Goal: Task Accomplishment & Management: Use online tool/utility

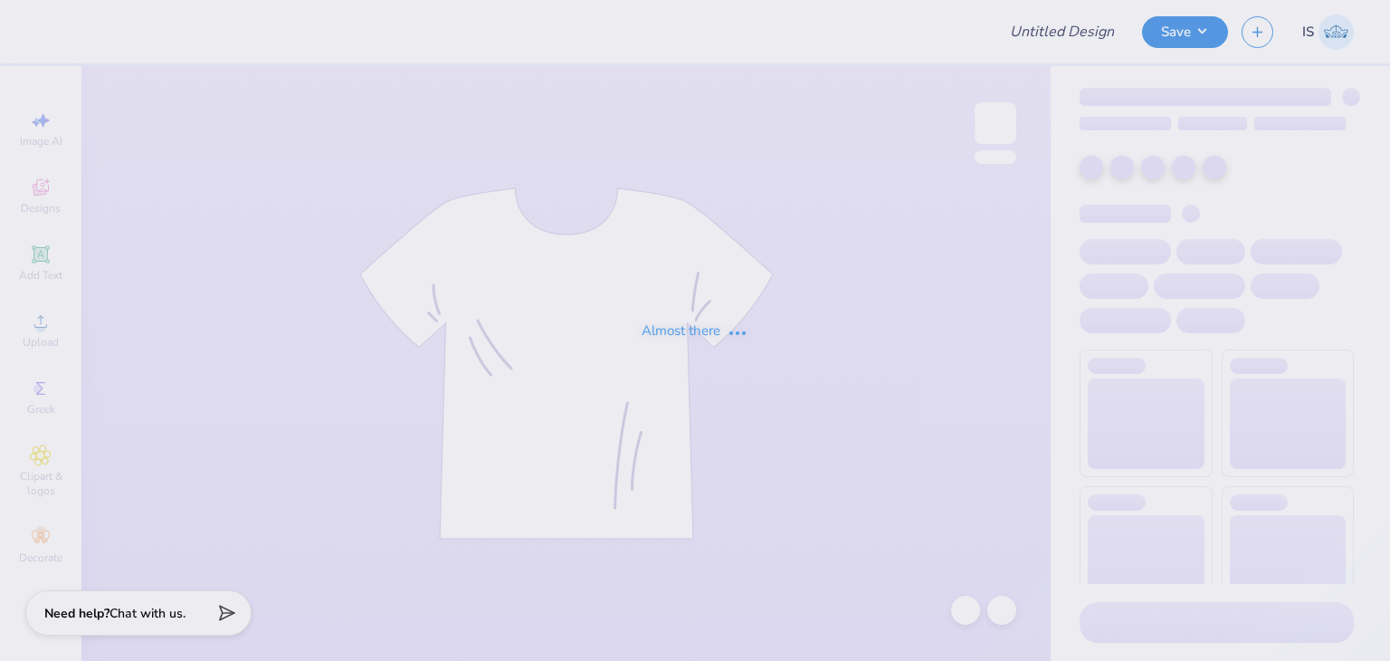
type input "Outreach"
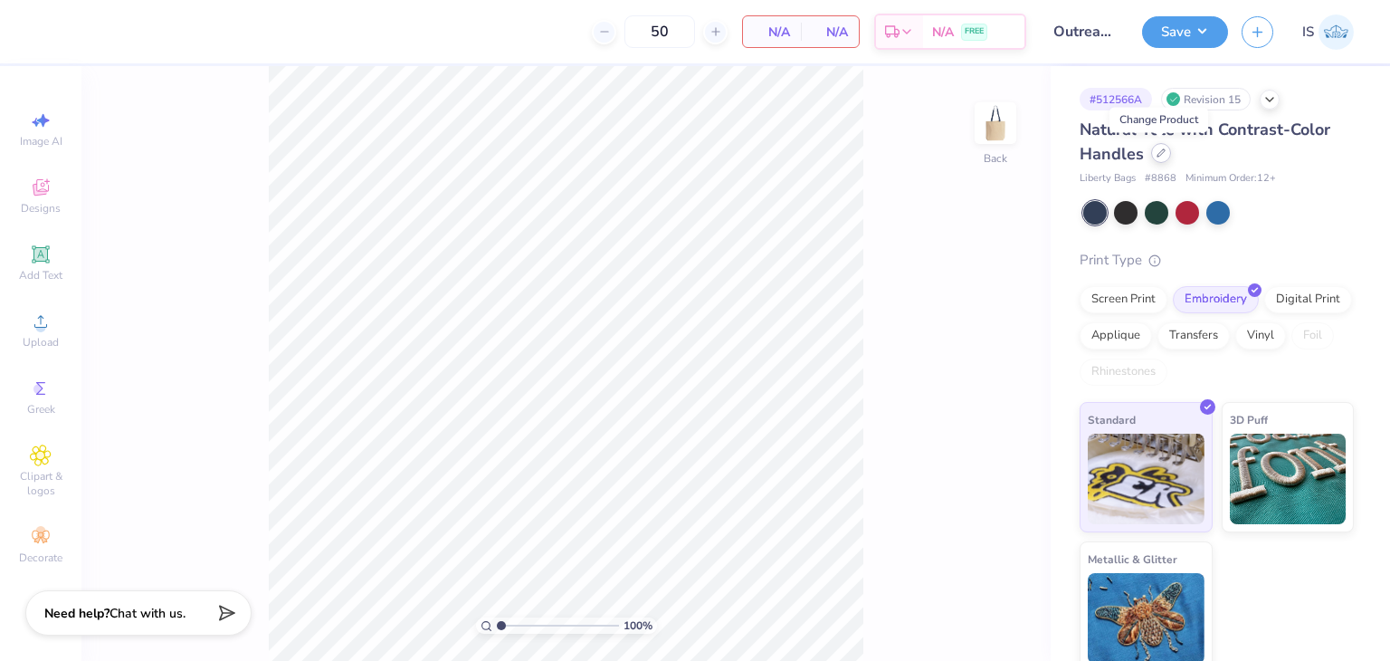
click at [1160, 153] on icon at bounding box center [1161, 152] width 9 height 9
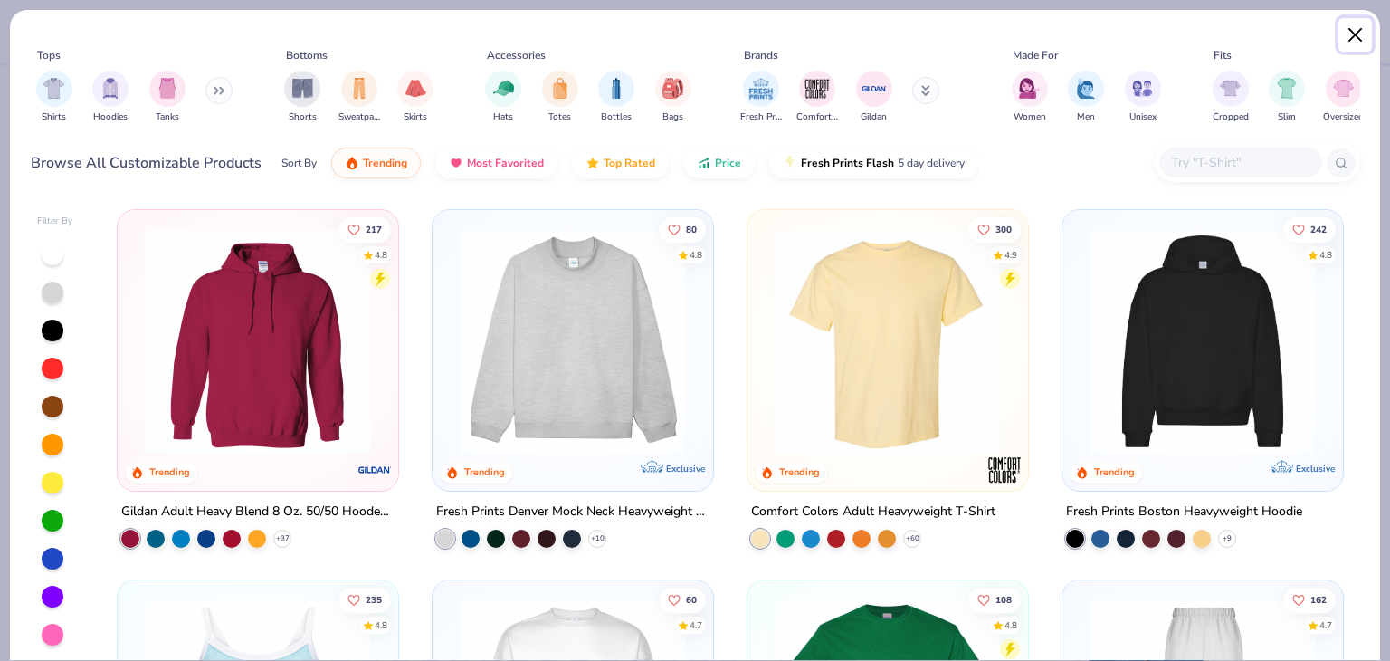
click at [1353, 33] on button "Close" at bounding box center [1356, 35] width 34 height 34
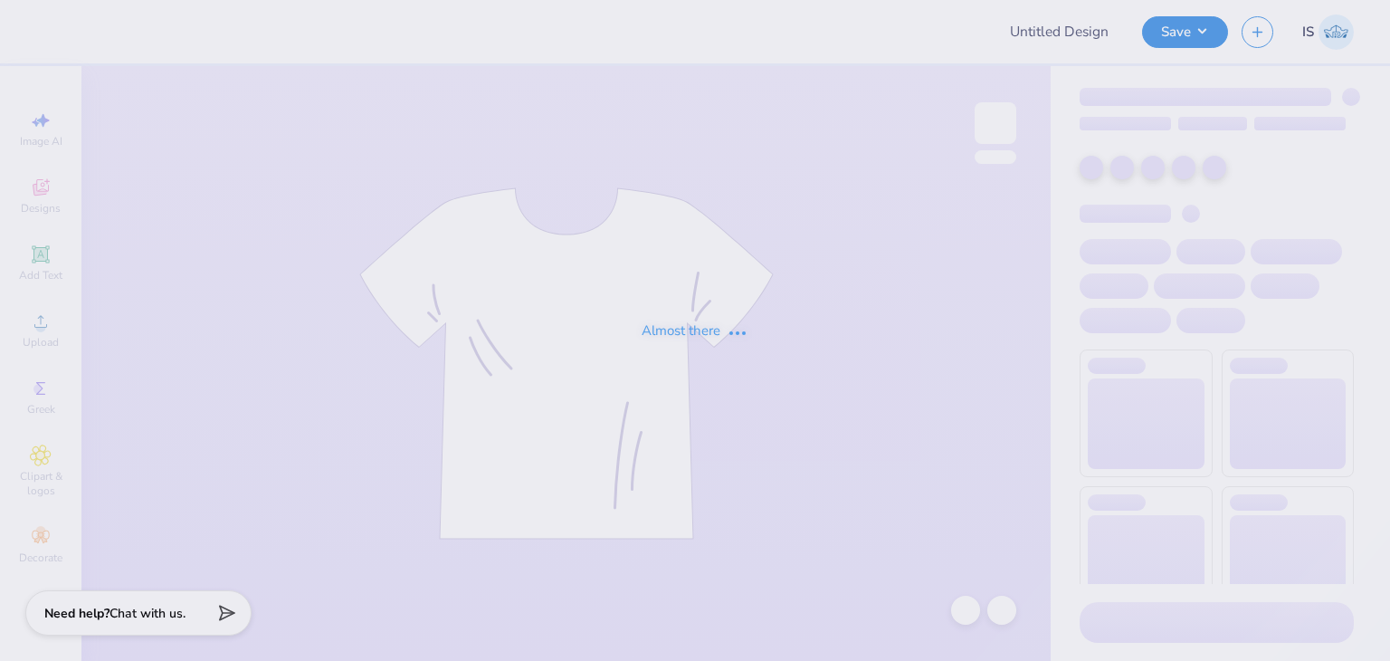
type input "Outreach"
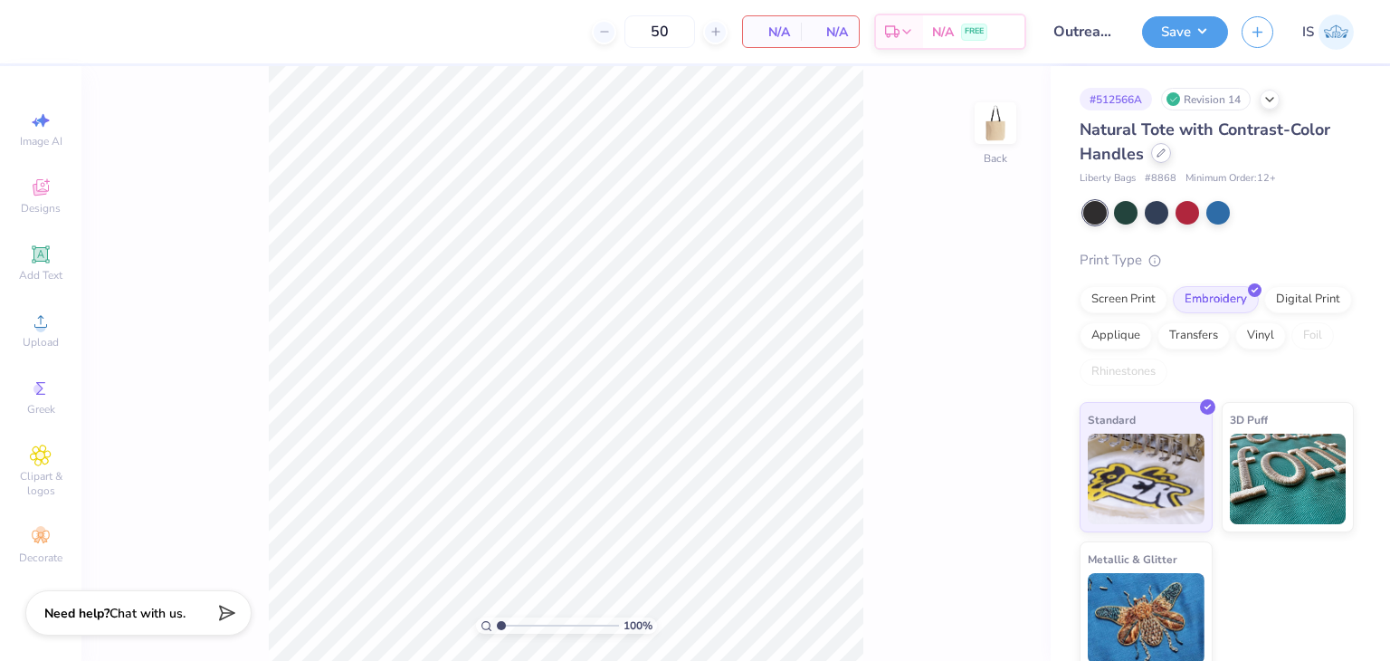
click at [1159, 153] on icon at bounding box center [1161, 152] width 9 height 9
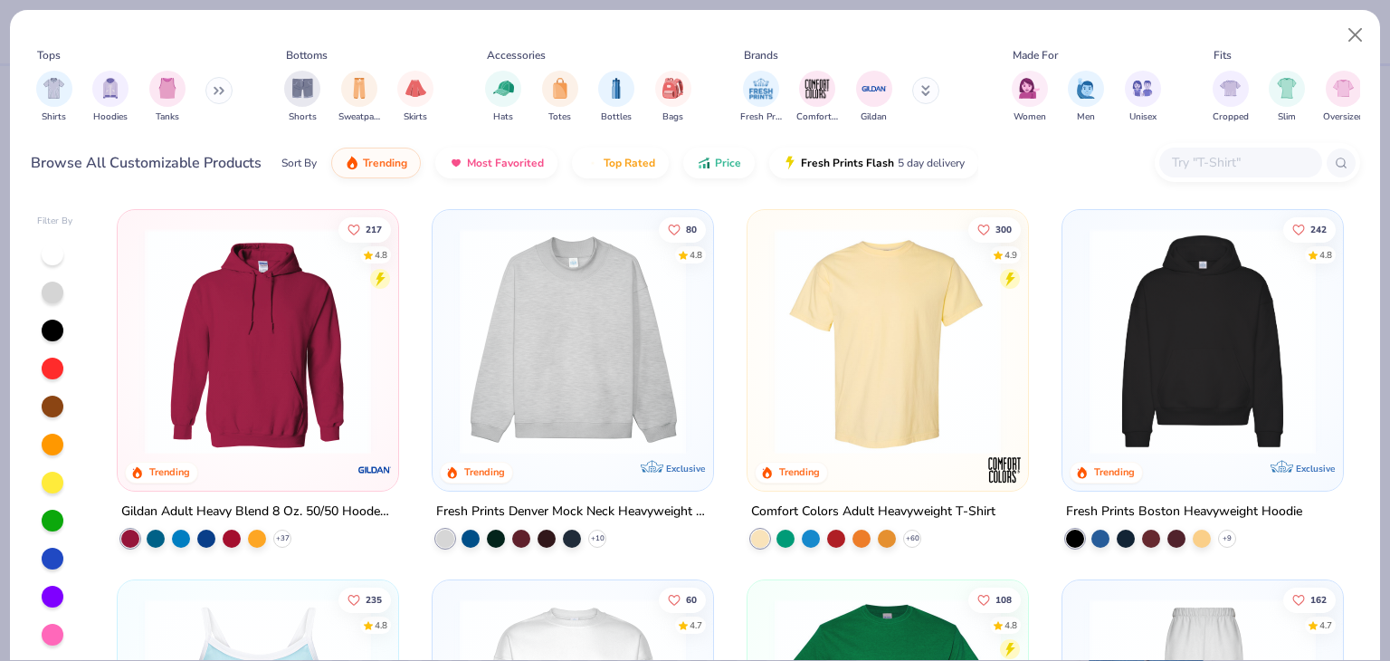
click at [207, 88] on div "Shirts Hoodies Tanks" at bounding box center [135, 96] width 208 height 67
click at [220, 83] on button at bounding box center [218, 90] width 27 height 27
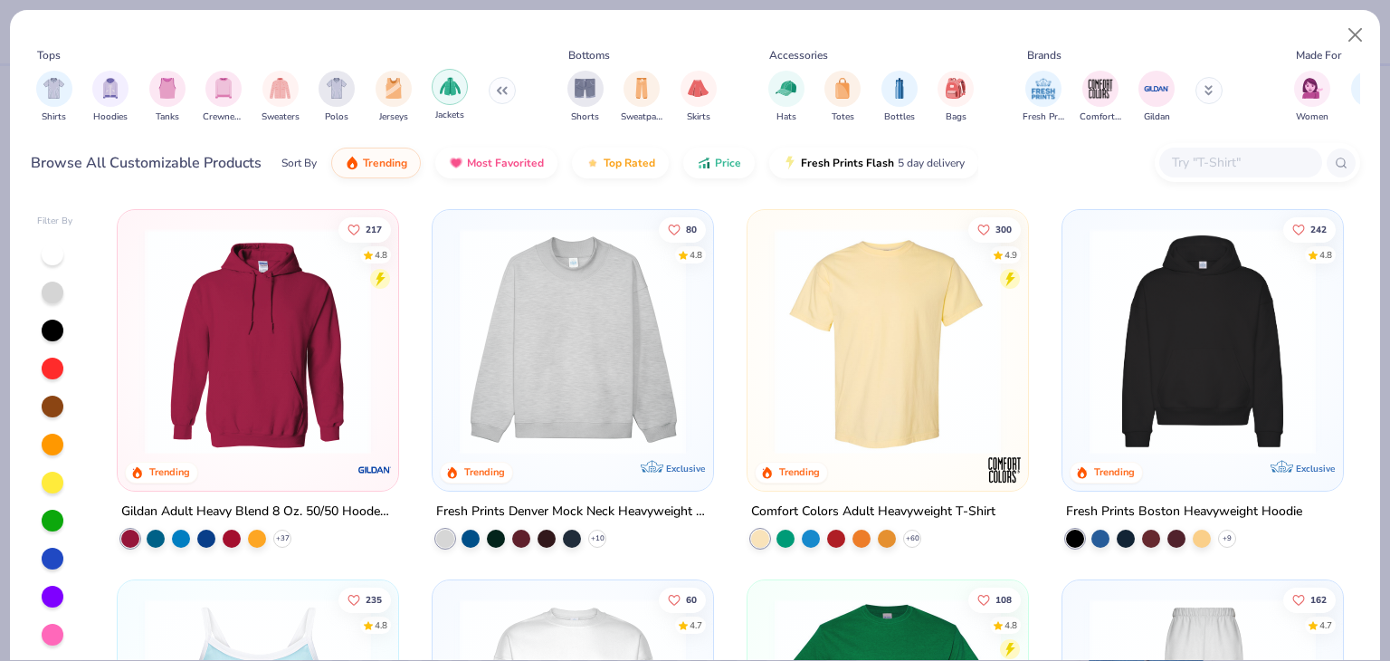
click at [463, 90] on div "filter for Jackets" at bounding box center [450, 87] width 36 height 36
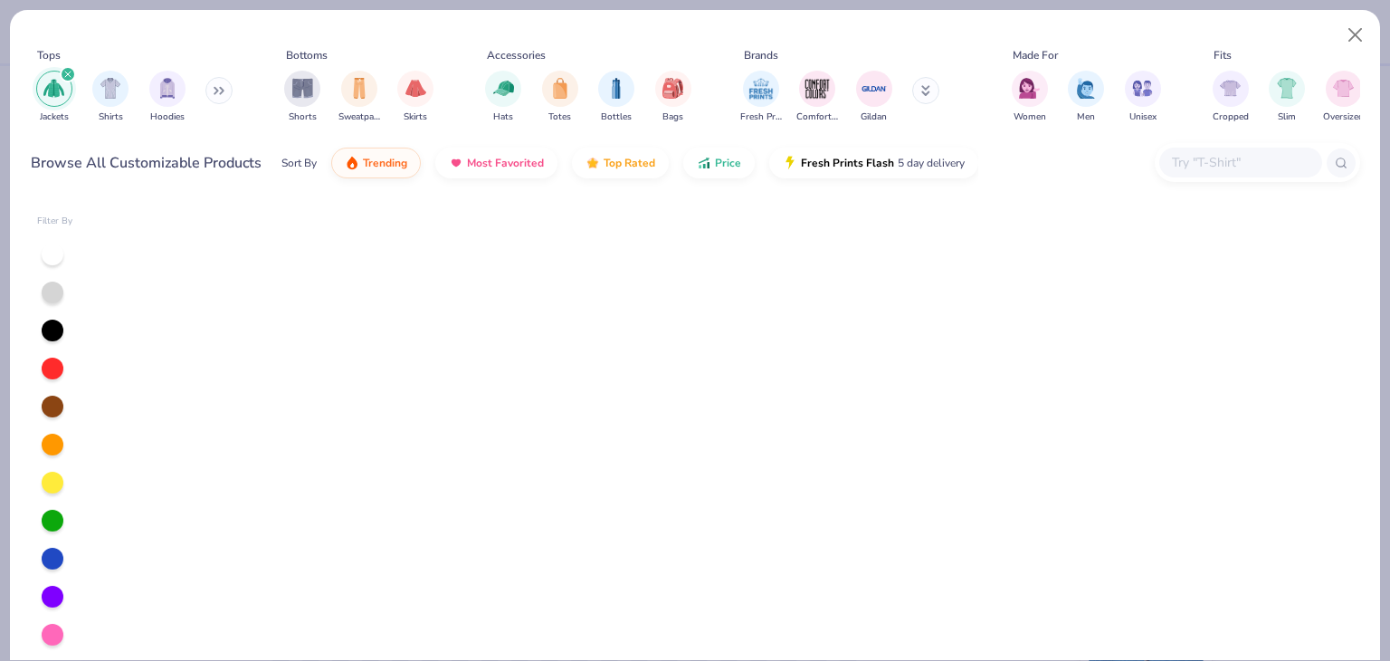
scroll to position [14, 0]
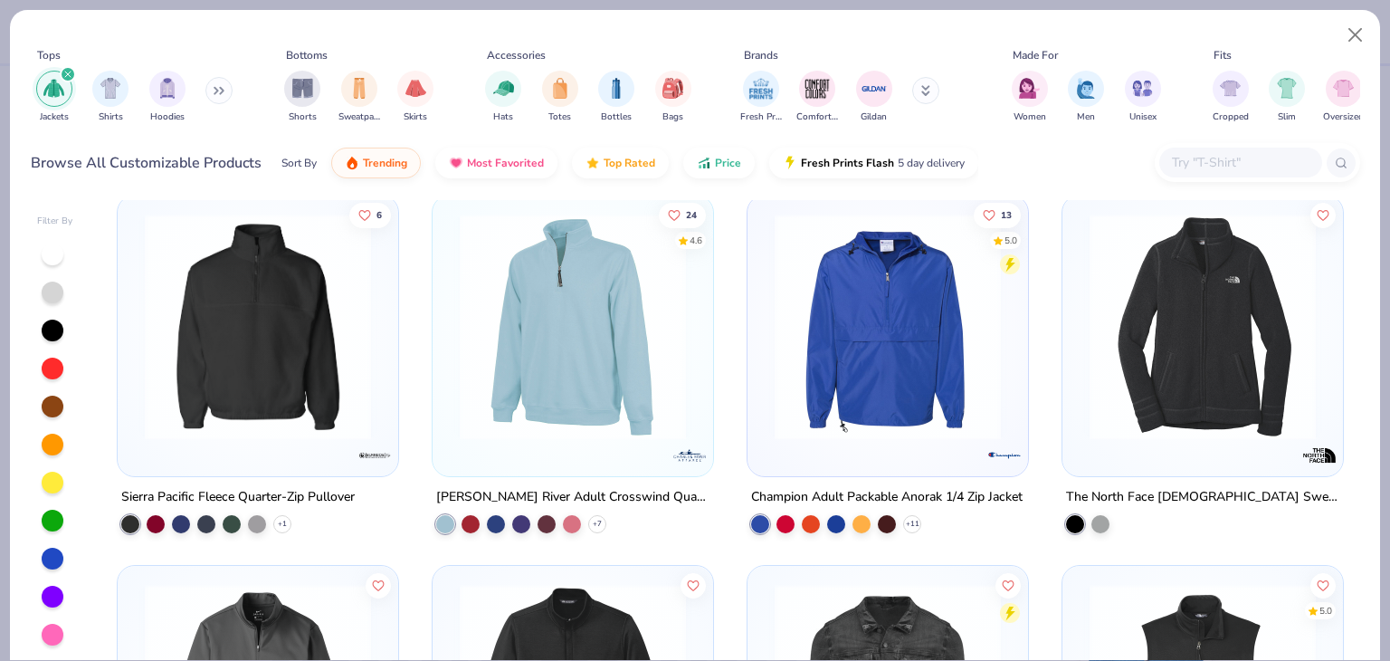
click at [1212, 358] on img at bounding box center [1203, 327] width 244 height 226
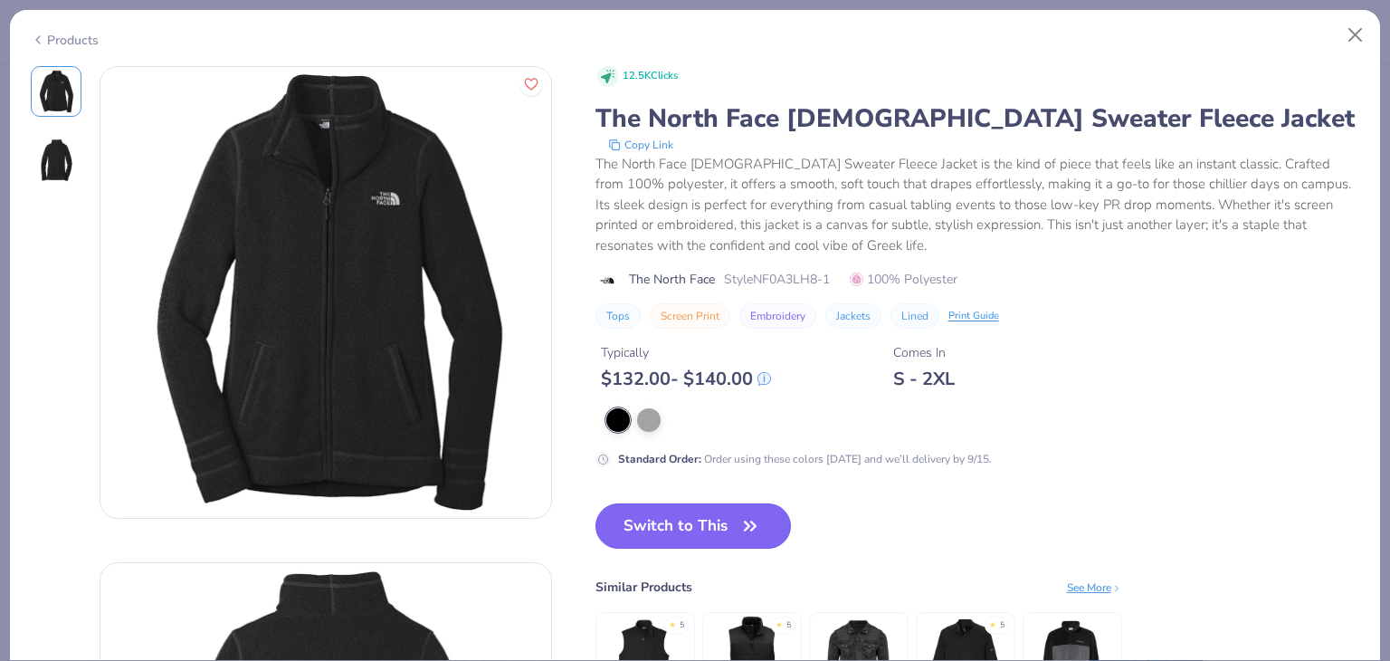
click at [693, 504] on button "Switch to This" at bounding box center [694, 525] width 196 height 45
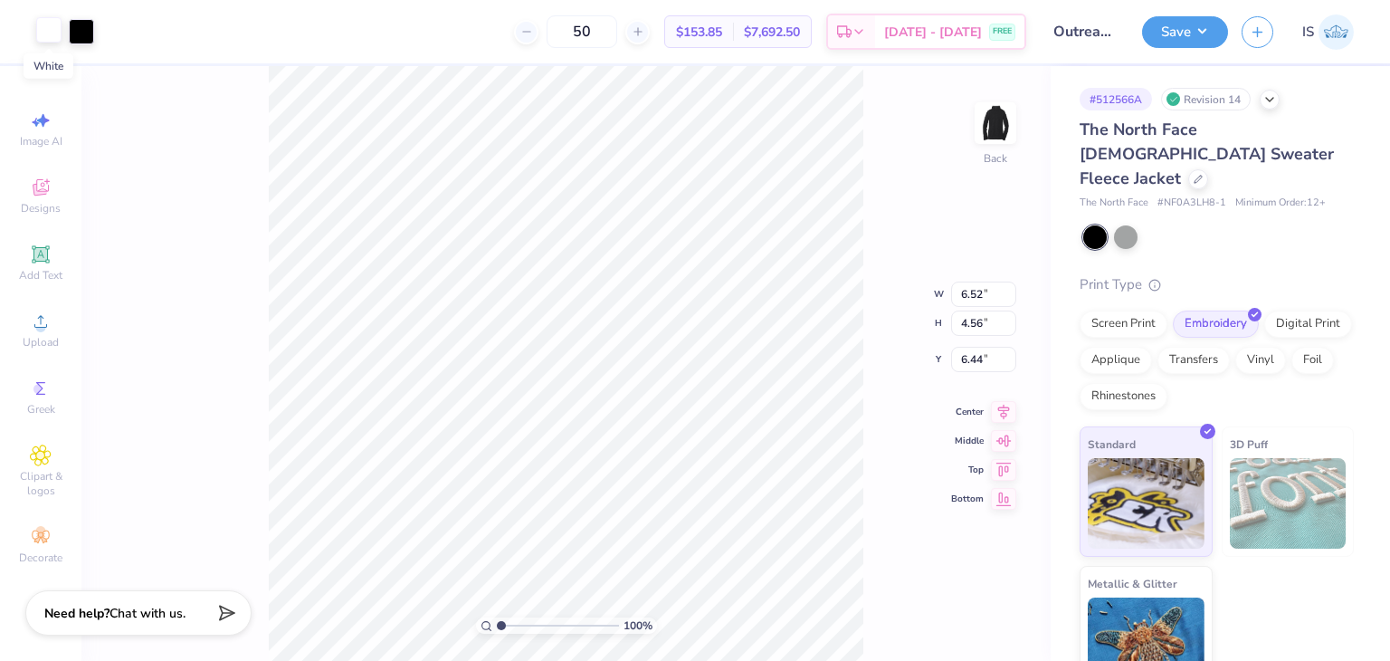
click at [45, 43] on div at bounding box center [48, 29] width 25 height 25
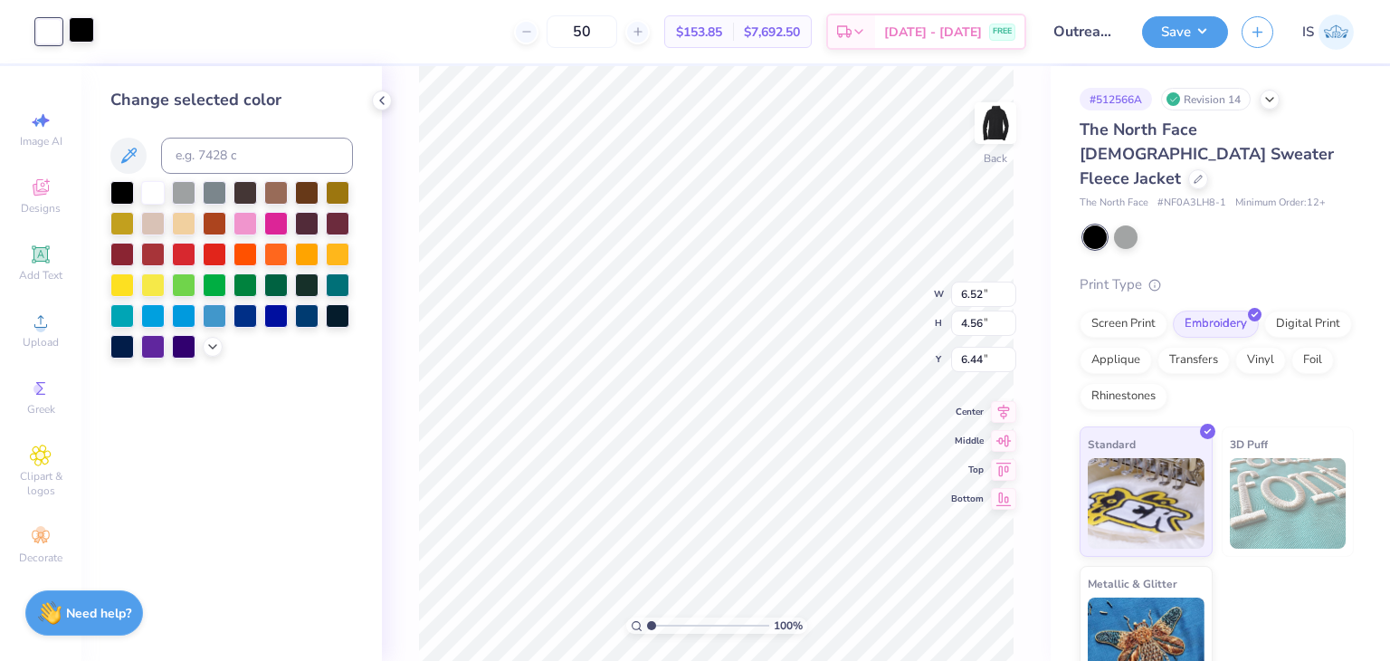
click at [77, 37] on div at bounding box center [81, 29] width 25 height 25
click at [157, 193] on div at bounding box center [153, 191] width 24 height 24
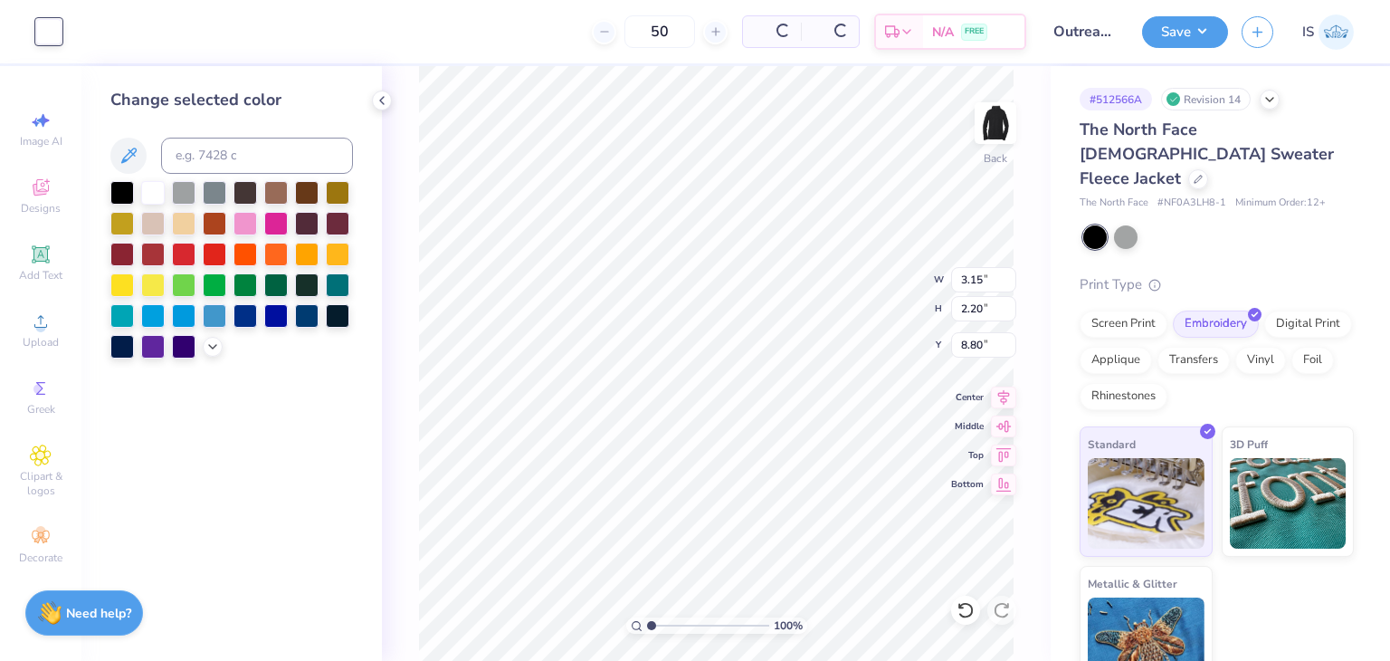
type input "3.15"
type input "2.20"
type input "0.80"
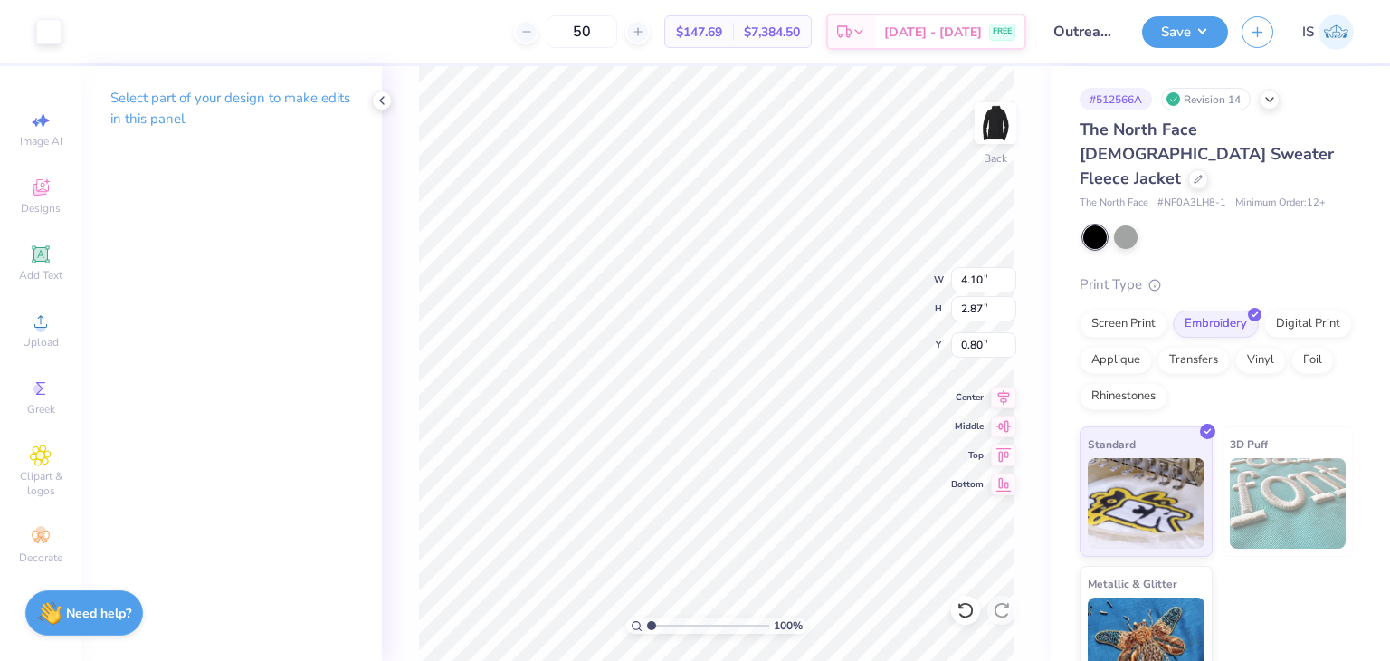
type input "4.10"
type input "2.87"
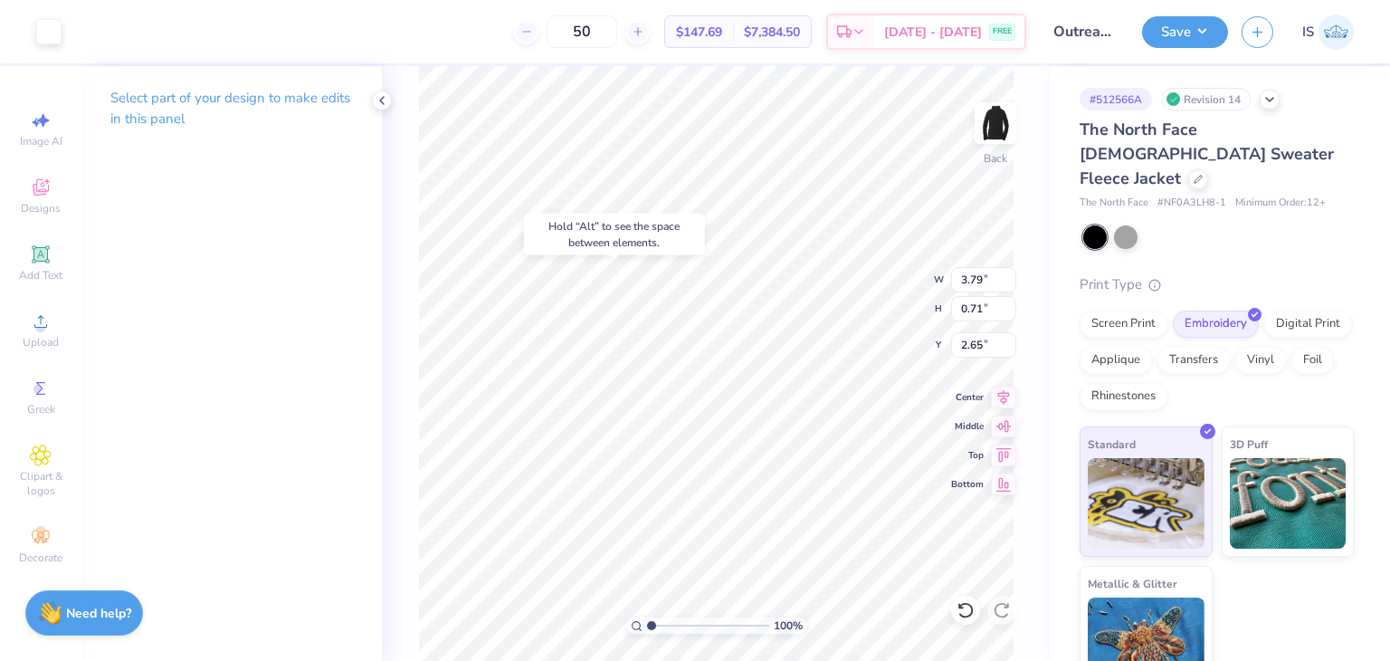
type input "2.65"
click at [966, 598] on div at bounding box center [965, 610] width 29 height 29
type input "2.29"
type input "0.50"
type input "3.47"
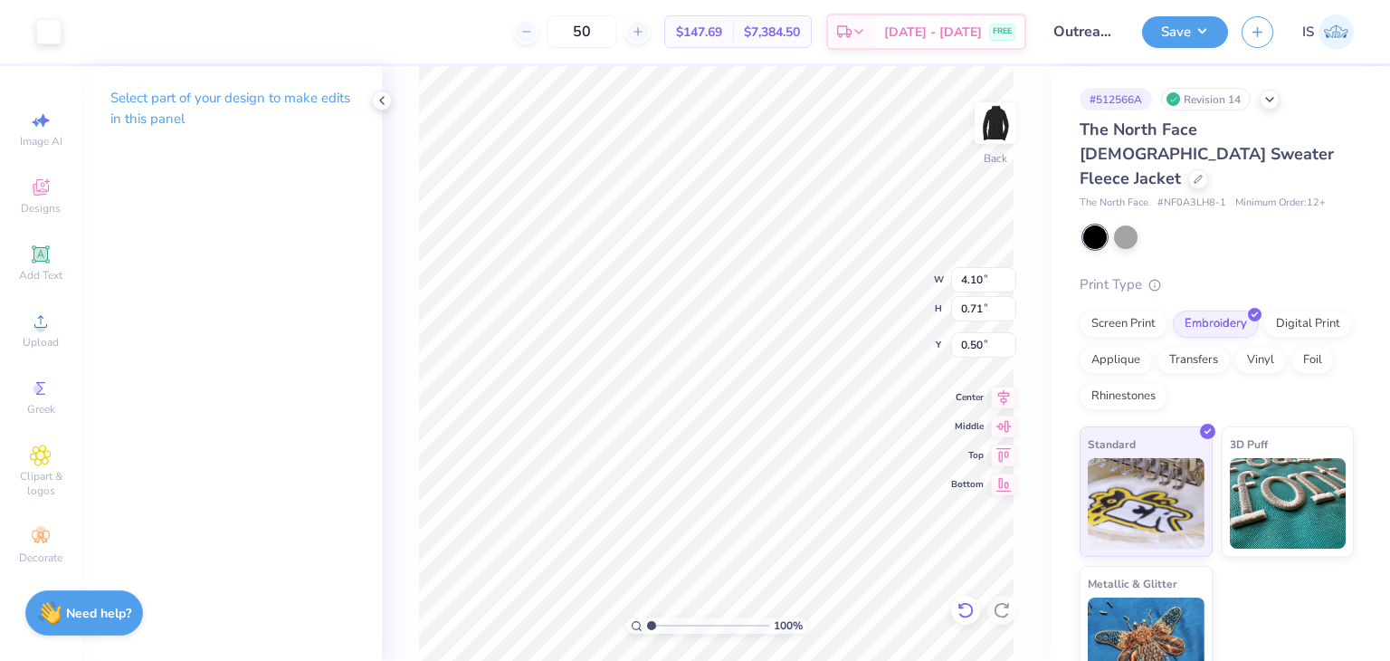
type input "0.60"
click at [1171, 31] on button "Save" at bounding box center [1185, 30] width 86 height 32
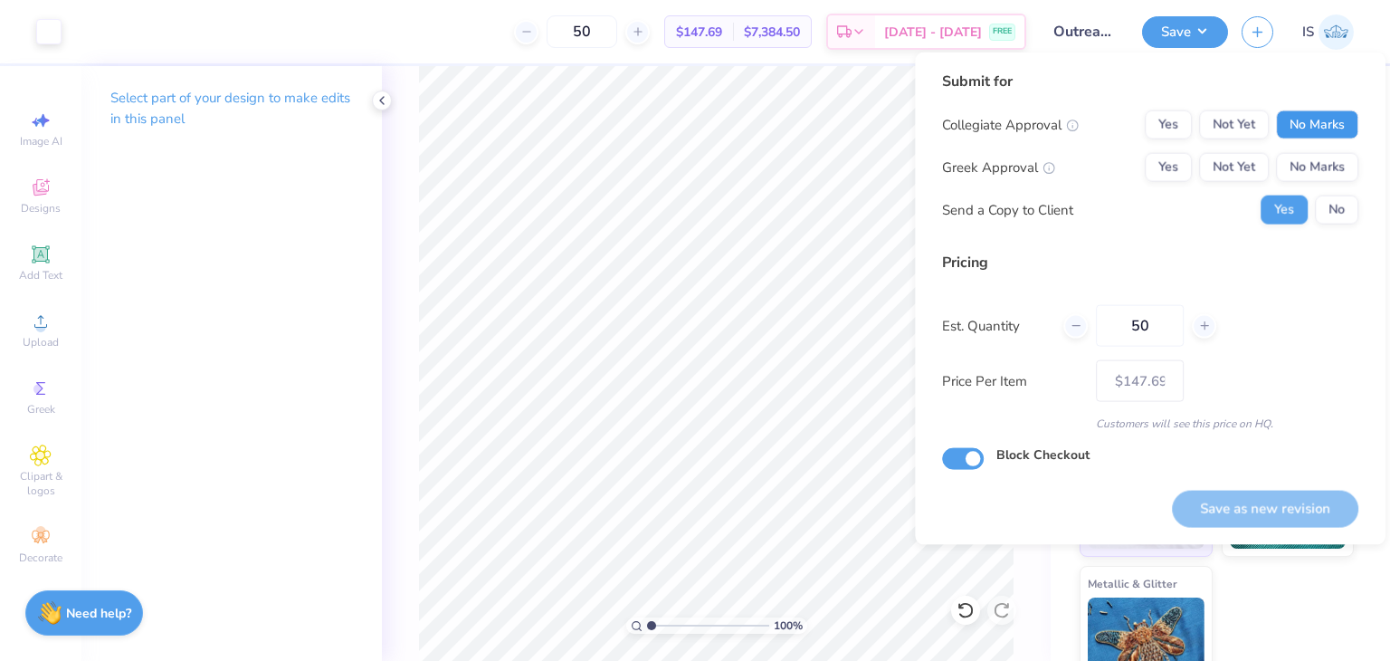
click at [1333, 117] on button "No Marks" at bounding box center [1317, 124] width 82 height 29
click at [1330, 156] on button "No Marks" at bounding box center [1317, 167] width 82 height 29
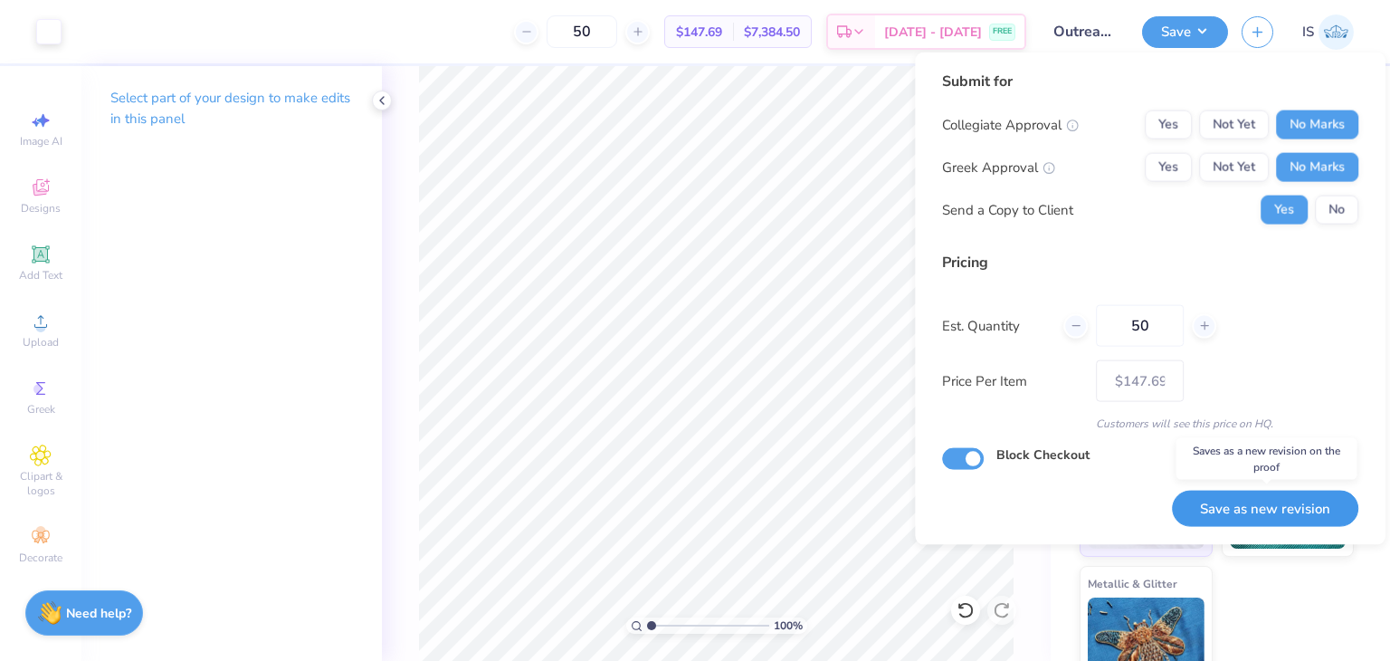
click at [1279, 499] on button "Save as new revision" at bounding box center [1265, 508] width 186 height 37
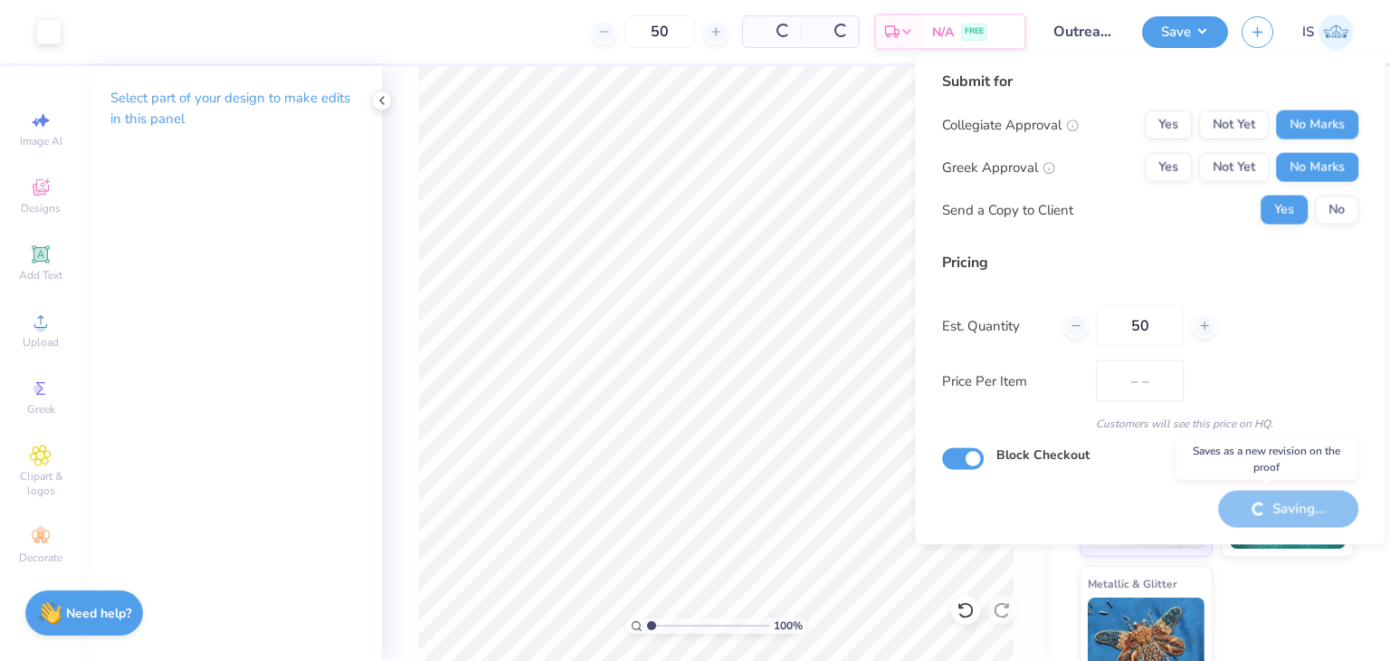
type input "$147.69"
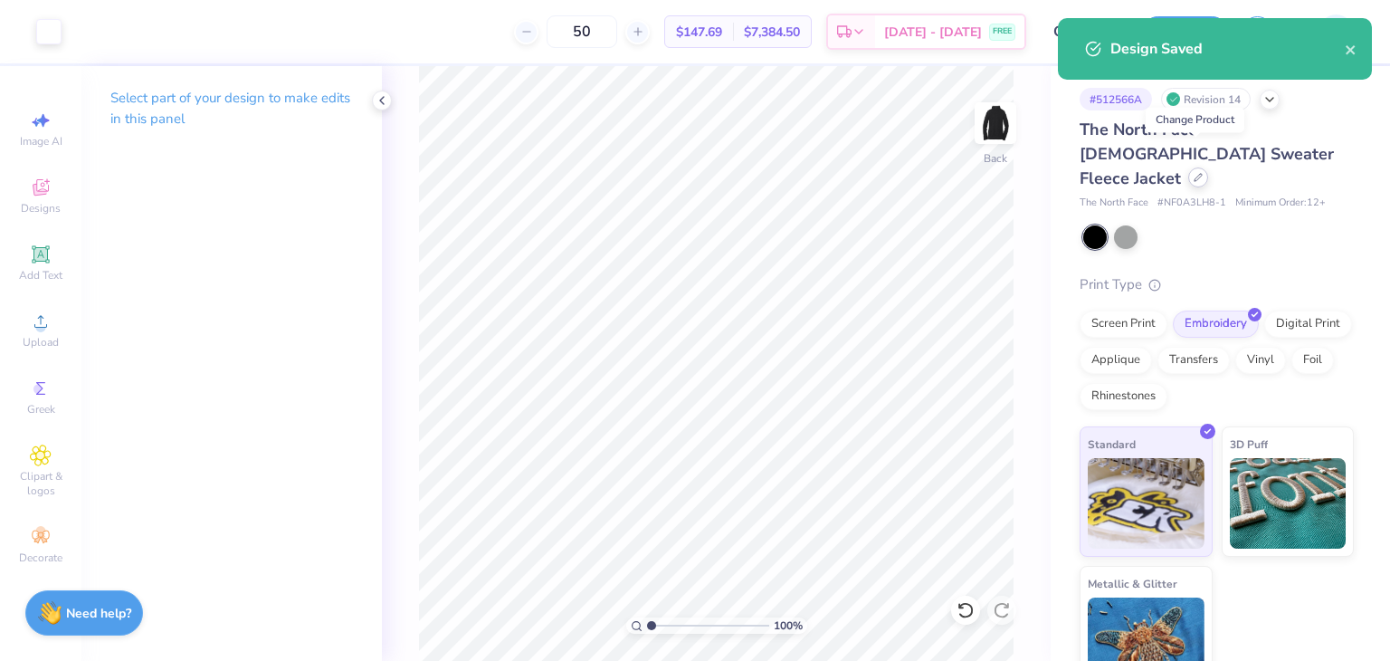
click at [1195, 167] on div at bounding box center [1199, 177] width 20 height 20
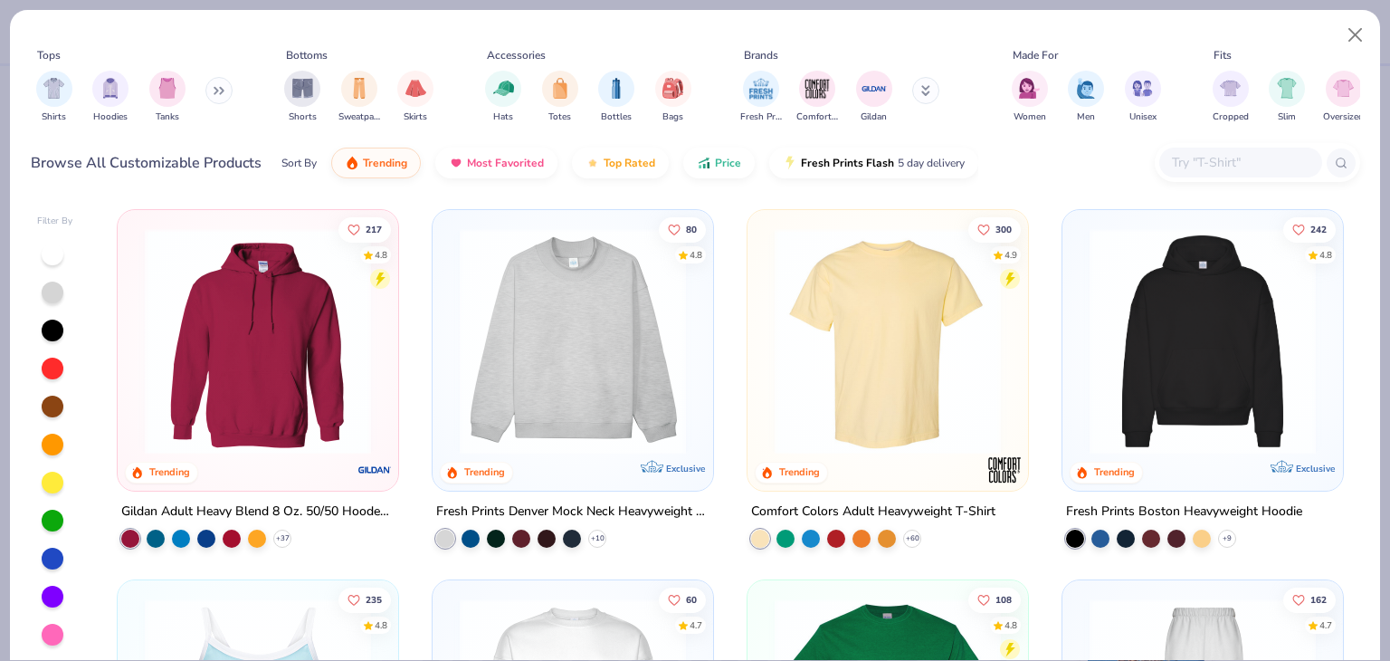
click at [215, 92] on button at bounding box center [218, 90] width 27 height 27
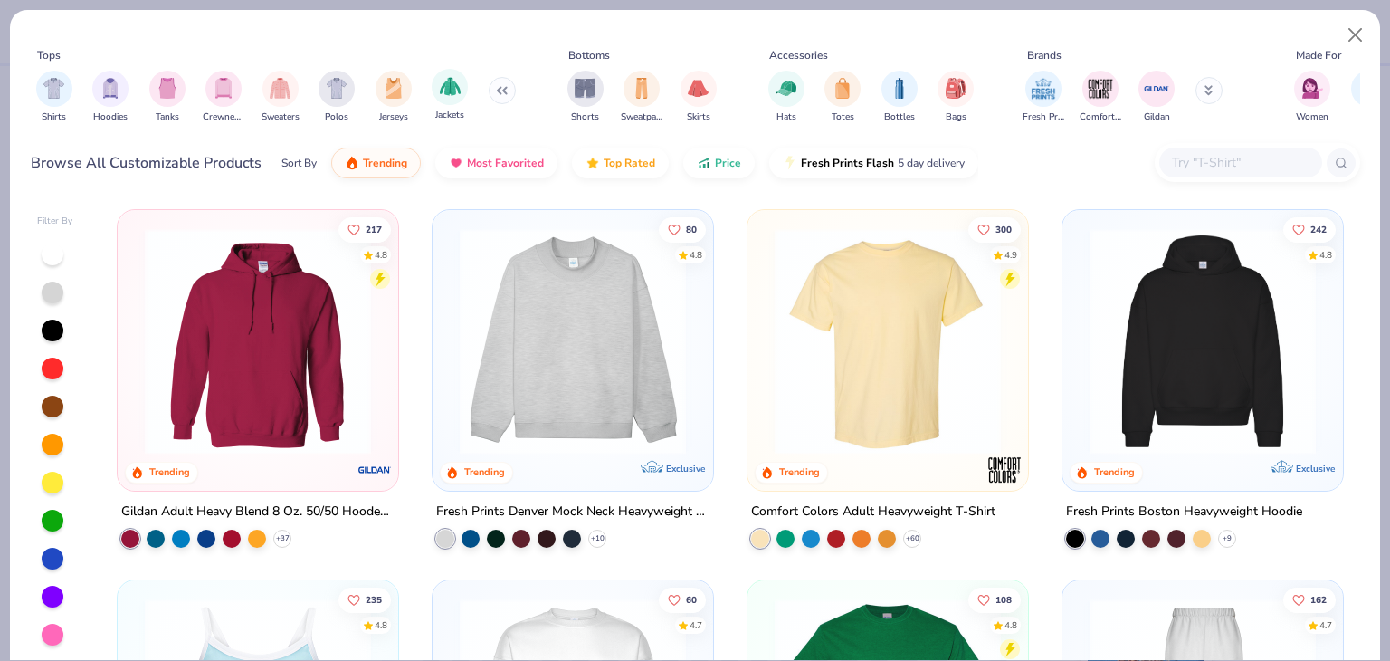
click at [443, 106] on div "Jackets" at bounding box center [450, 95] width 36 height 53
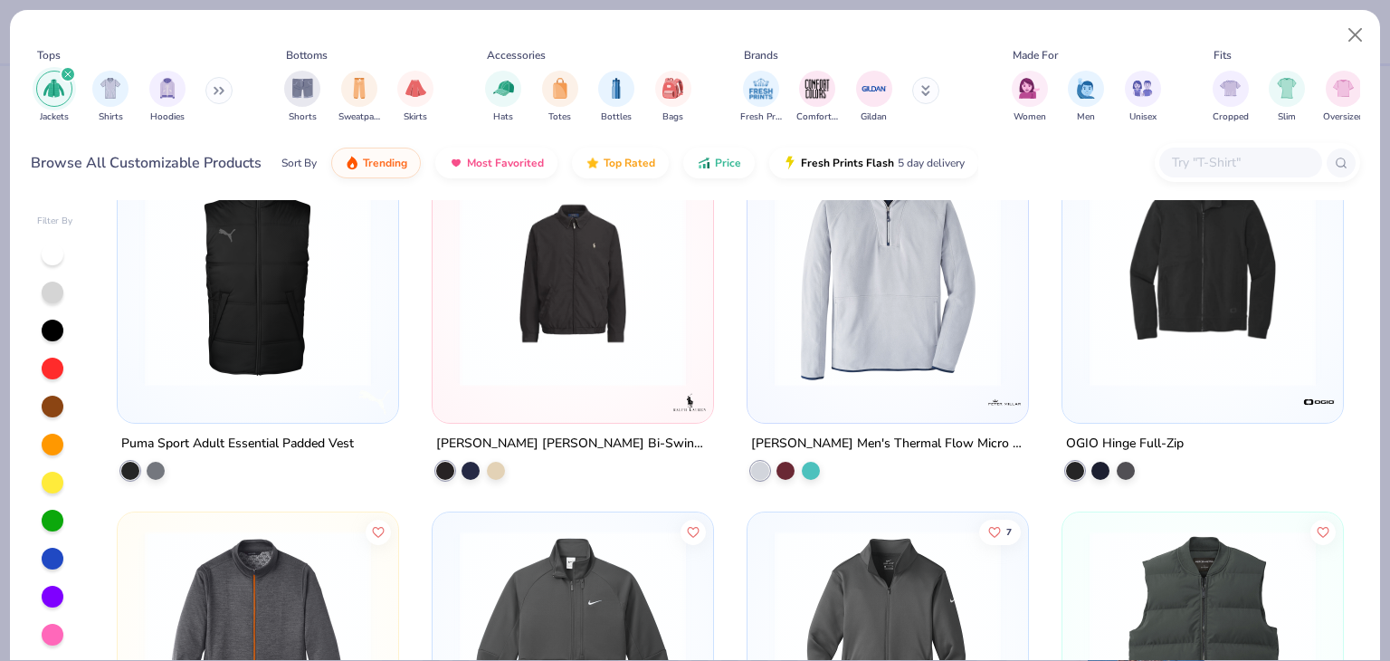
scroll to position [3986, 0]
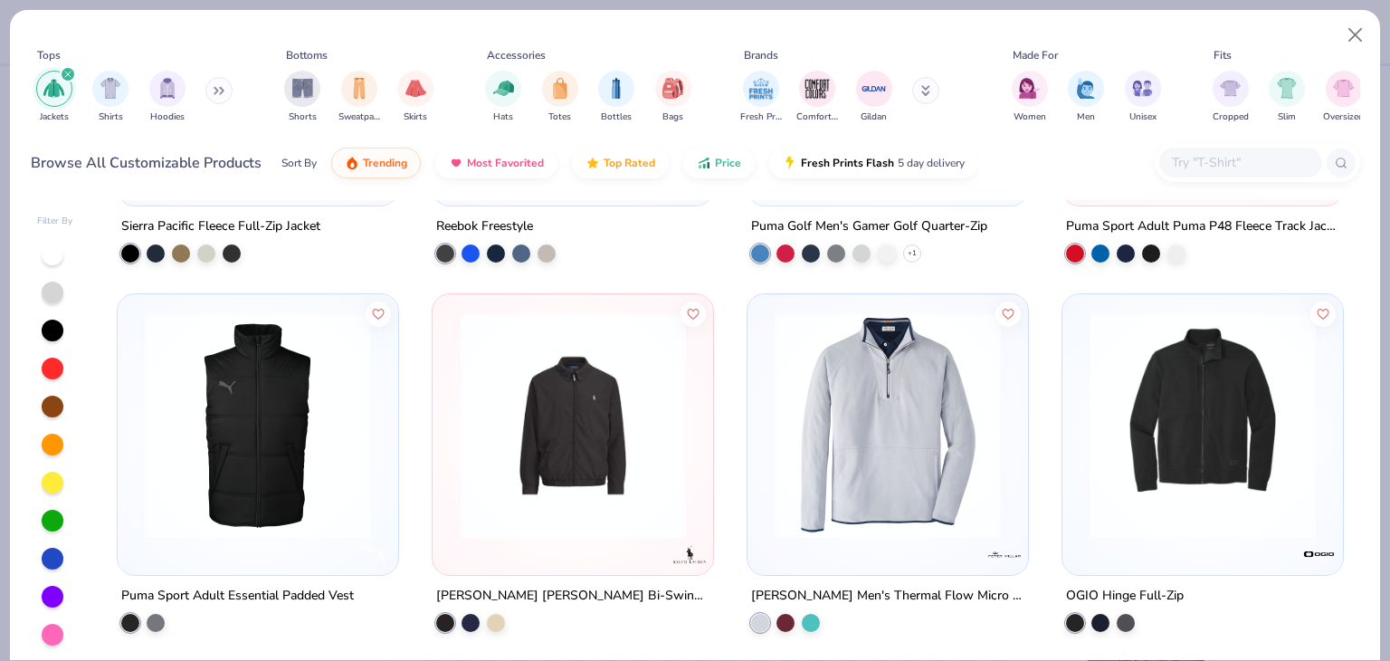
click at [313, 457] on img at bounding box center [258, 425] width 244 height 226
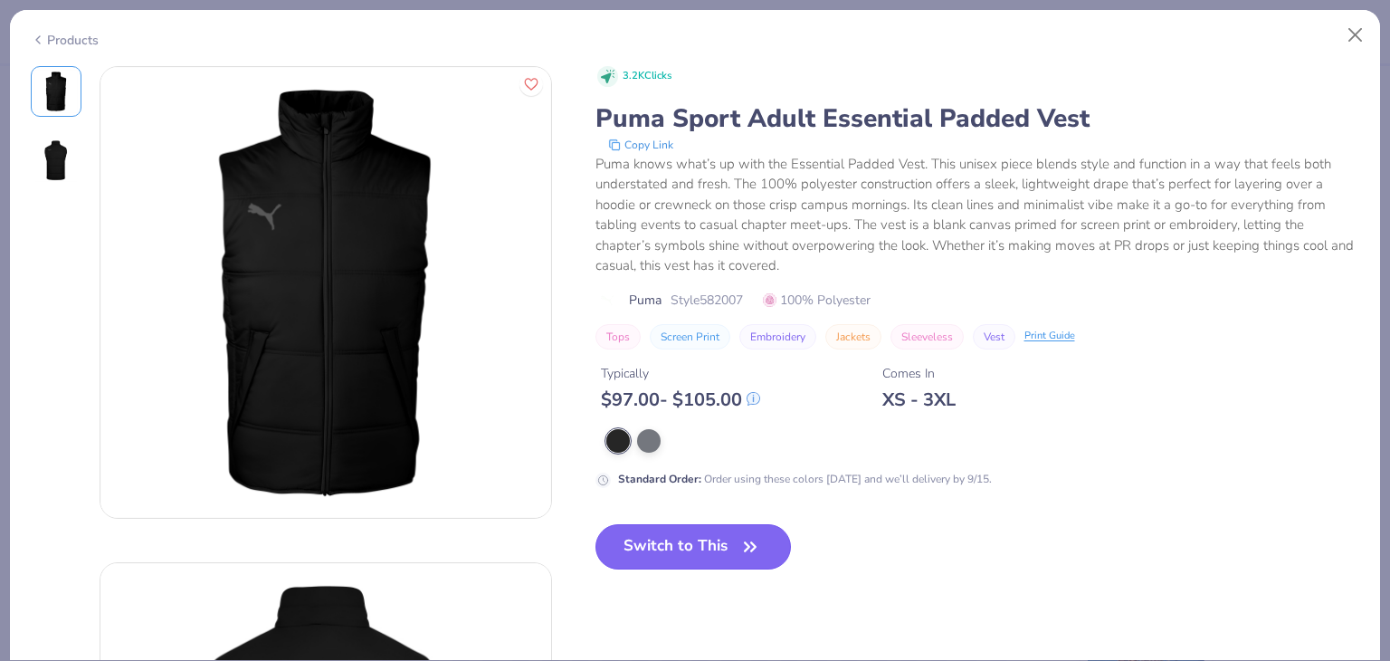
click at [722, 532] on button "Switch to This" at bounding box center [694, 546] width 196 height 45
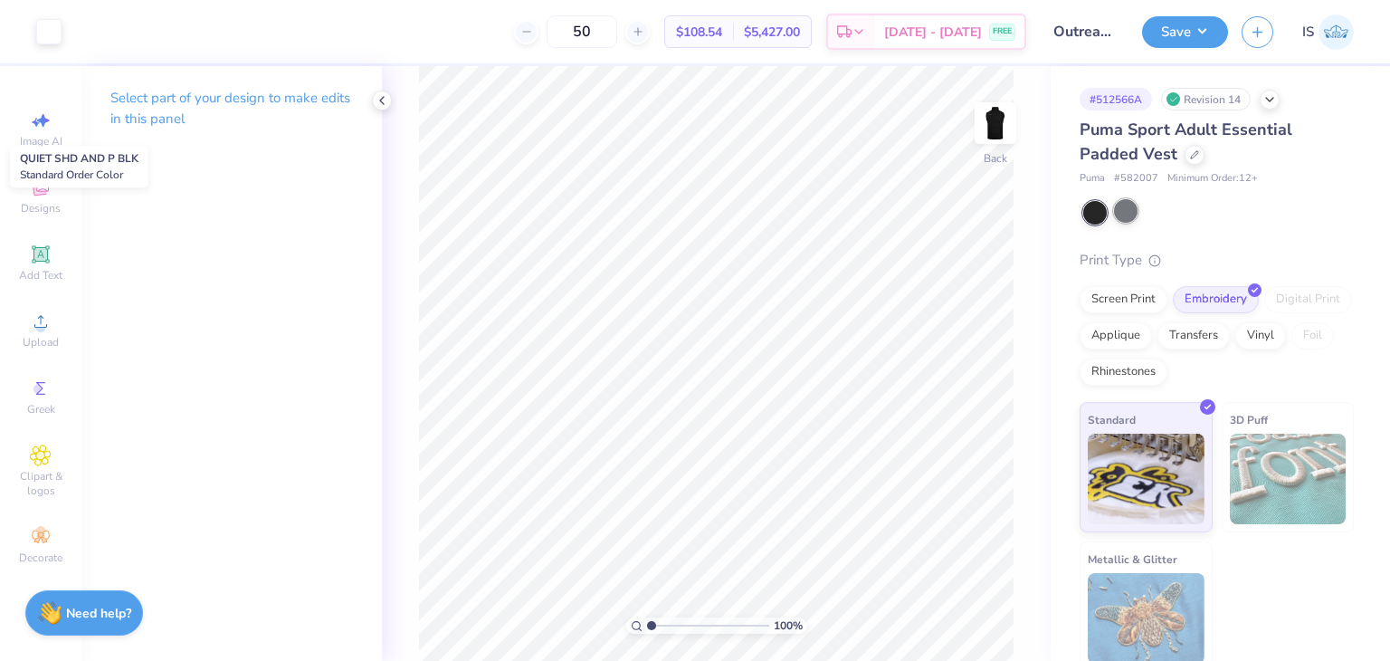
click at [1123, 208] on div at bounding box center [1126, 211] width 24 height 24
click at [48, 30] on div at bounding box center [48, 29] width 25 height 25
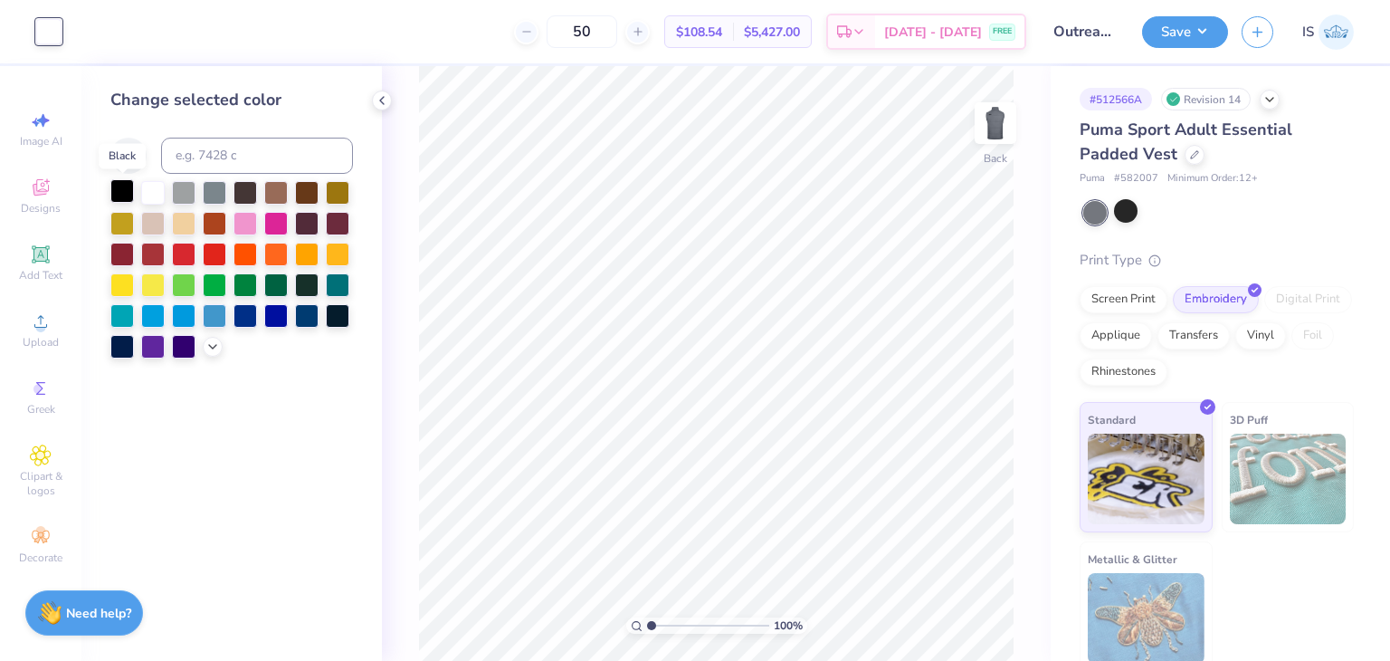
click at [116, 195] on div at bounding box center [122, 191] width 24 height 24
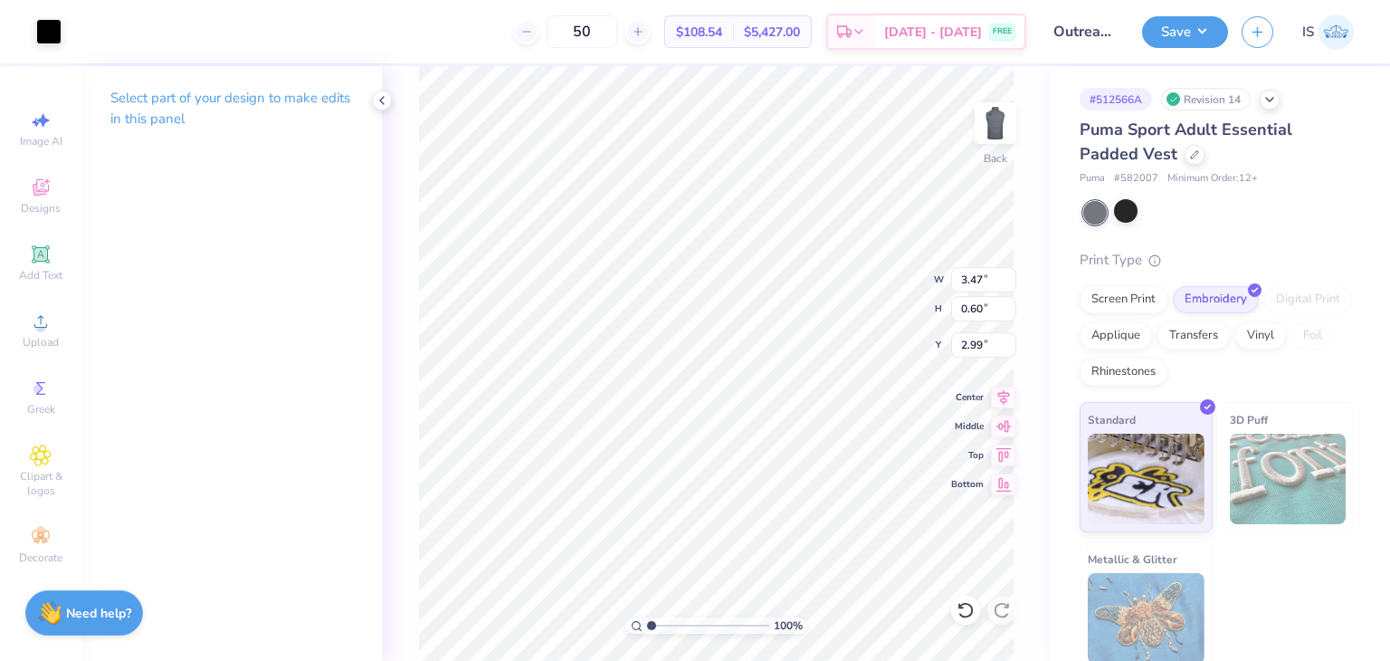
type input "3.00"
type input "4.10"
type input "0.71"
click at [1195, 32] on button "Save" at bounding box center [1185, 30] width 86 height 32
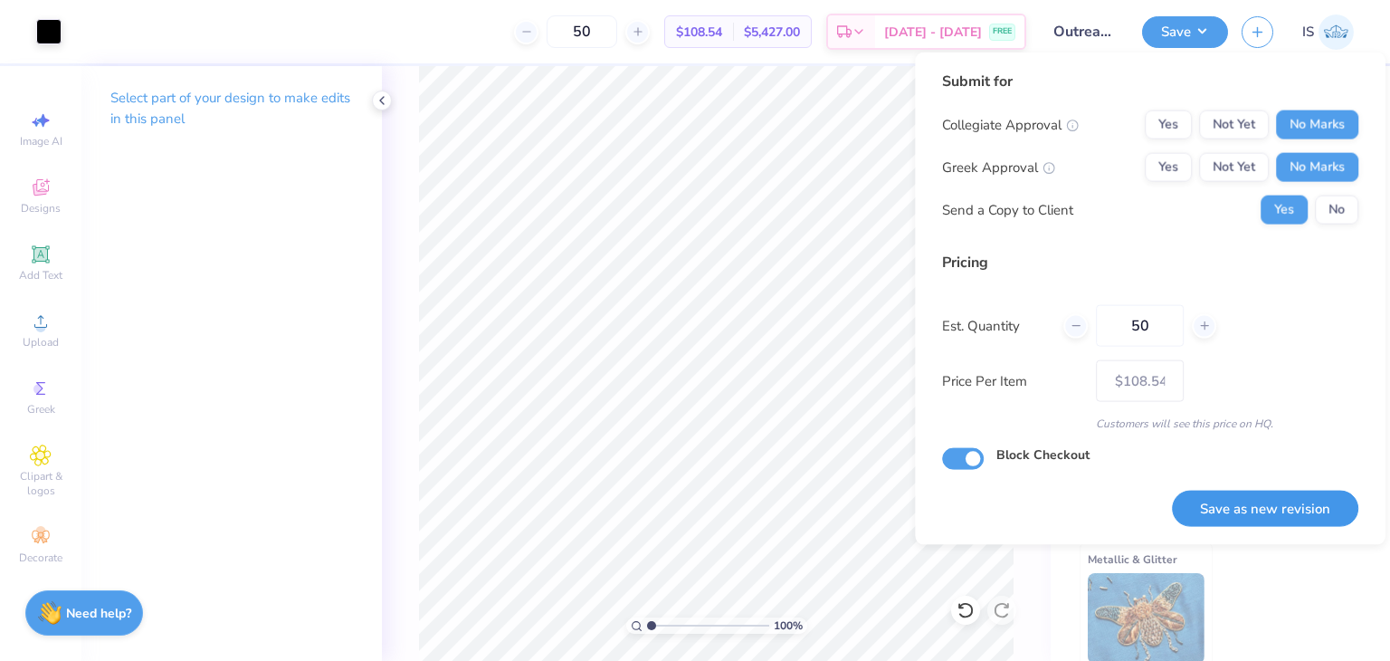
click at [1314, 490] on button "Save as new revision" at bounding box center [1265, 508] width 186 height 37
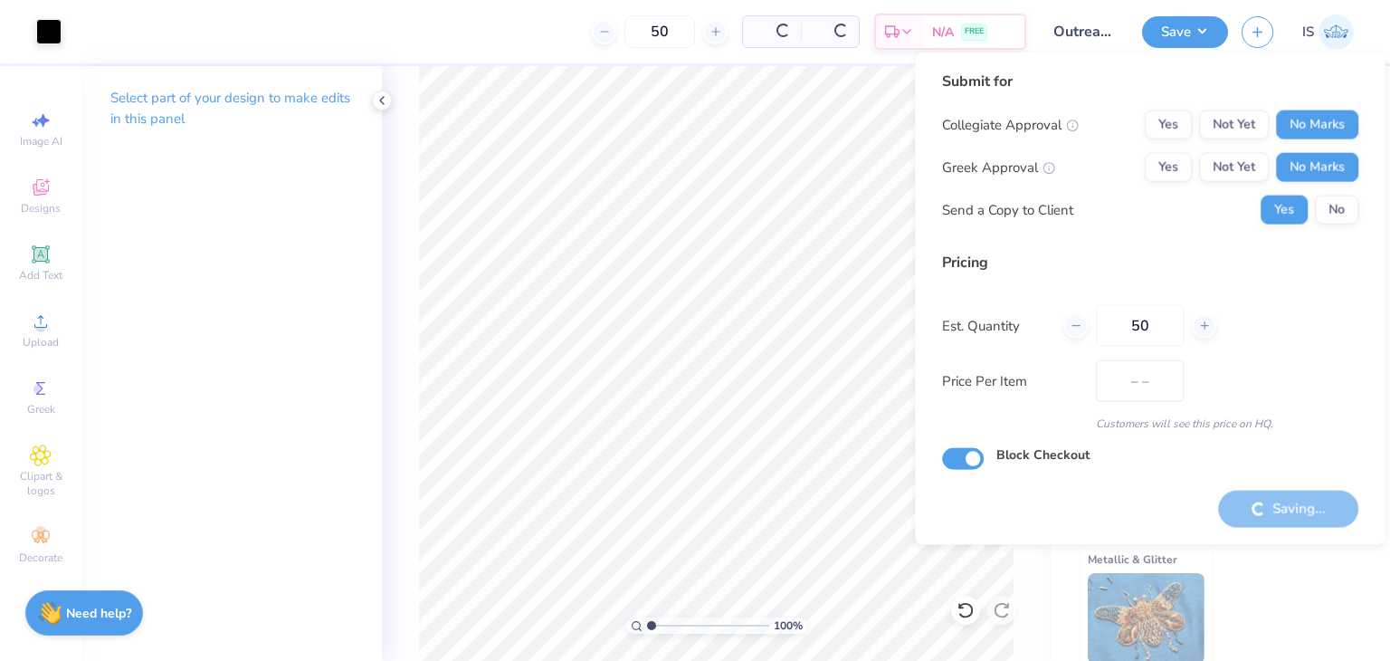
type input "$108.54"
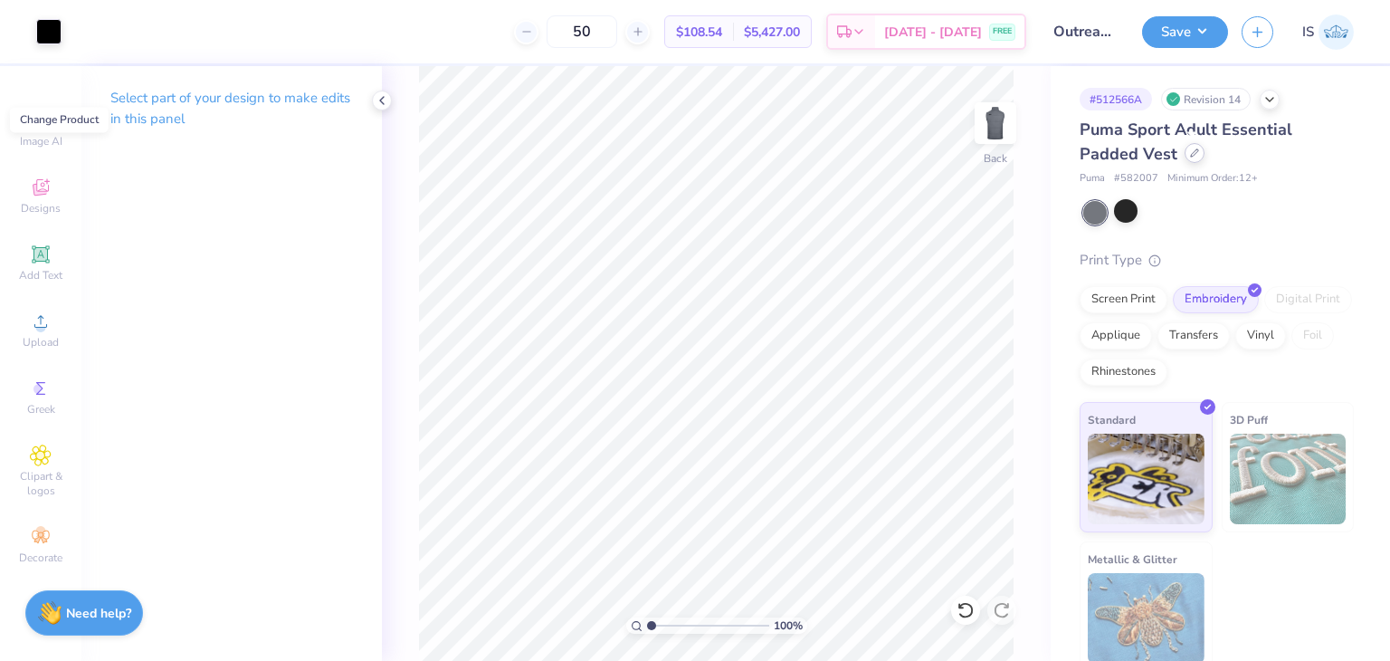
click at [1198, 157] on div at bounding box center [1195, 153] width 20 height 20
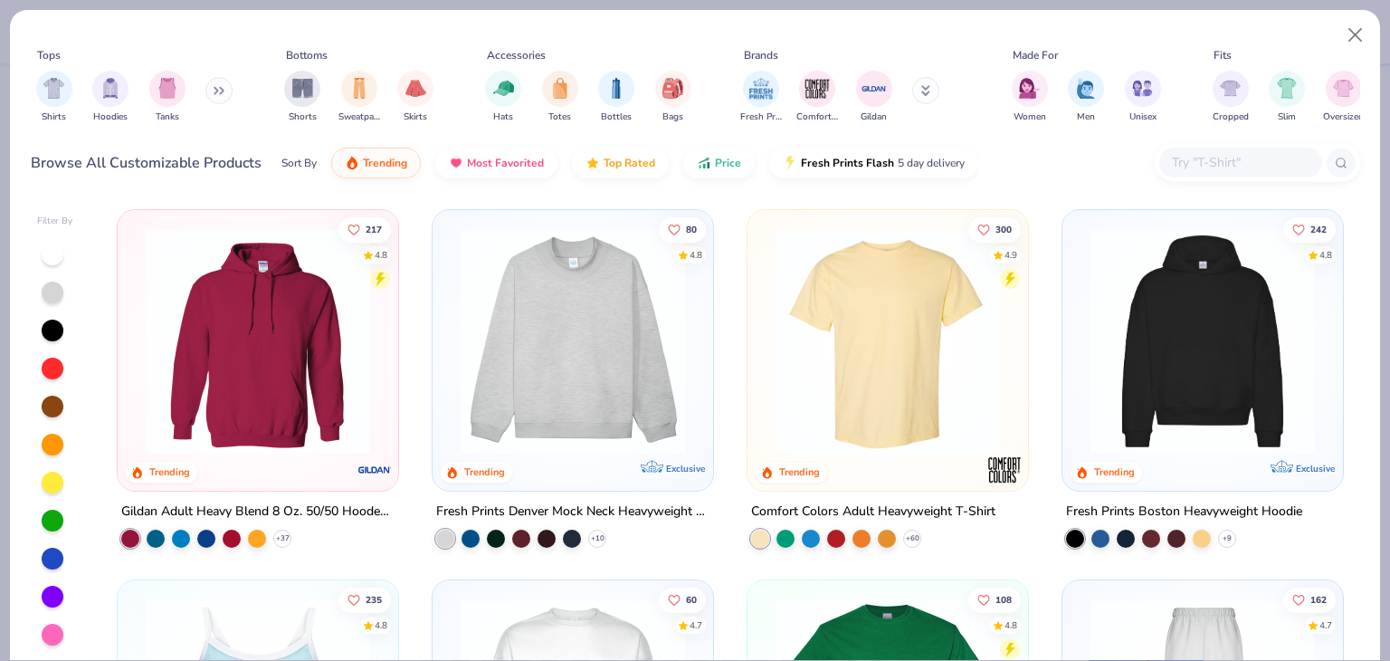
click at [217, 84] on button at bounding box center [218, 90] width 27 height 27
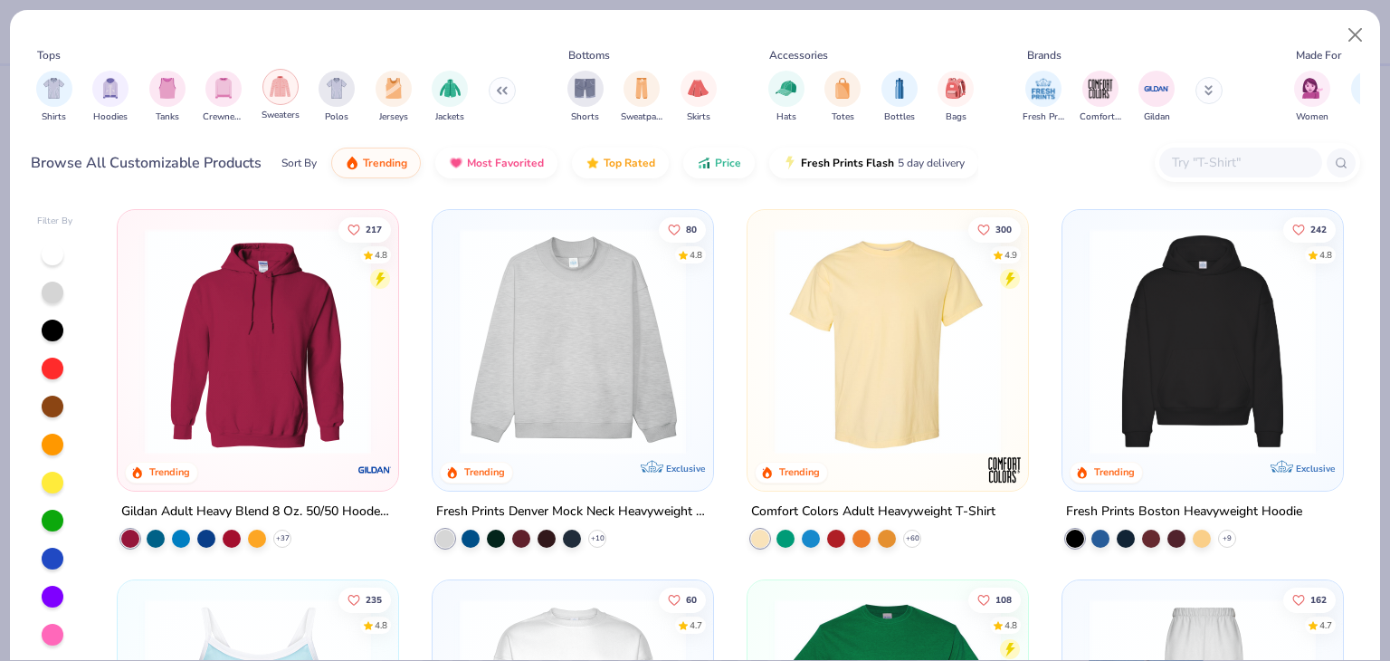
click at [272, 91] on img "filter for Sweaters" at bounding box center [280, 86] width 21 height 21
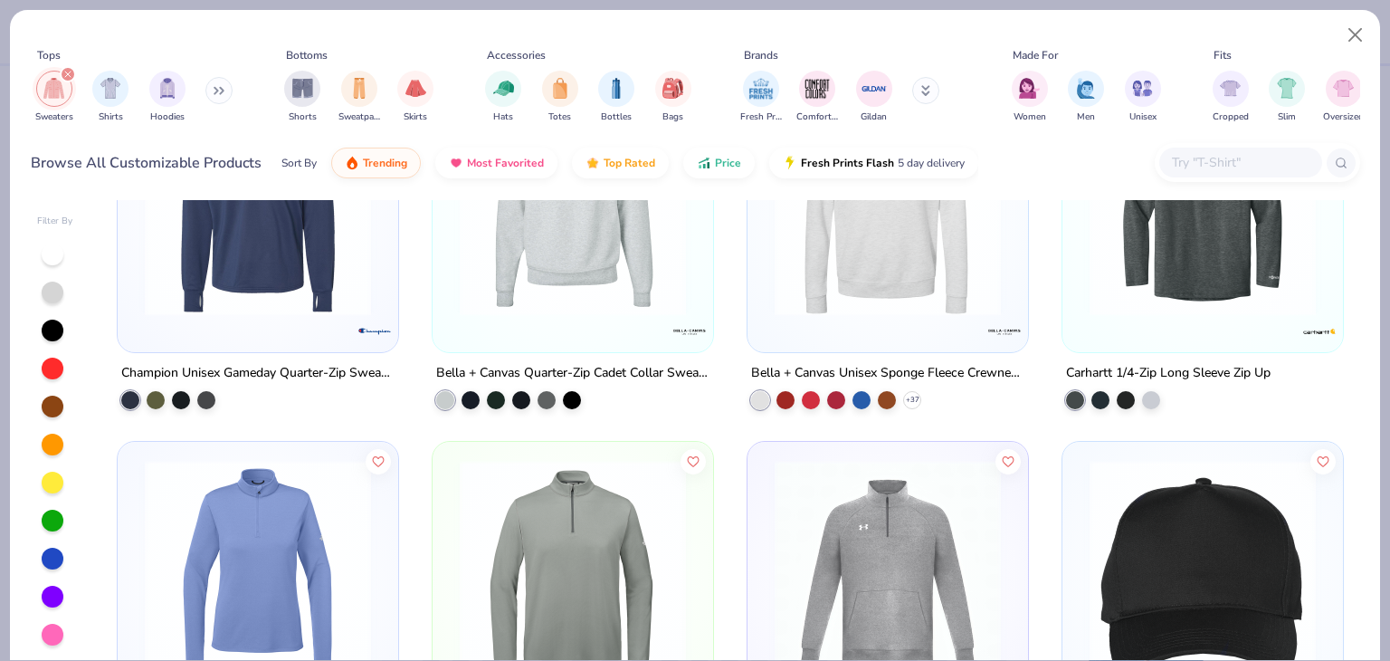
scroll to position [1772, 0]
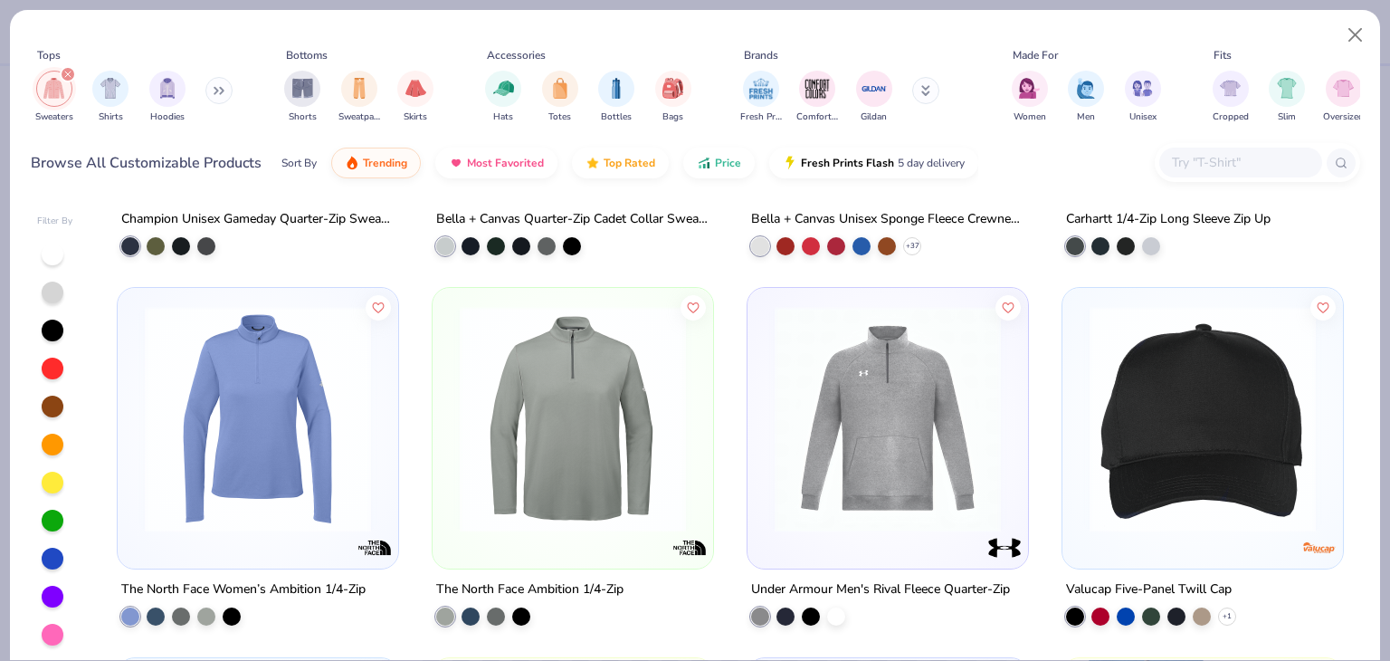
click at [555, 406] on img at bounding box center [573, 419] width 244 height 226
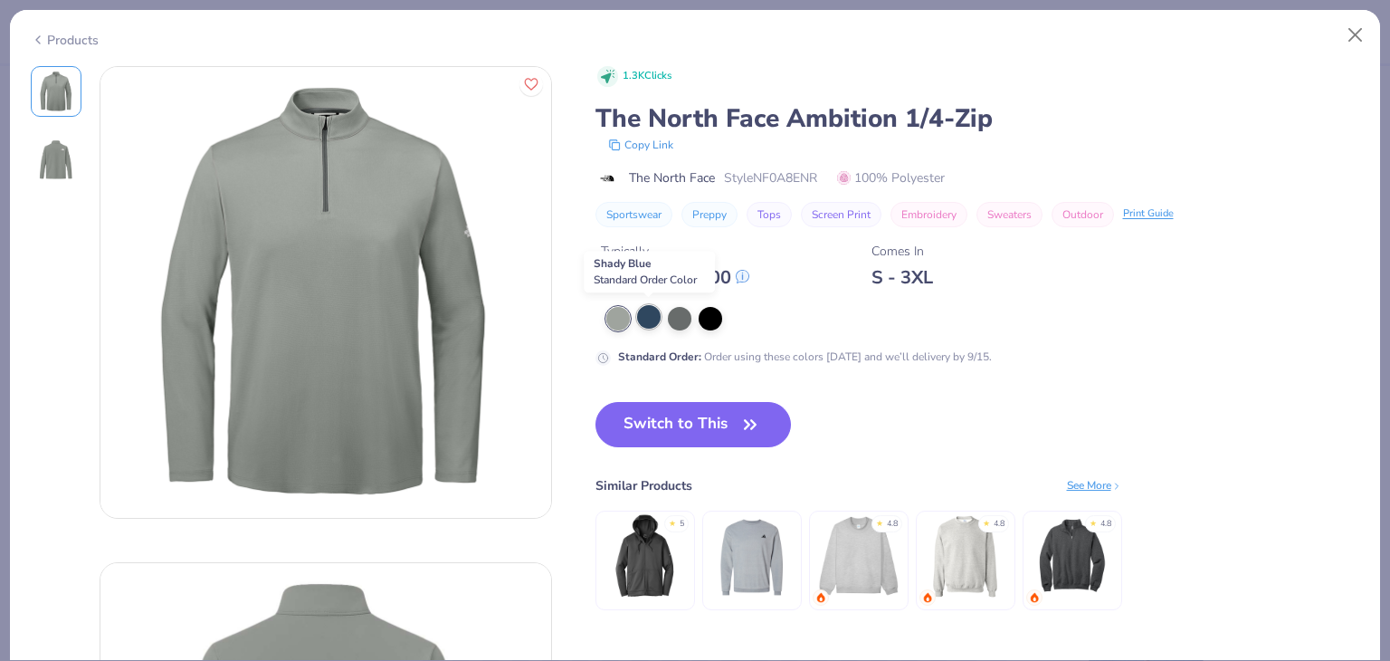
click at [637, 318] on div at bounding box center [649, 317] width 24 height 24
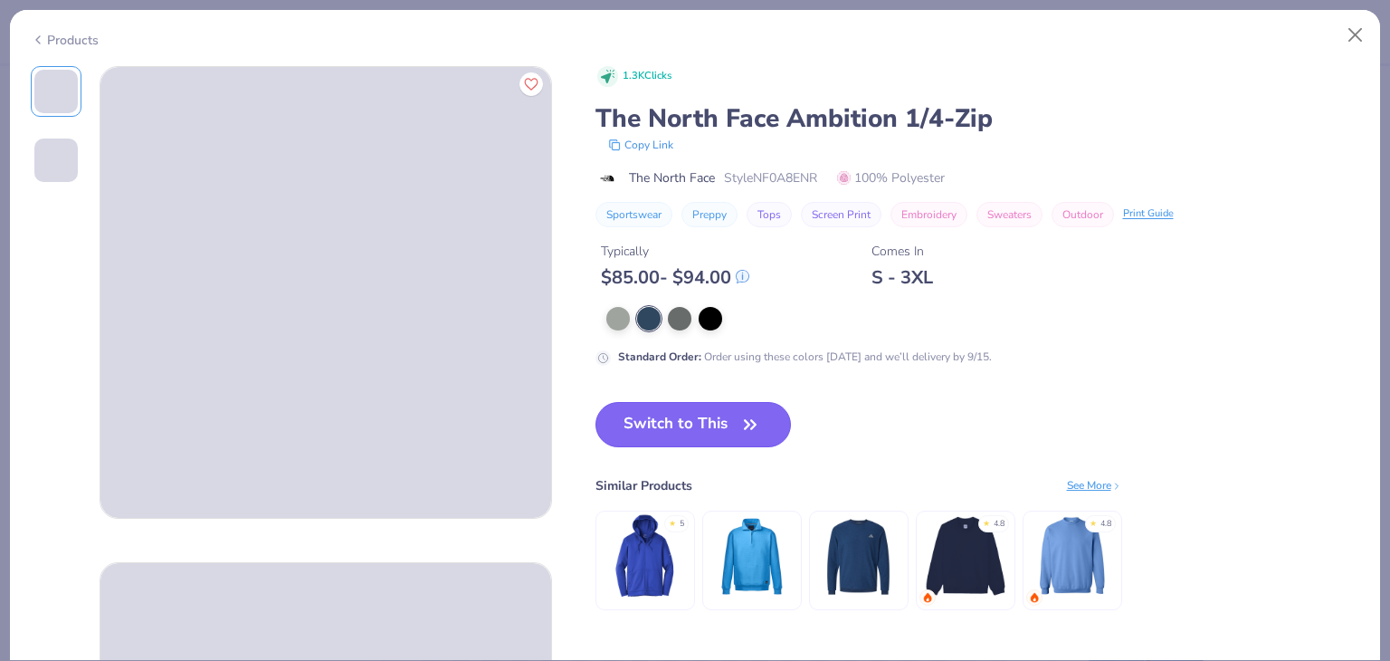
click at [695, 432] on button "Switch to This" at bounding box center [694, 424] width 196 height 45
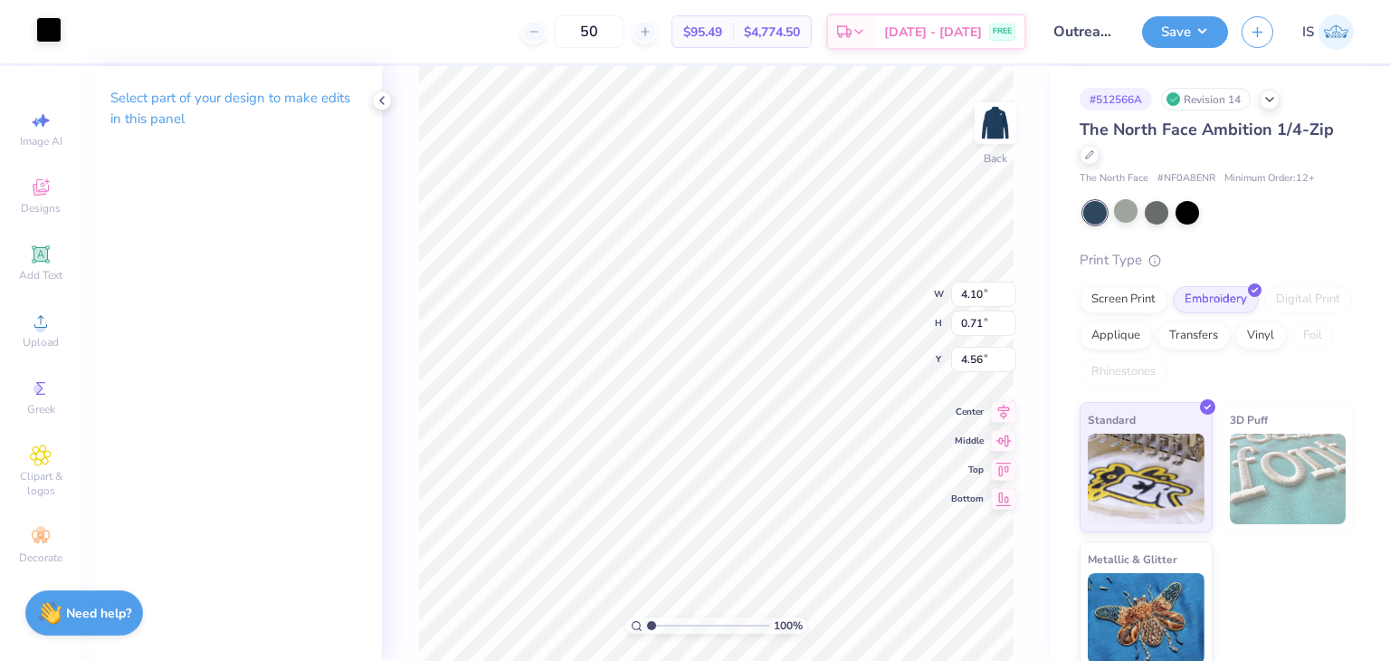
click at [43, 38] on div at bounding box center [48, 29] width 25 height 25
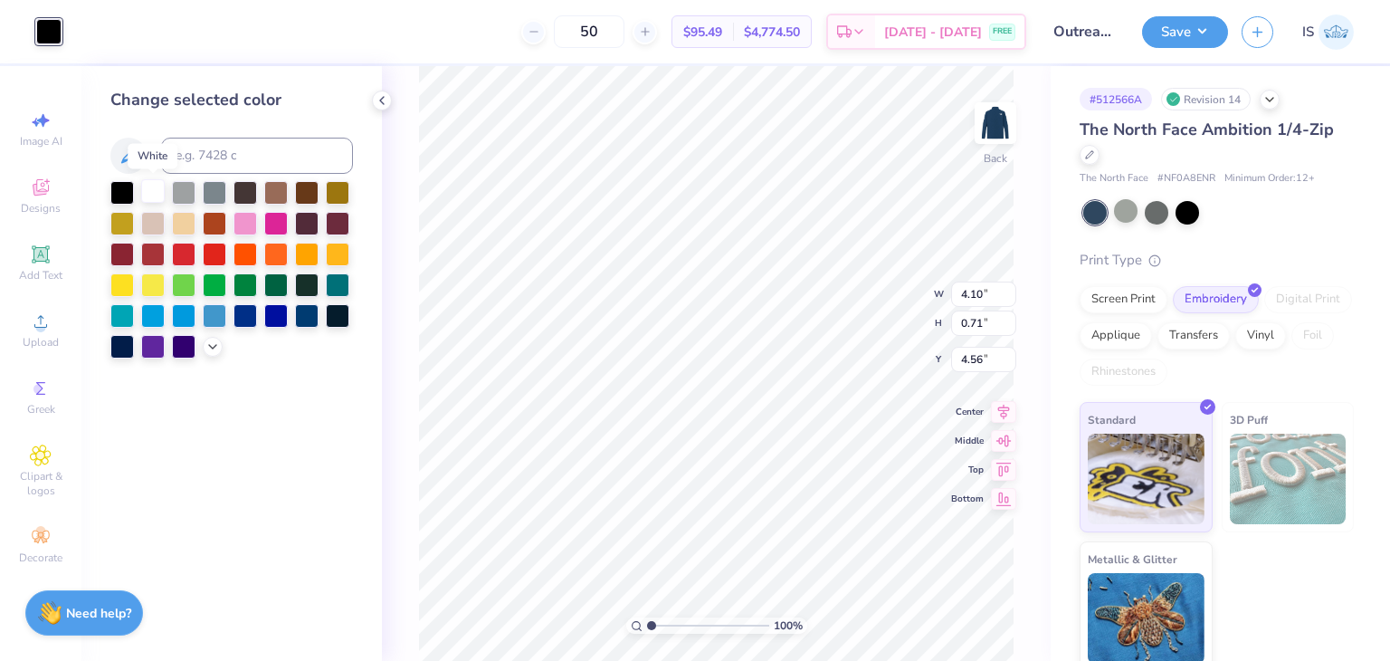
click at [159, 186] on div at bounding box center [153, 191] width 24 height 24
type input "6.39"
type input "1.10"
type input "3.00"
type input "5.18"
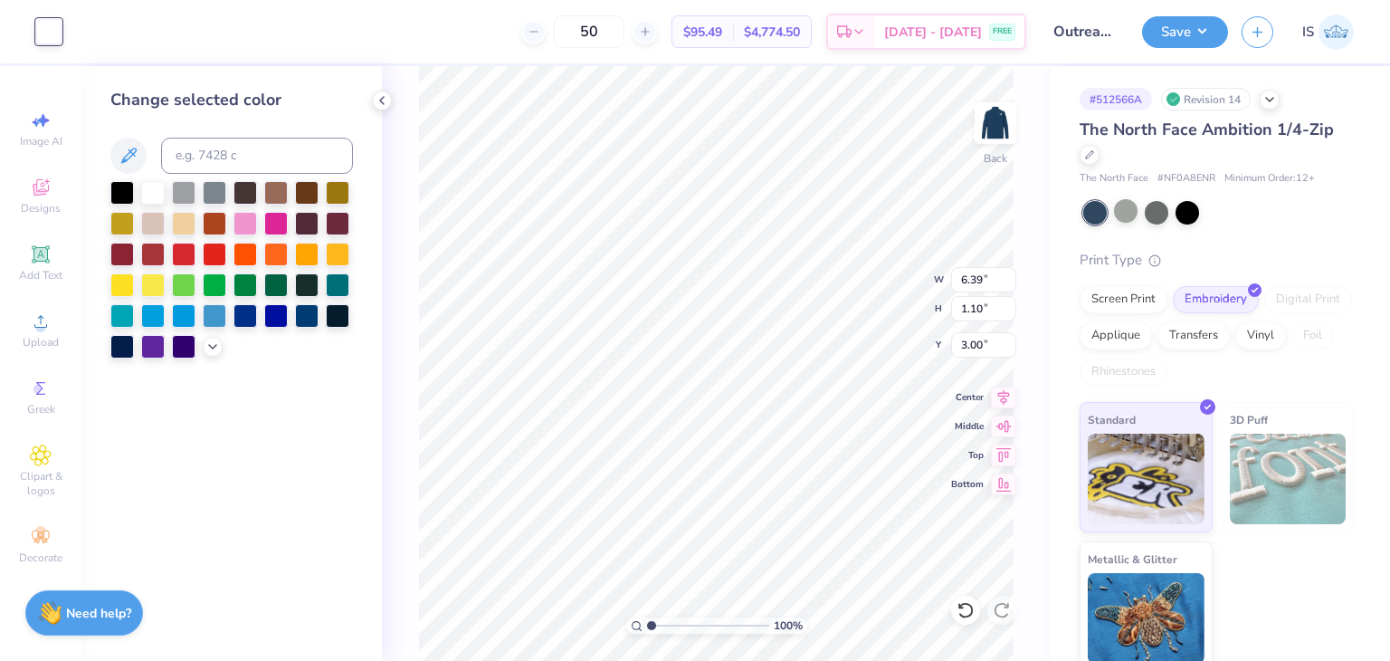
type input "0.89"
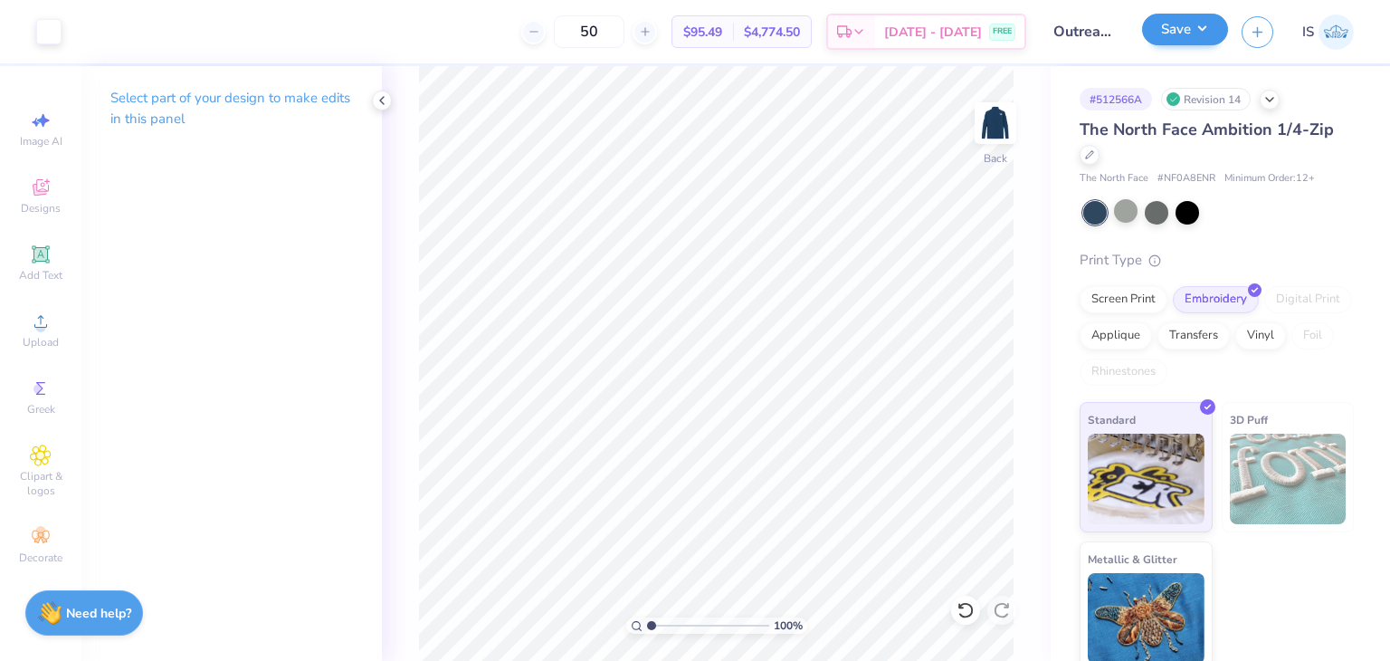
drag, startPoint x: 1229, startPoint y: 26, endPoint x: 1194, endPoint y: 27, distance: 35.3
click at [1194, 27] on div "Save IS" at bounding box center [1266, 31] width 248 height 63
click at [1194, 27] on button "Save" at bounding box center [1185, 30] width 86 height 32
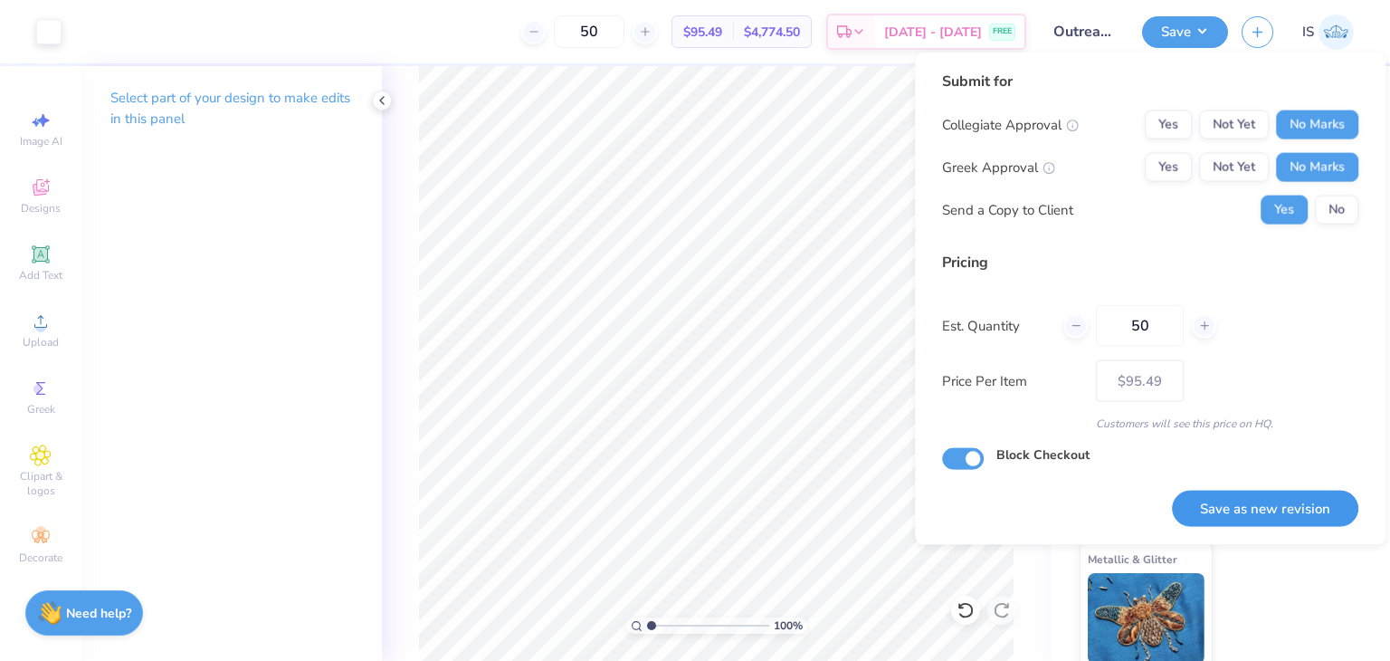
click at [1318, 515] on button "Save as new revision" at bounding box center [1265, 508] width 186 height 37
type input "$95.49"
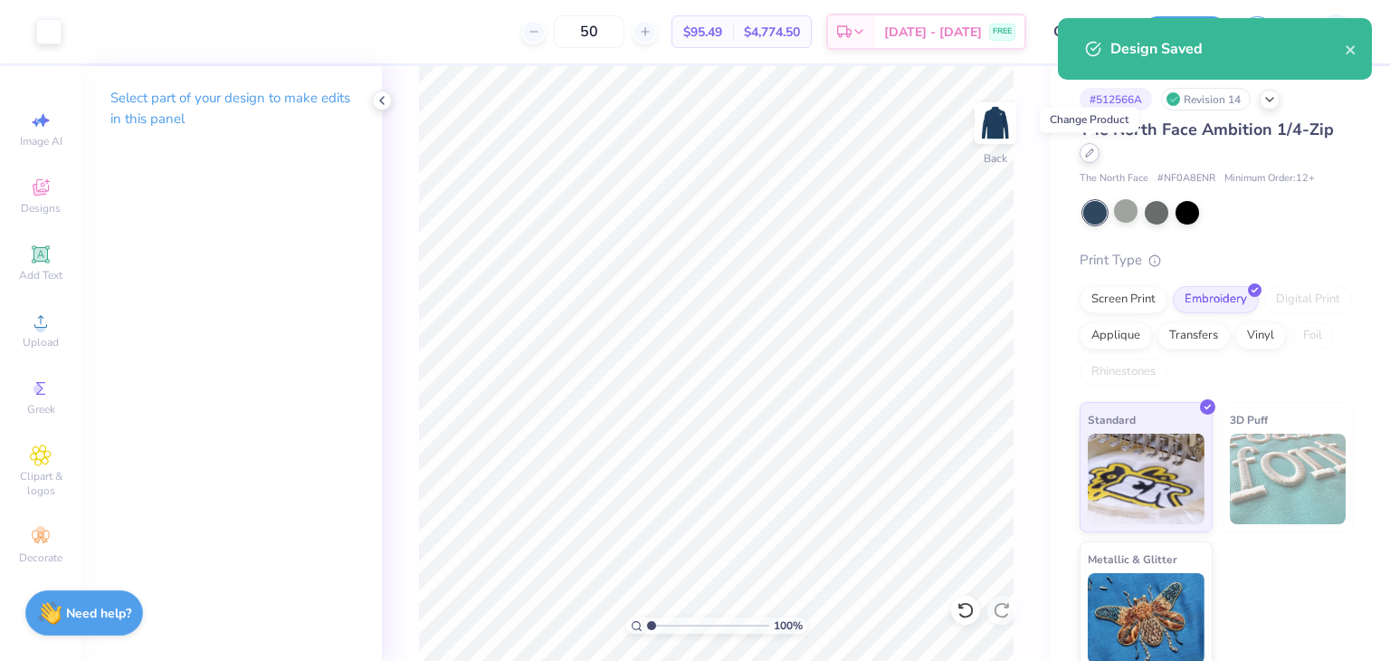
click at [1093, 161] on div at bounding box center [1090, 153] width 20 height 20
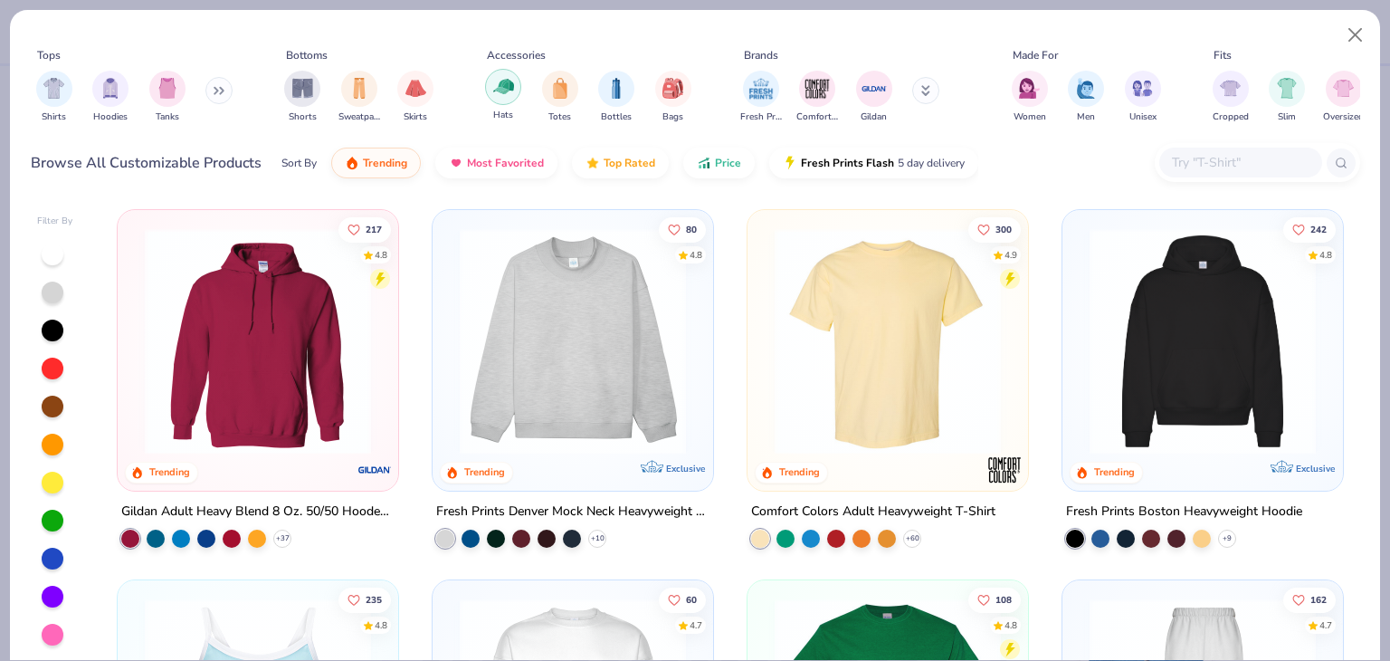
click at [497, 91] on img "filter for Hats" at bounding box center [503, 86] width 21 height 21
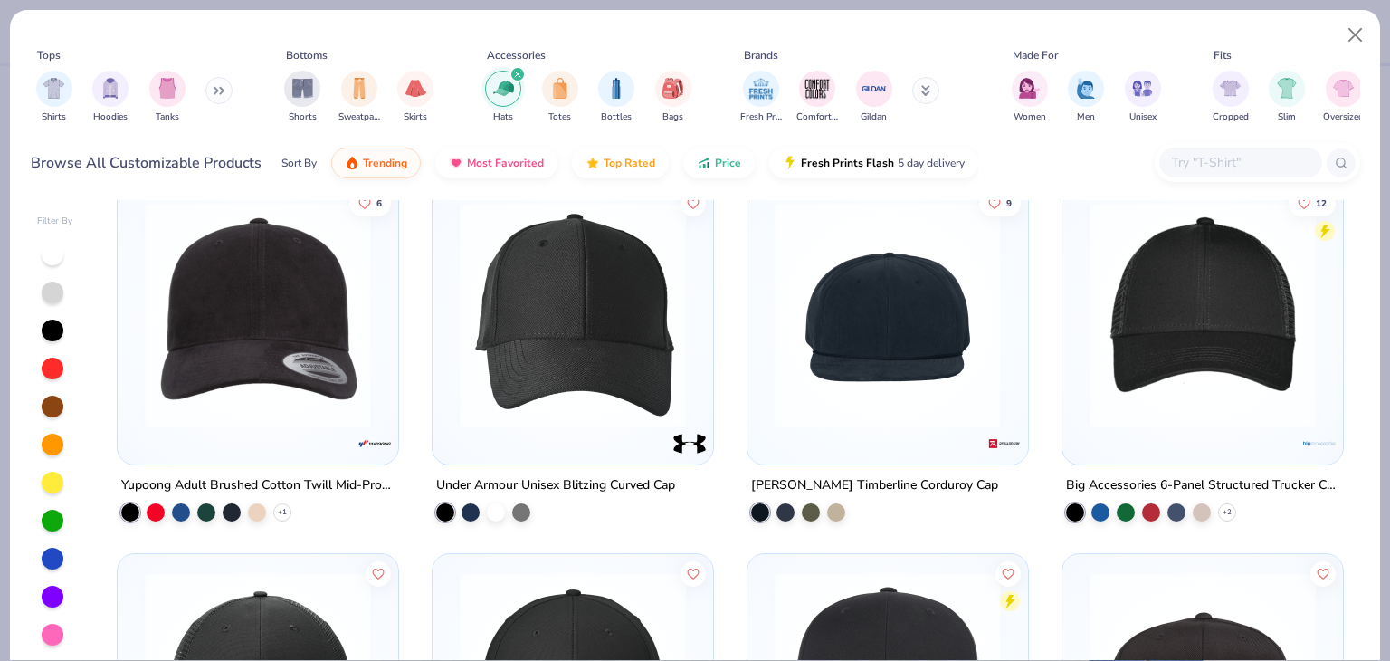
scroll to position [1436, 0]
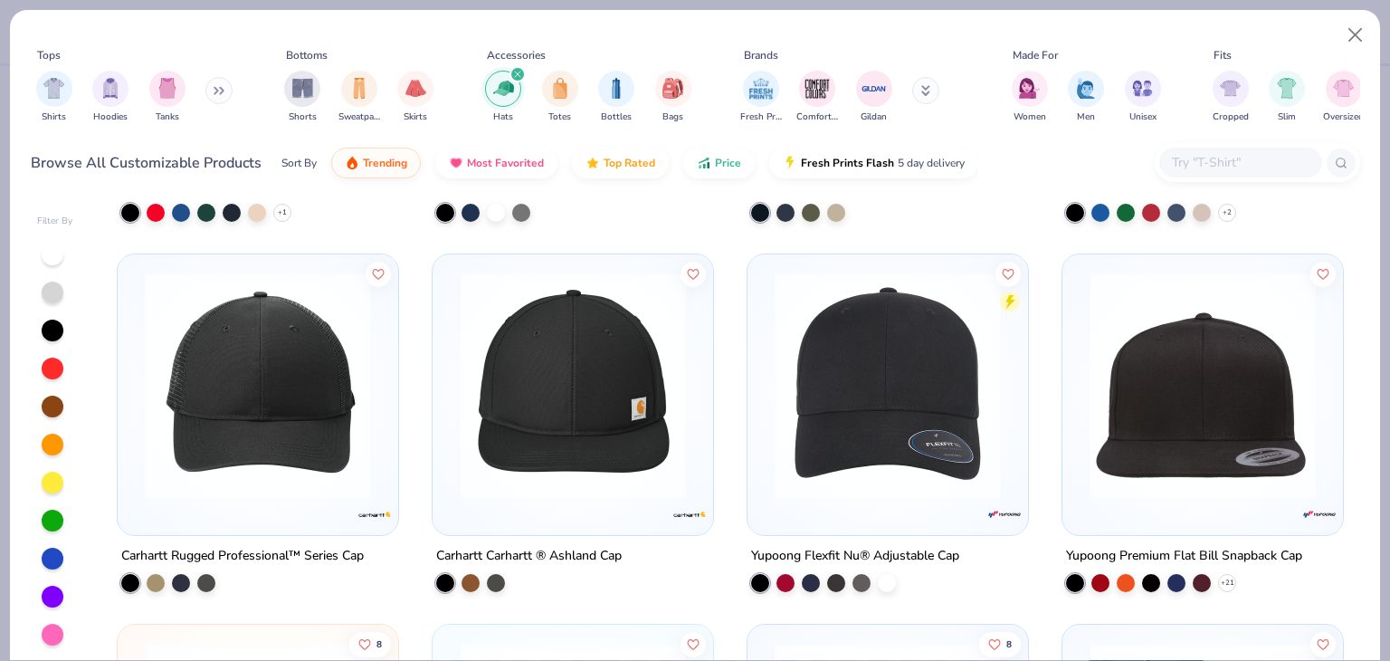
click at [656, 442] on img at bounding box center [573, 385] width 244 height 226
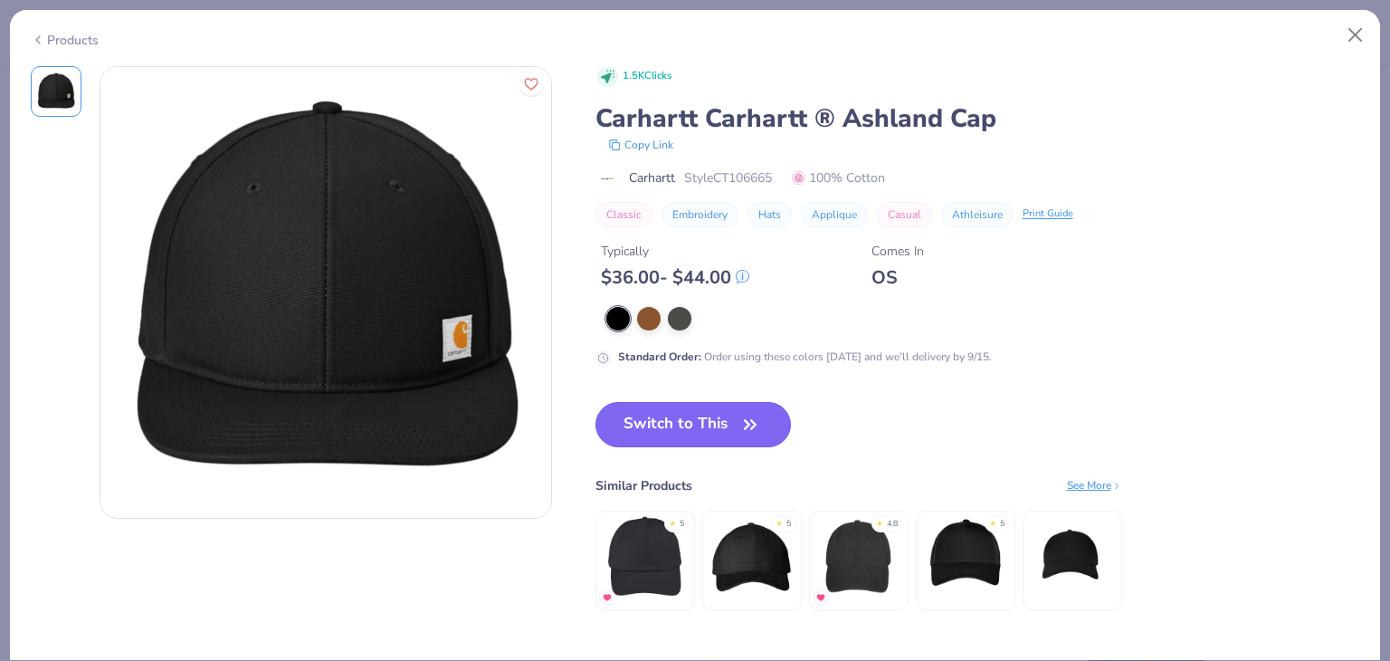
click at [688, 441] on button "Switch to This" at bounding box center [694, 424] width 196 height 45
click at [706, 427] on button "Switch to This" at bounding box center [694, 424] width 196 height 45
click at [667, 405] on button "Switch to This" at bounding box center [694, 424] width 196 height 45
click at [727, 412] on button "Switch to This" at bounding box center [694, 424] width 196 height 45
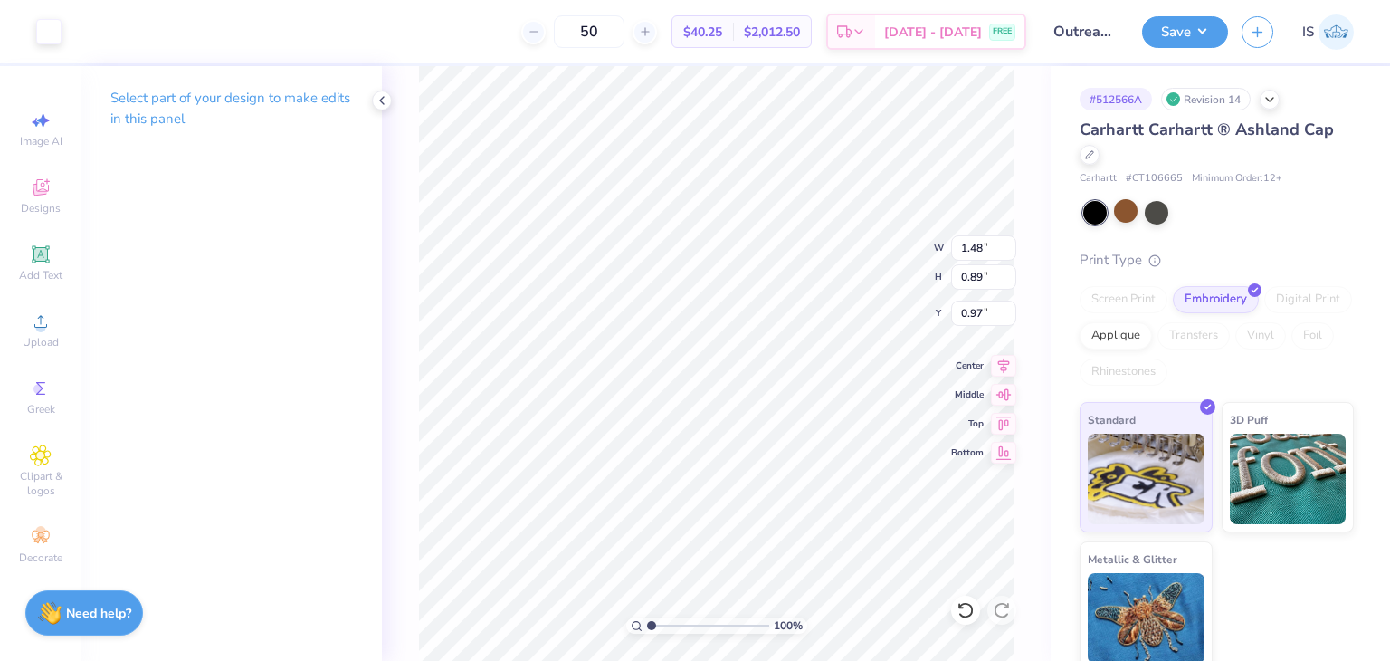
type input "0.97"
type input "1.39"
type input "0.83"
click at [1151, 43] on button "Save" at bounding box center [1185, 30] width 86 height 32
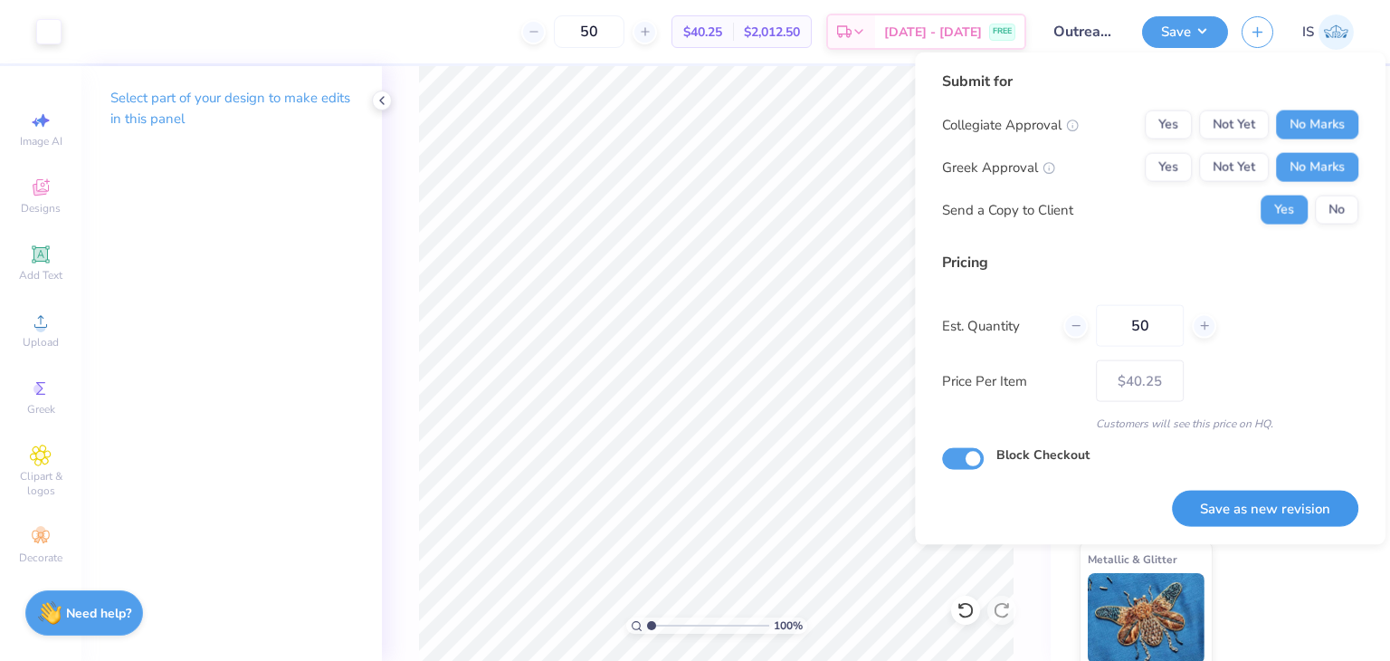
click at [1277, 504] on button "Save as new revision" at bounding box center [1265, 508] width 186 height 37
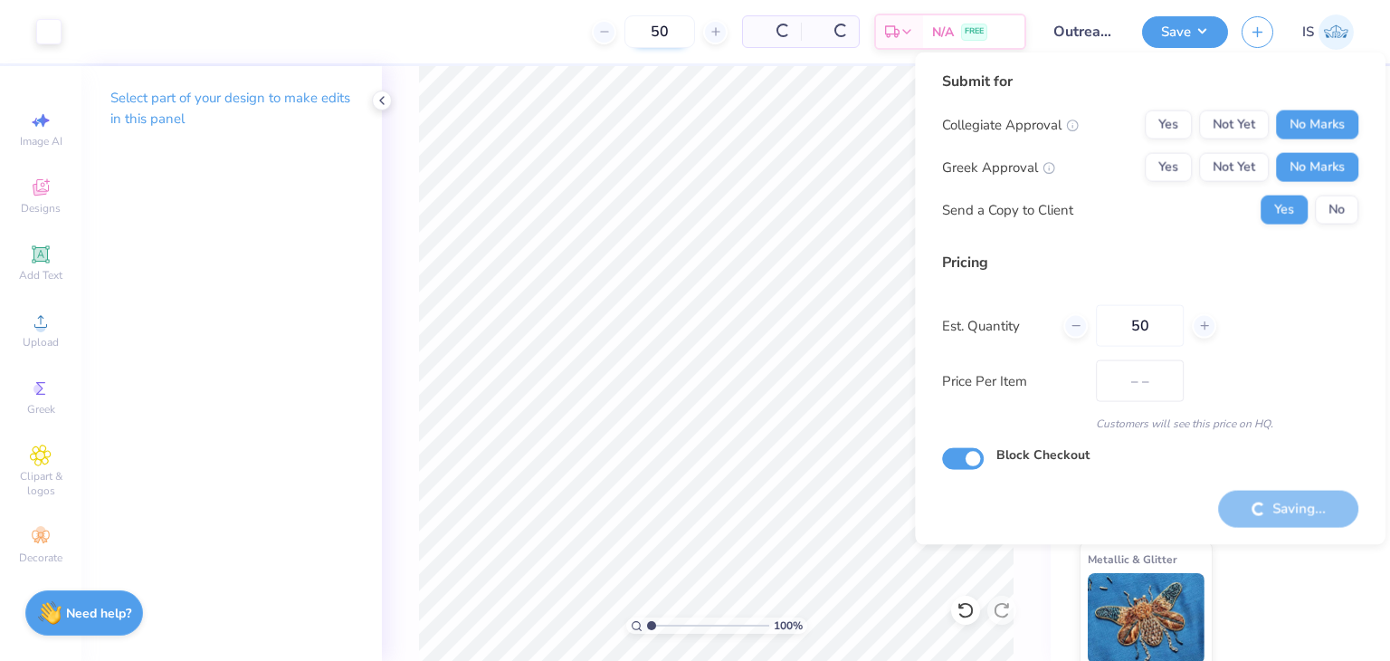
type input "$40.25"
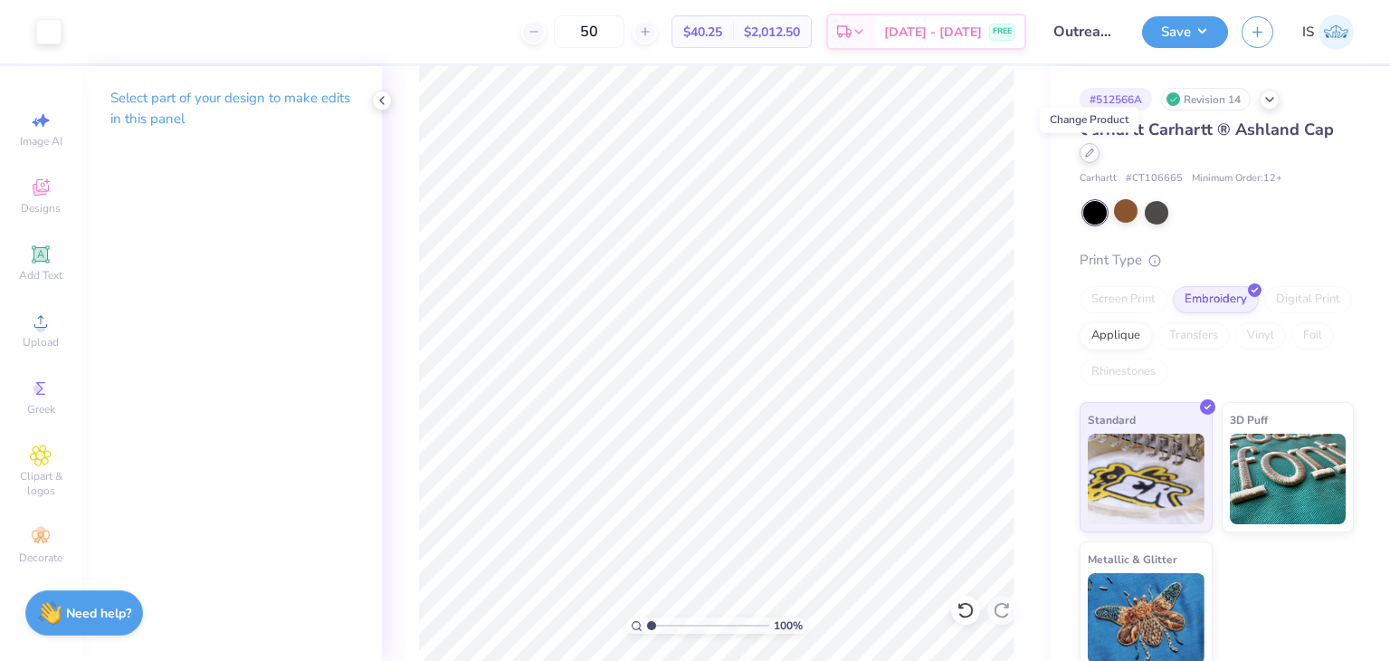
click at [1093, 148] on div at bounding box center [1090, 153] width 20 height 20
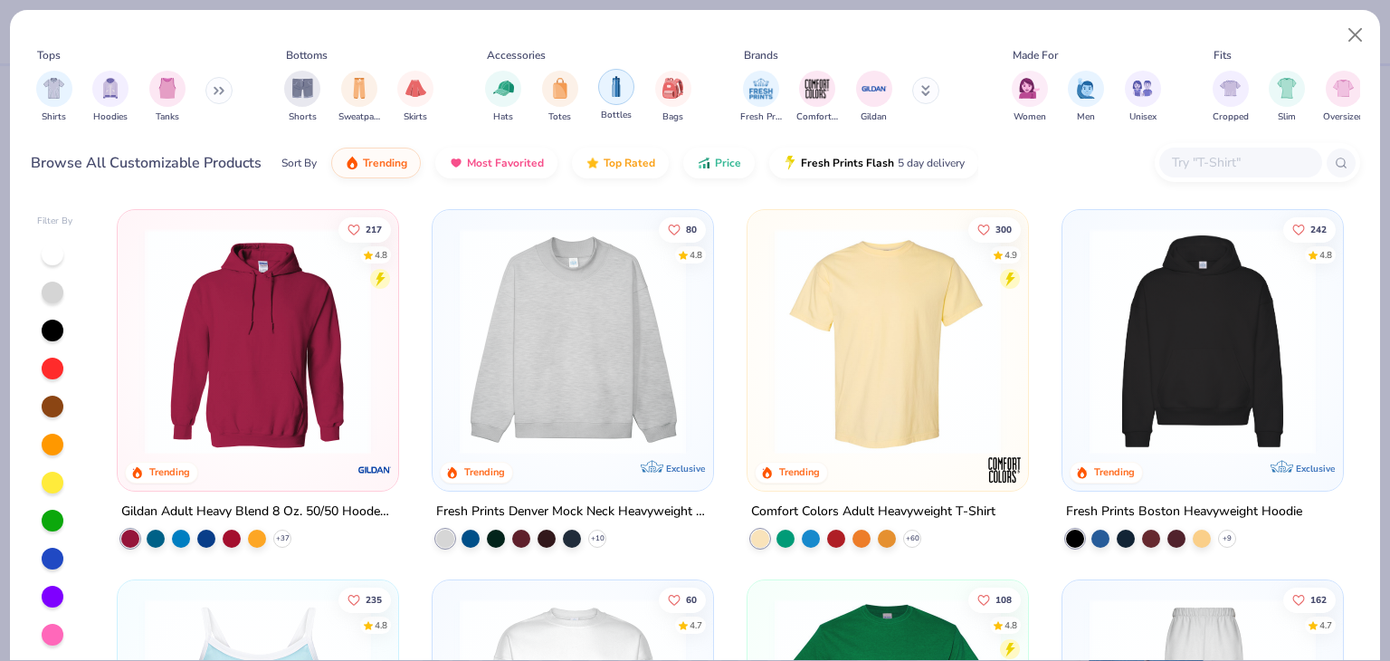
click at [624, 84] on img "filter for Bottles" at bounding box center [616, 86] width 20 height 21
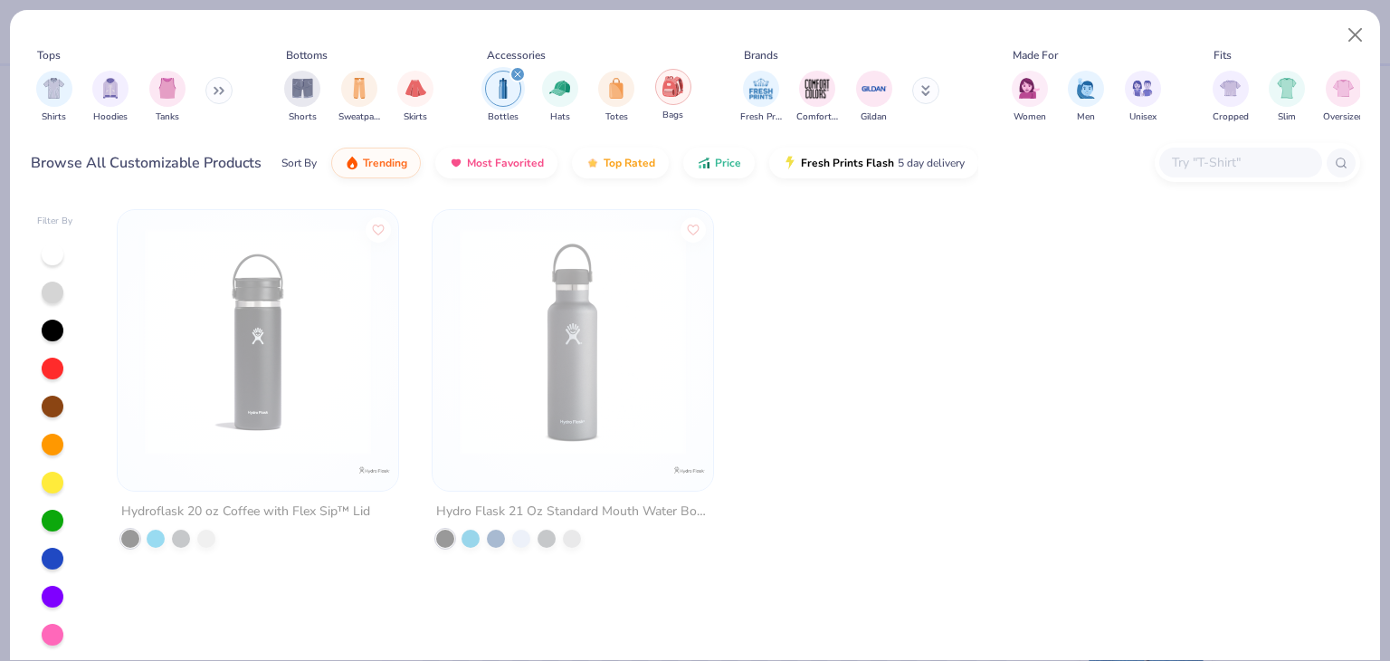
click at [670, 91] on img "filter for Bags" at bounding box center [673, 86] width 20 height 21
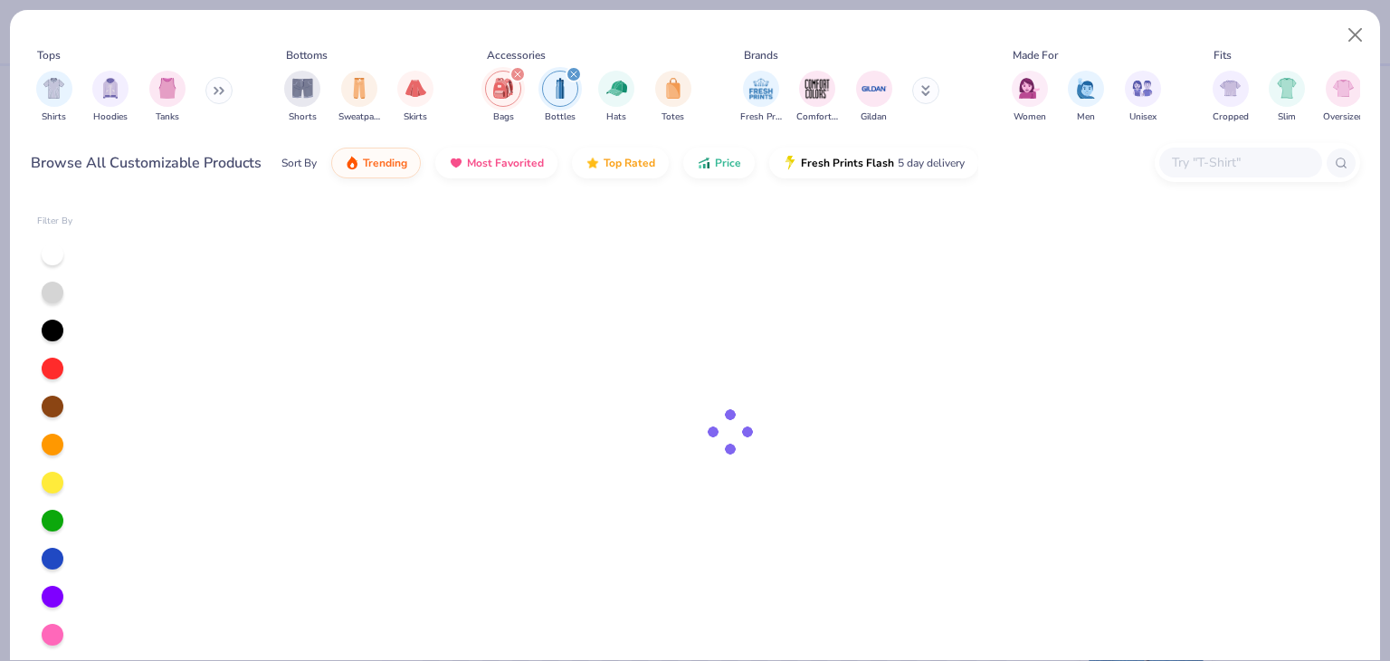
click at [576, 72] on icon "filter for Bottles" at bounding box center [573, 74] width 7 height 7
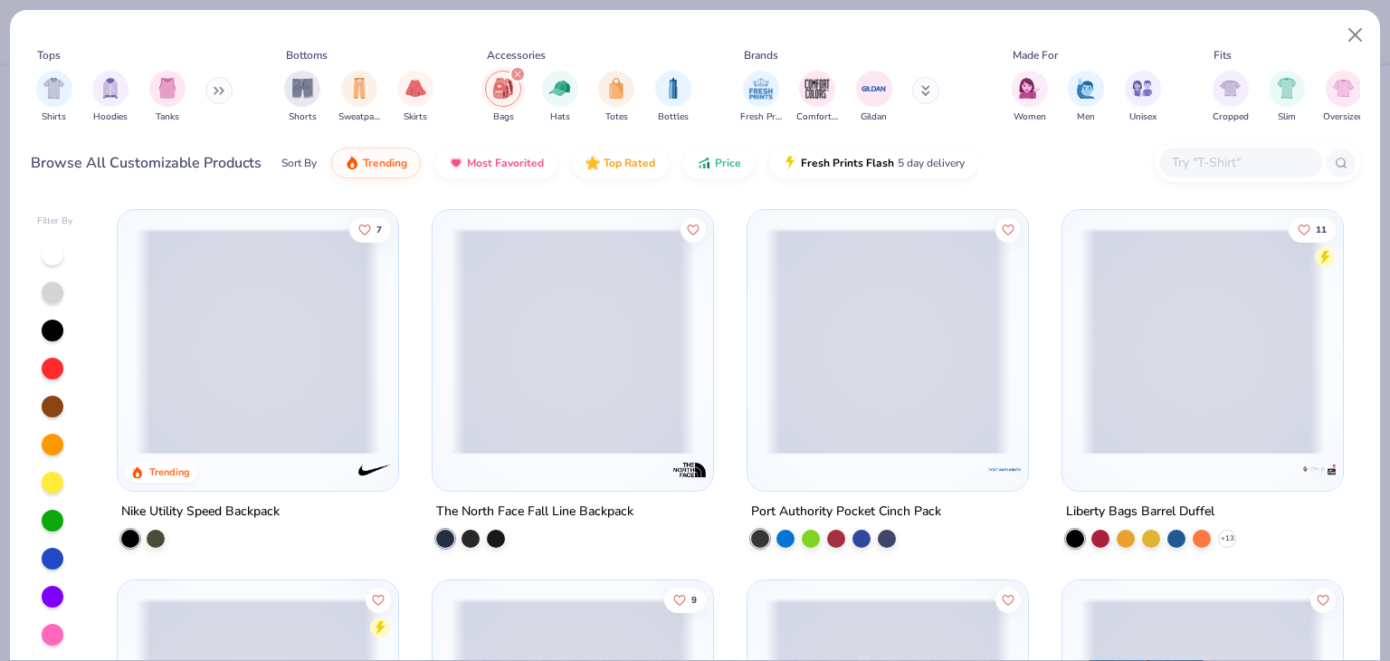
click at [518, 71] on icon "filter for Bags" at bounding box center [517, 74] width 7 height 7
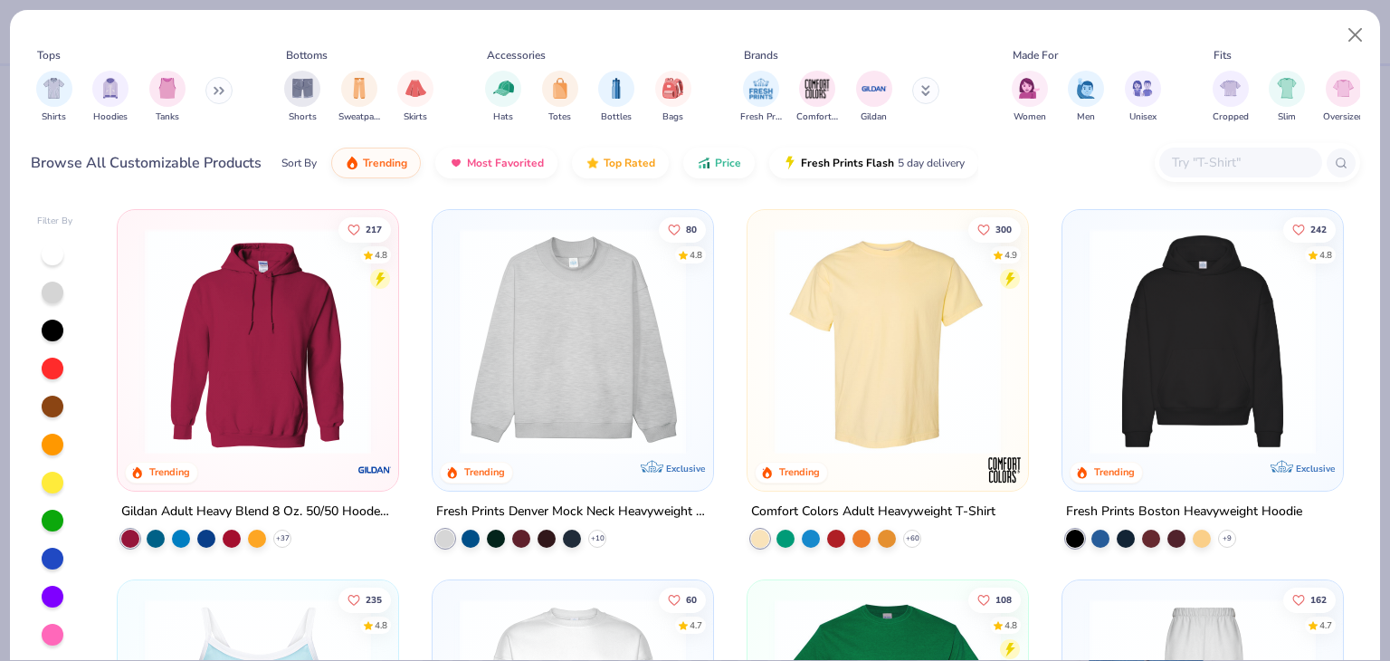
click at [926, 75] on div "Fresh Prints Comfort Colors Gildan" at bounding box center [852, 96] width 228 height 67
click at [1359, 32] on button "Close" at bounding box center [1356, 35] width 34 height 34
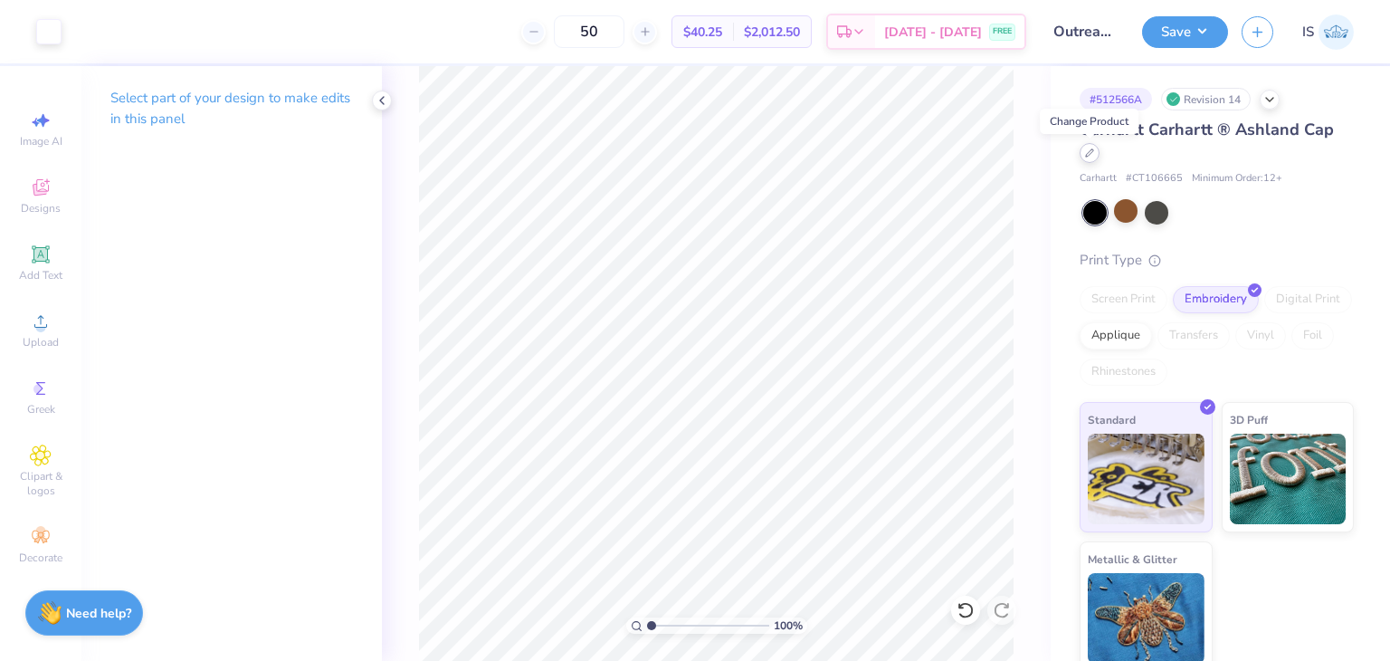
click at [1090, 156] on icon at bounding box center [1089, 152] width 9 height 9
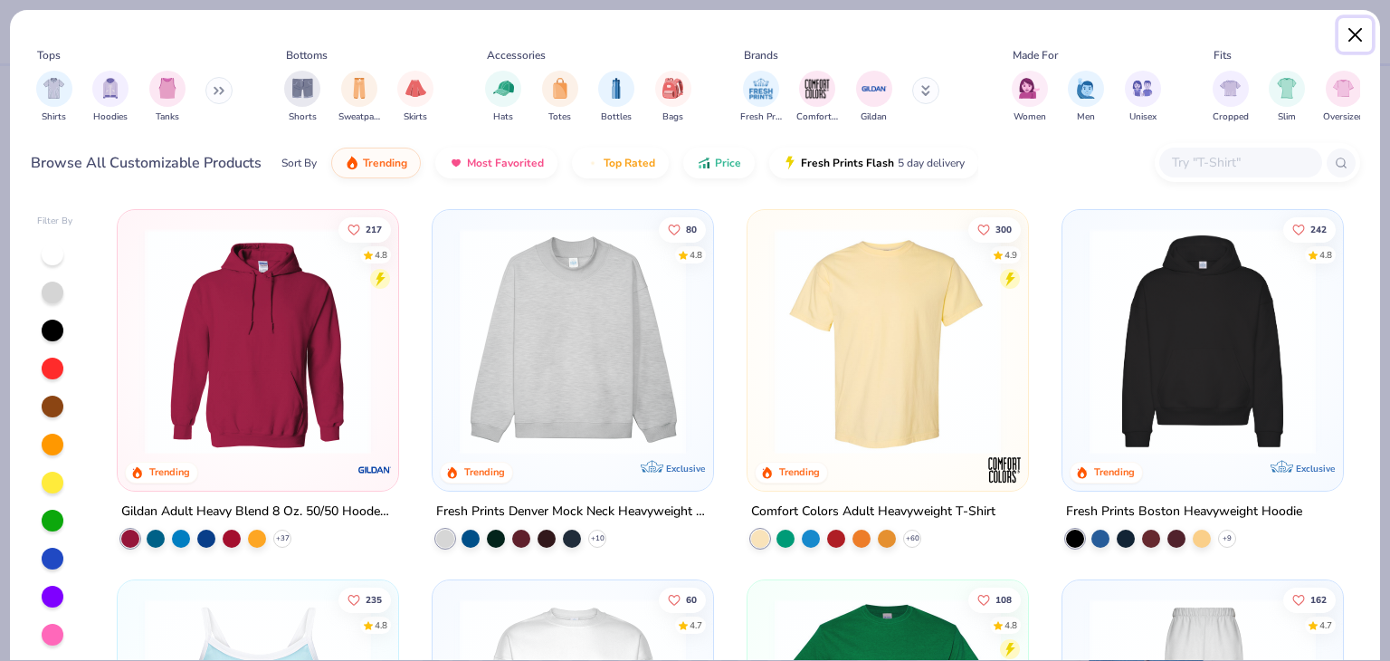
click at [1354, 47] on button "Close" at bounding box center [1356, 35] width 34 height 34
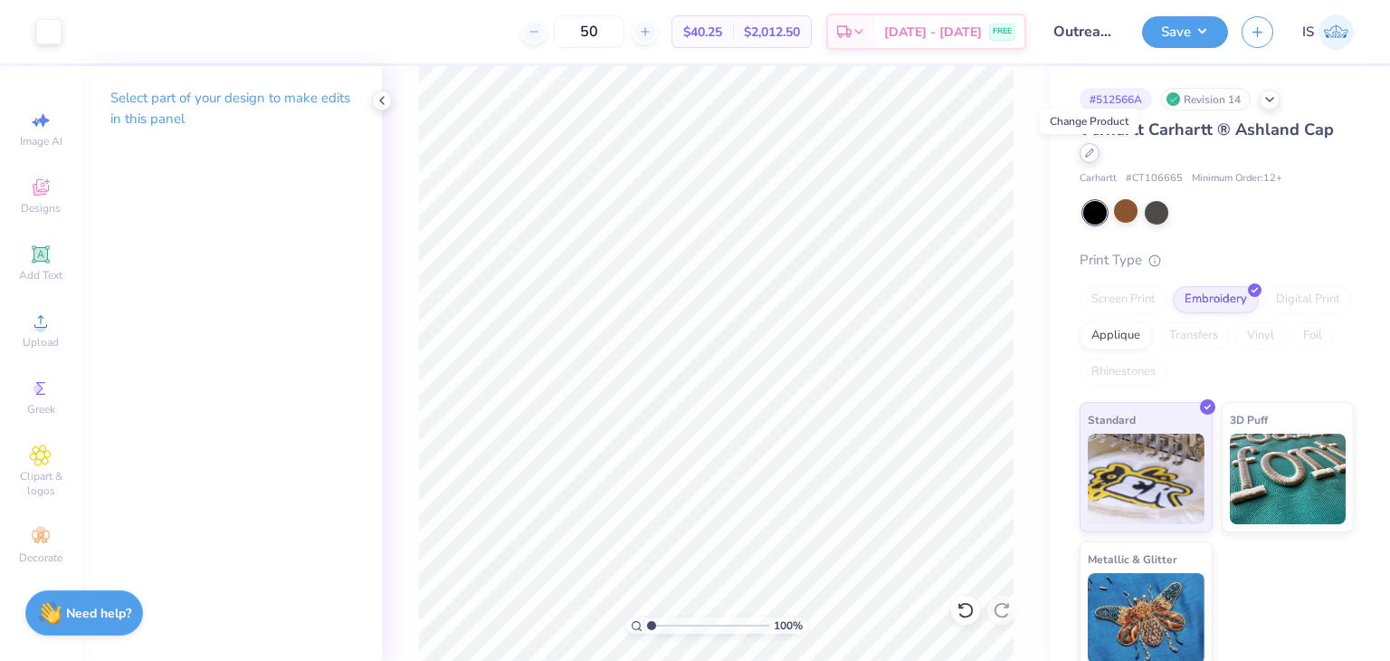
click at [1084, 157] on div at bounding box center [1090, 153] width 20 height 20
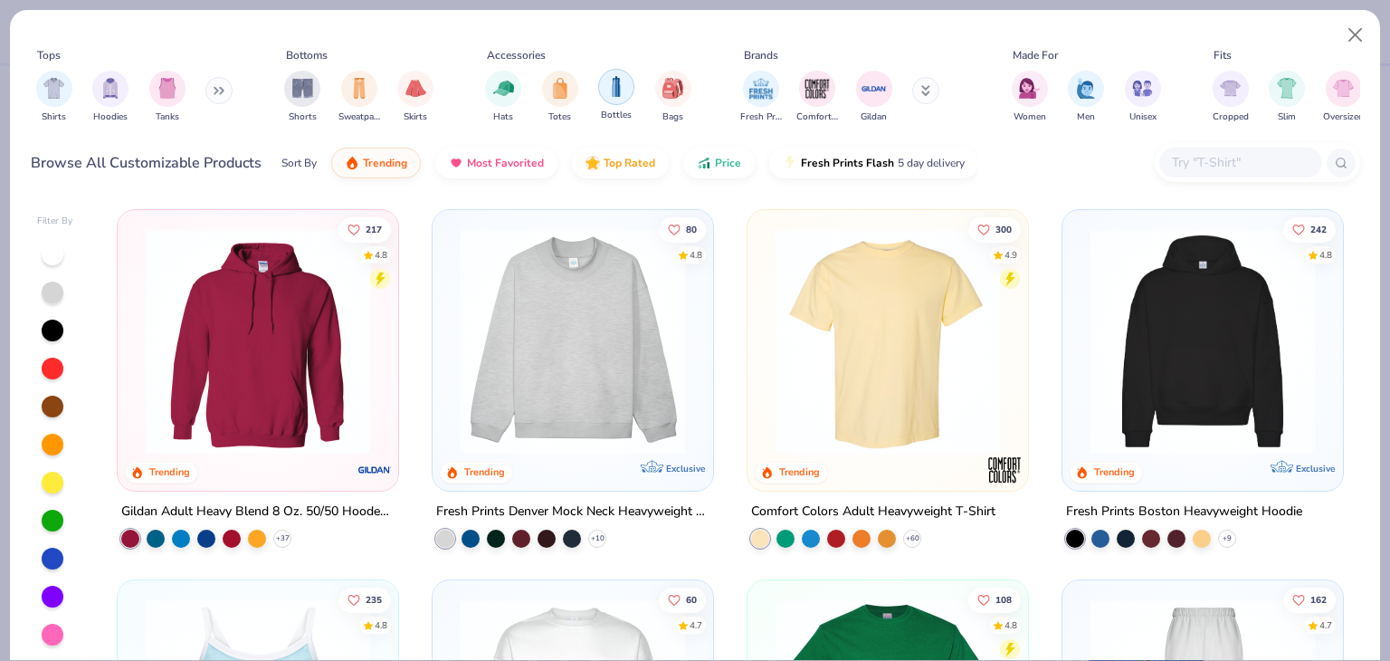
click at [623, 95] on img "filter for Bottles" at bounding box center [616, 86] width 20 height 21
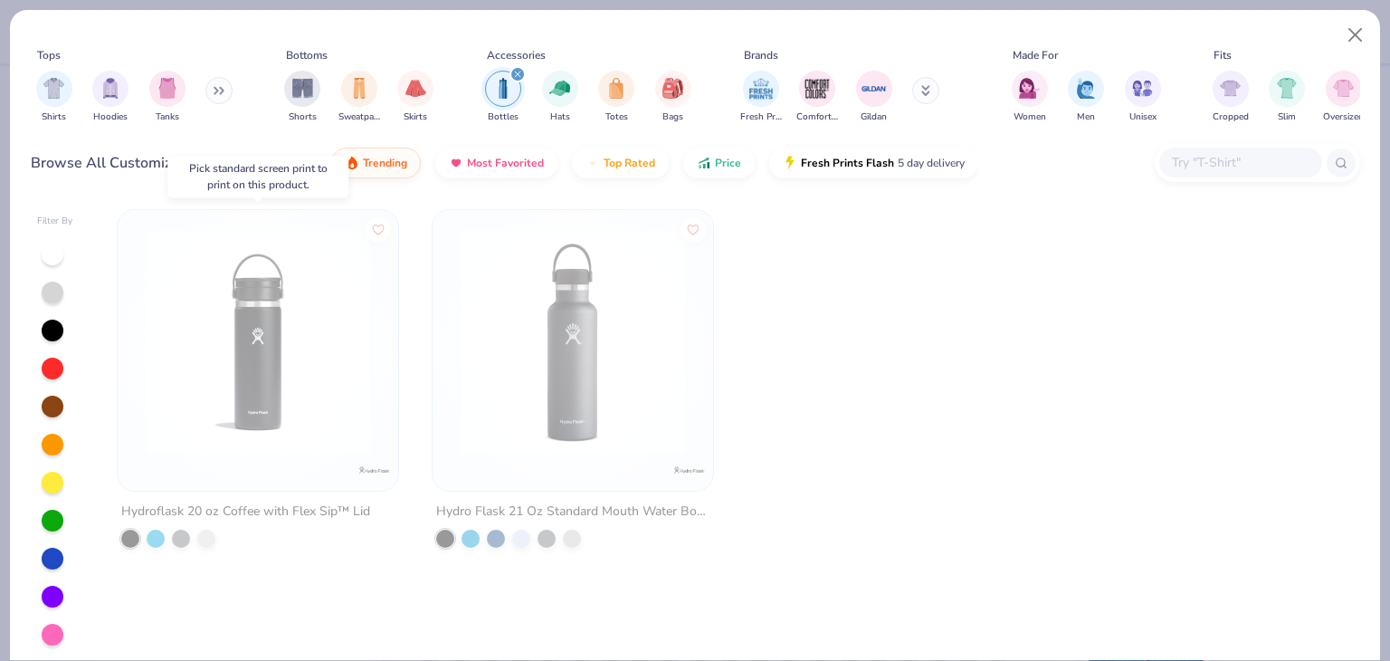
click at [303, 399] on img at bounding box center [258, 341] width 244 height 226
click at [90, 98] on div "Shirts Hoodies Tanks" at bounding box center [135, 96] width 208 height 67
click at [98, 98] on div "filter for Hoodies" at bounding box center [110, 87] width 36 height 36
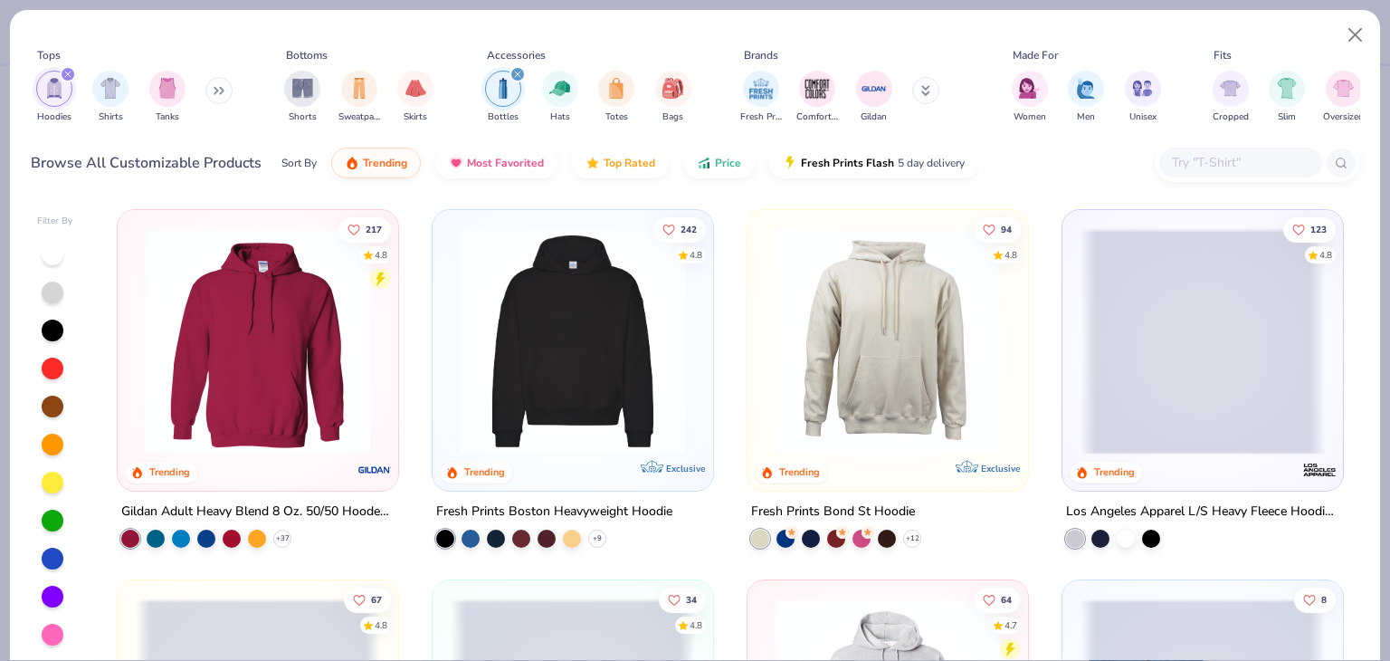
click at [433, 323] on div "242 4.8 Trending Exclusive" at bounding box center [573, 350] width 281 height 281
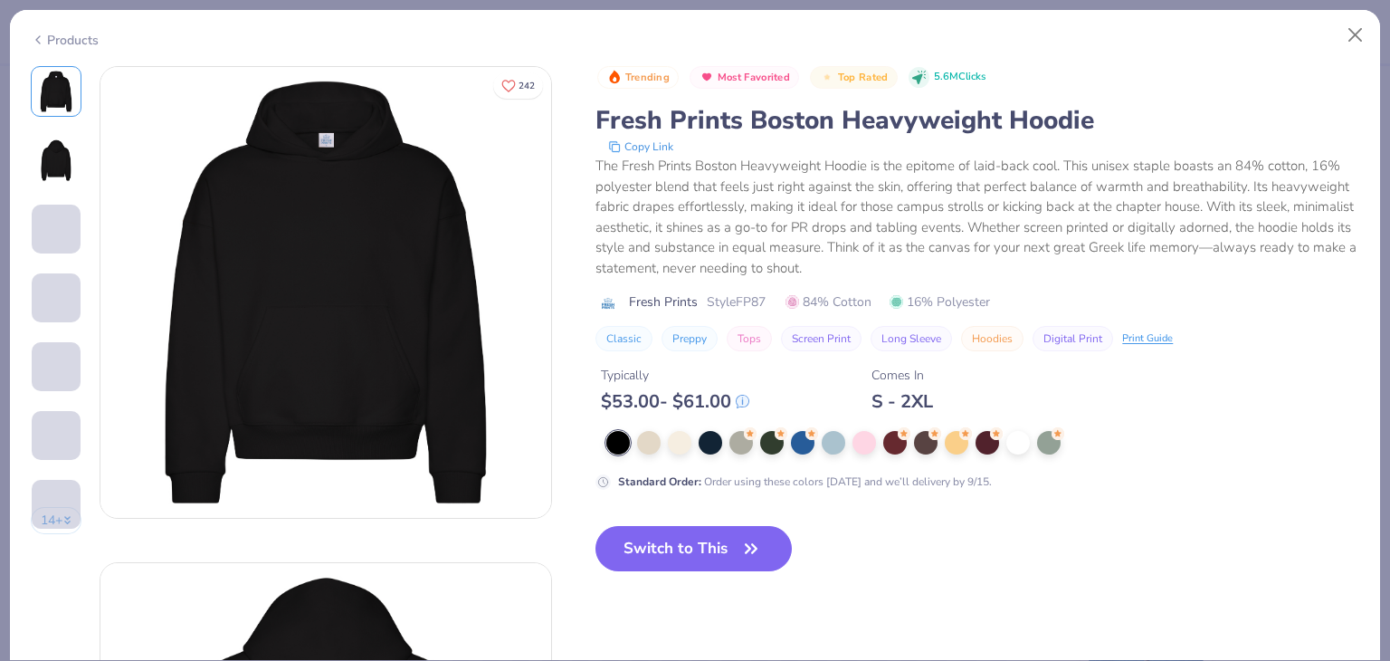
click at [694, 498] on div "Trending Most Favorited Top Rated 5.6M Clicks Fresh Prints Boston Heavyweight H…" at bounding box center [978, 333] width 764 height 535
click at [697, 545] on button "Switch to This" at bounding box center [694, 548] width 196 height 45
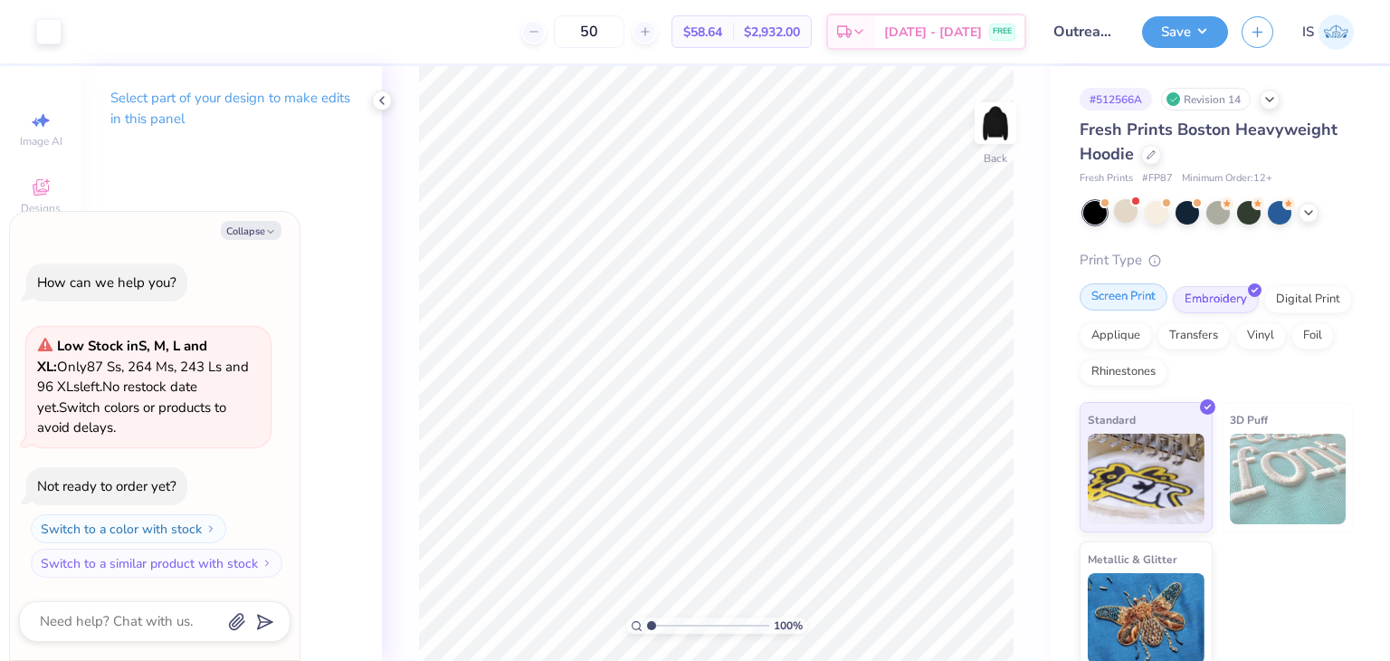
click at [1127, 301] on div "Screen Print" at bounding box center [1124, 296] width 88 height 27
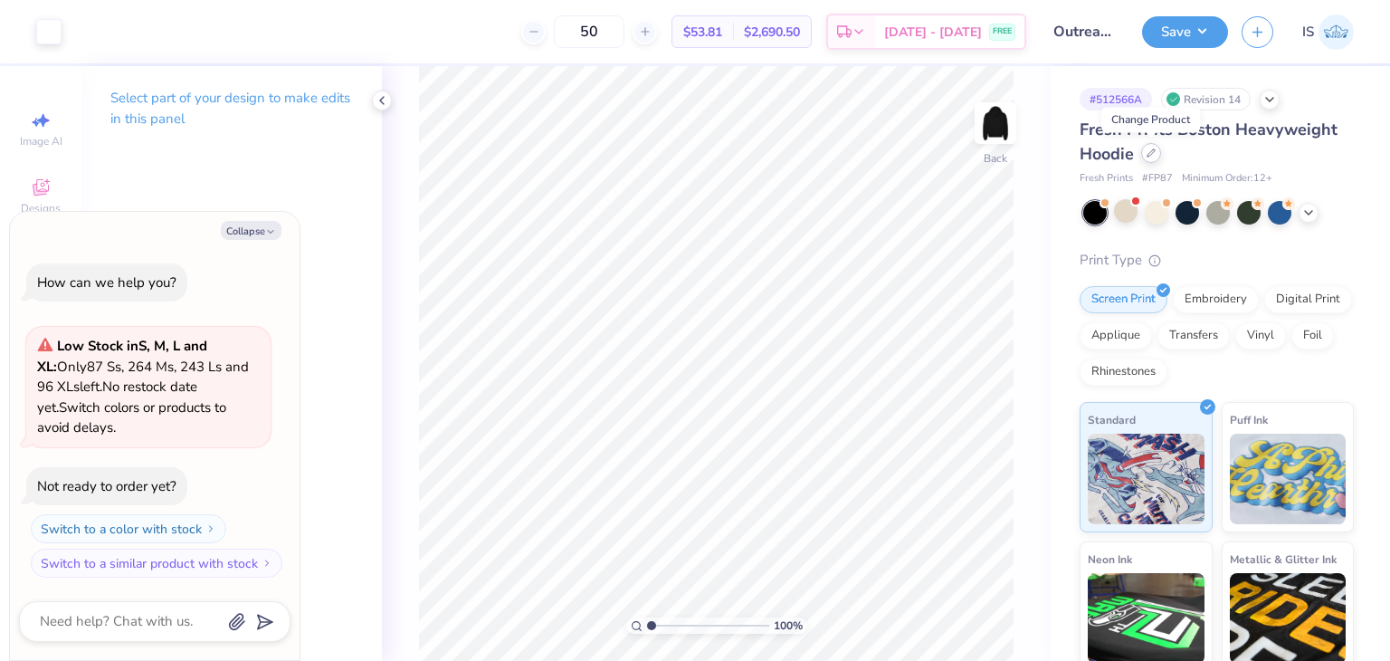
click at [1152, 157] on icon at bounding box center [1151, 152] width 9 height 9
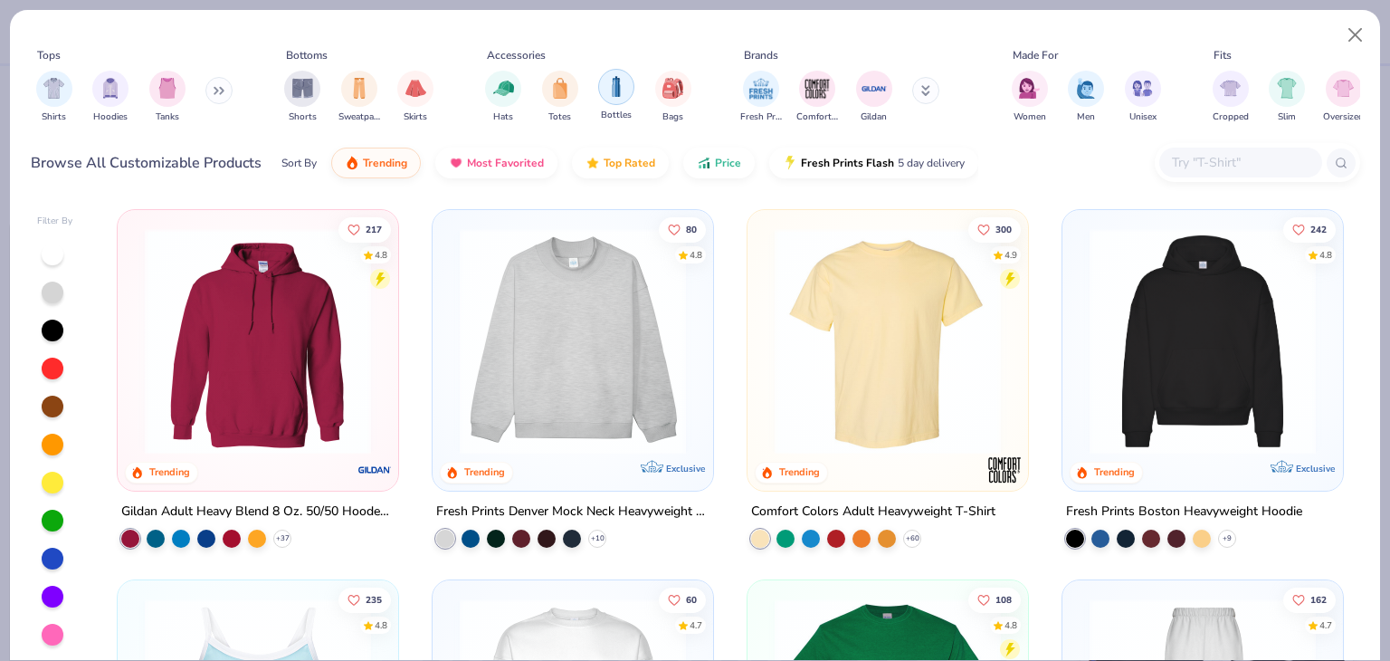
click at [619, 82] on img "filter for Bottles" at bounding box center [616, 86] width 20 height 21
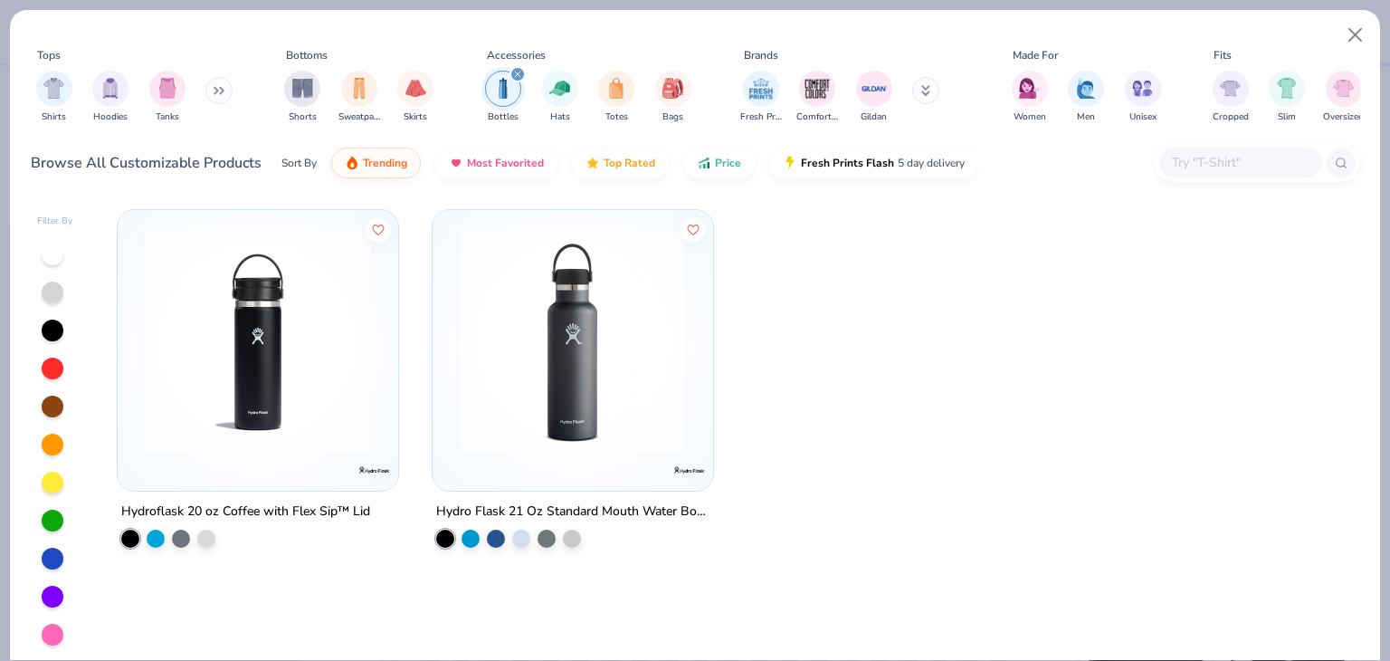
click at [529, 301] on img at bounding box center [573, 341] width 244 height 226
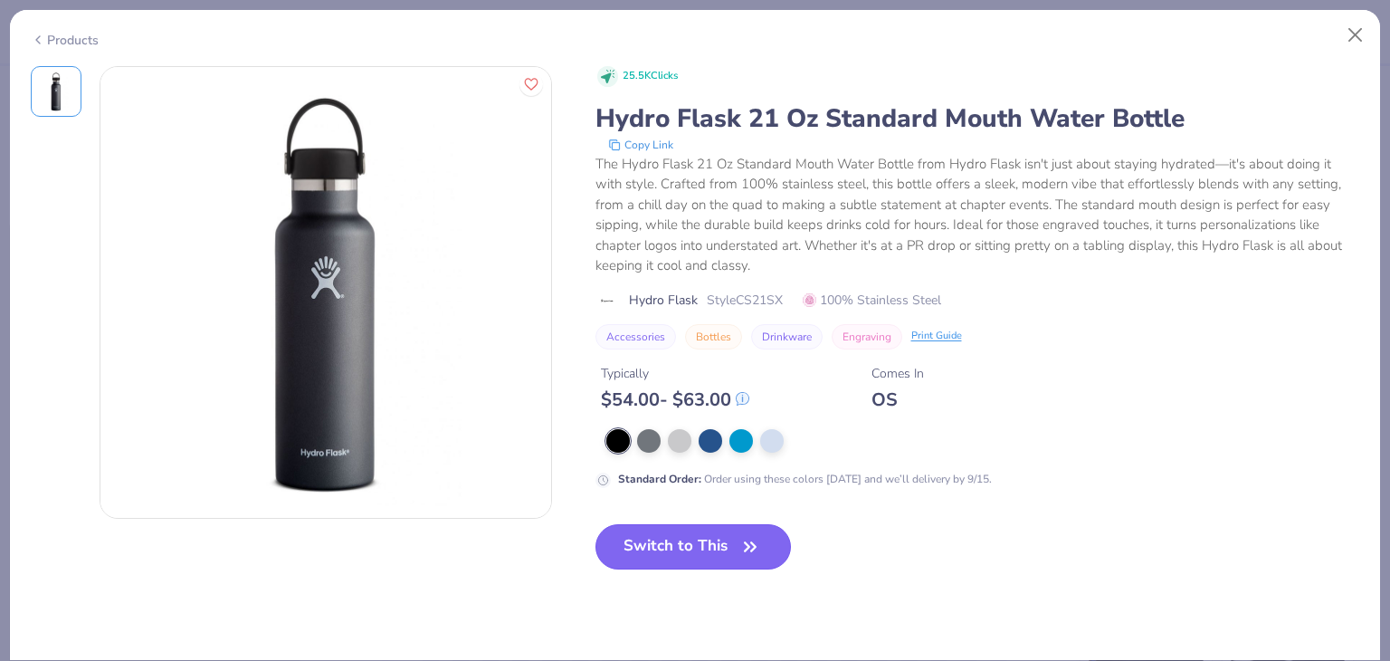
click at [690, 530] on button "Switch to This" at bounding box center [694, 546] width 196 height 45
type textarea "x"
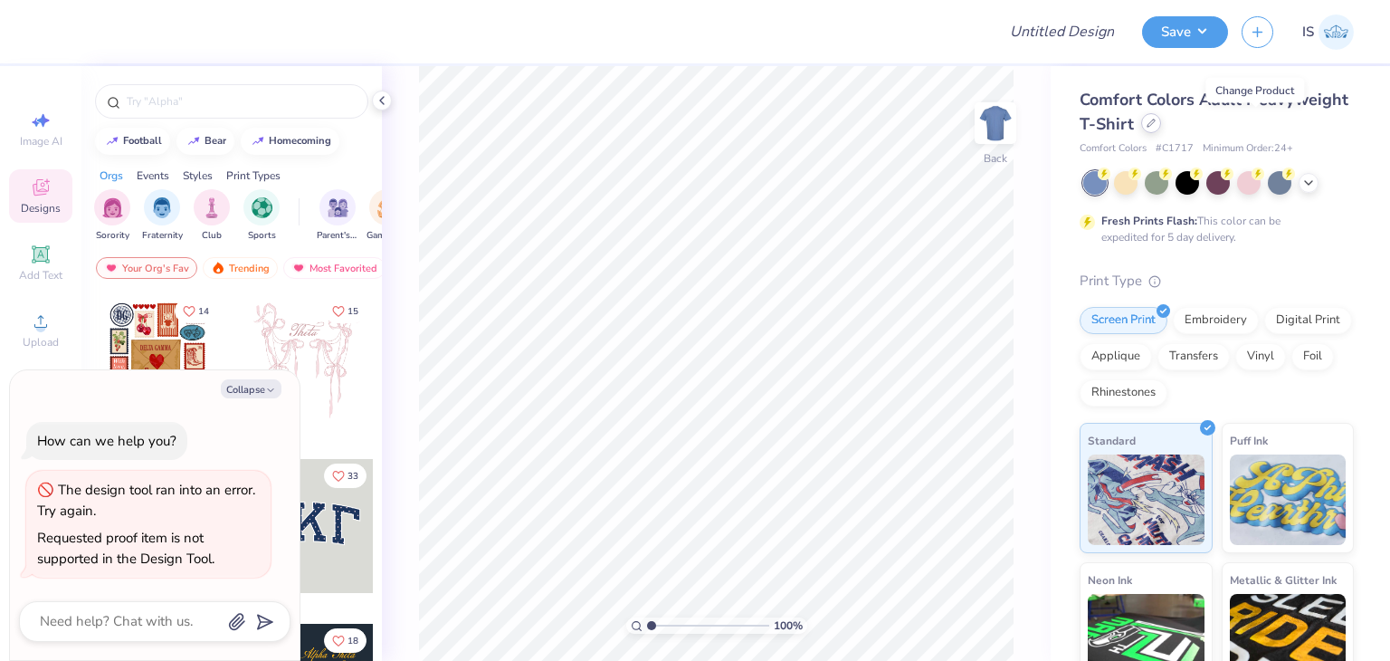
click at [1161, 128] on div at bounding box center [1151, 123] width 20 height 20
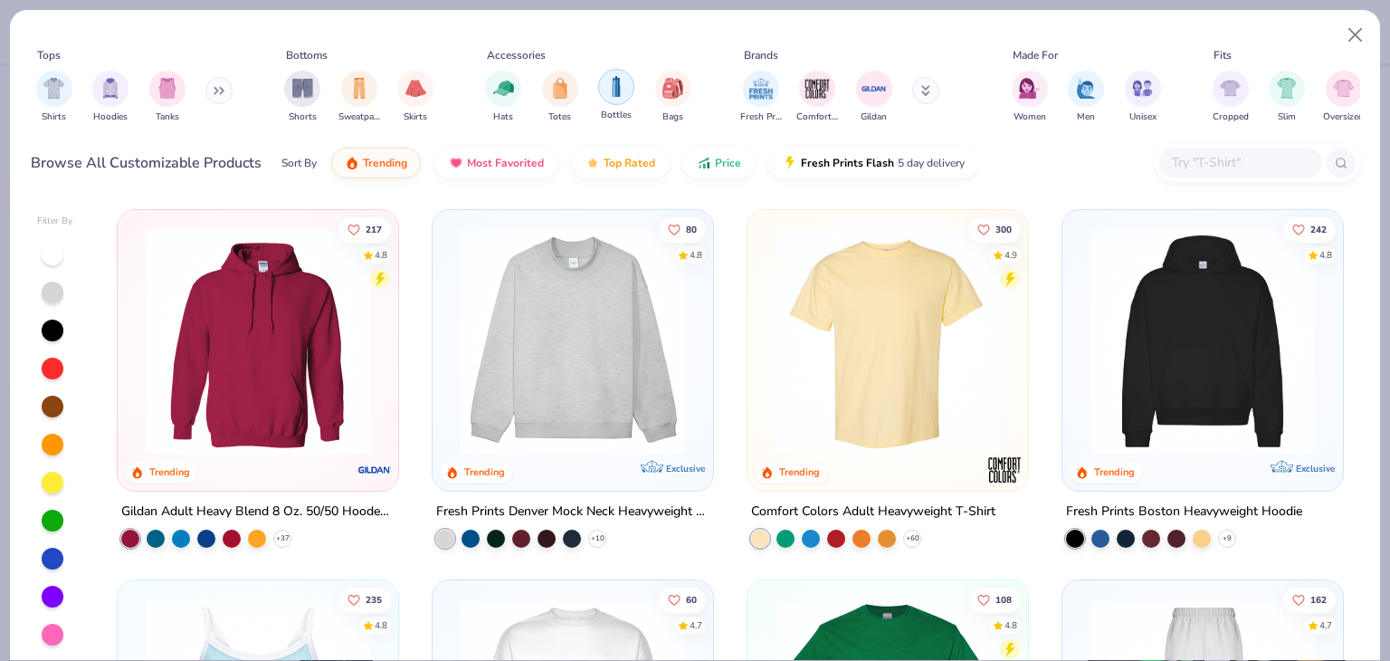
click at [623, 89] on img "filter for Bottles" at bounding box center [616, 86] width 20 height 21
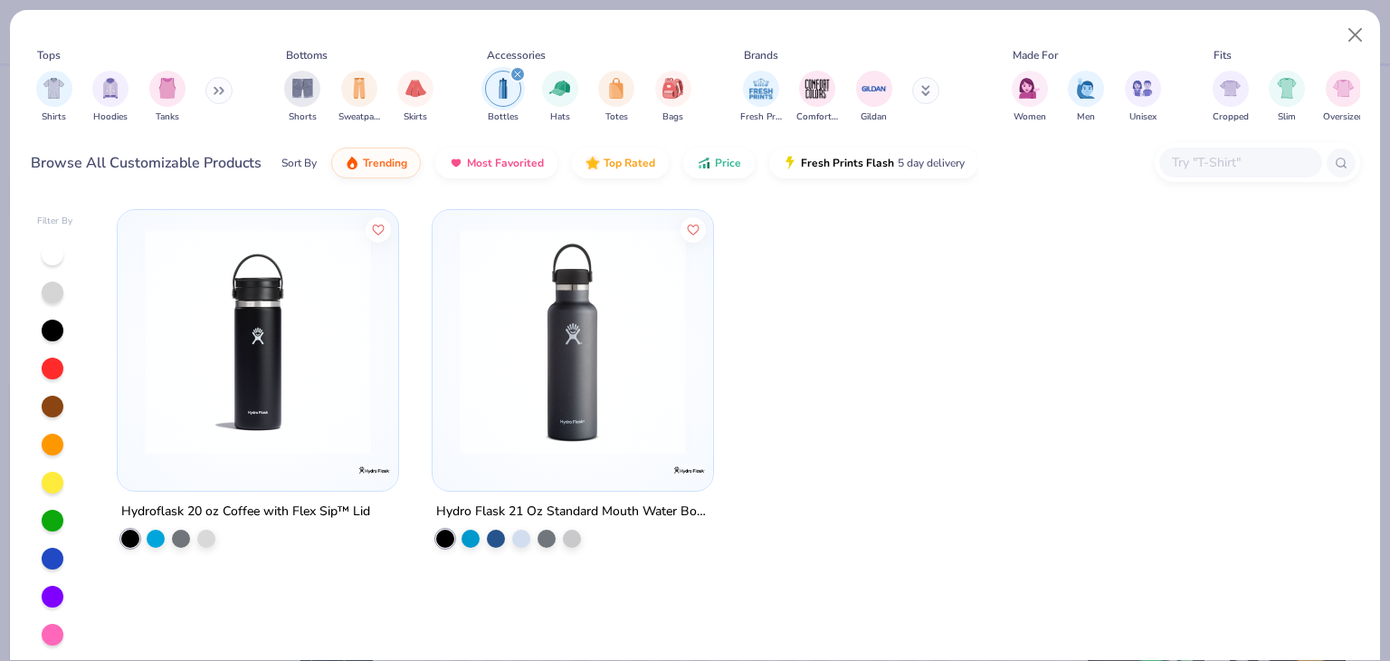
click at [514, 276] on img at bounding box center [573, 341] width 244 height 226
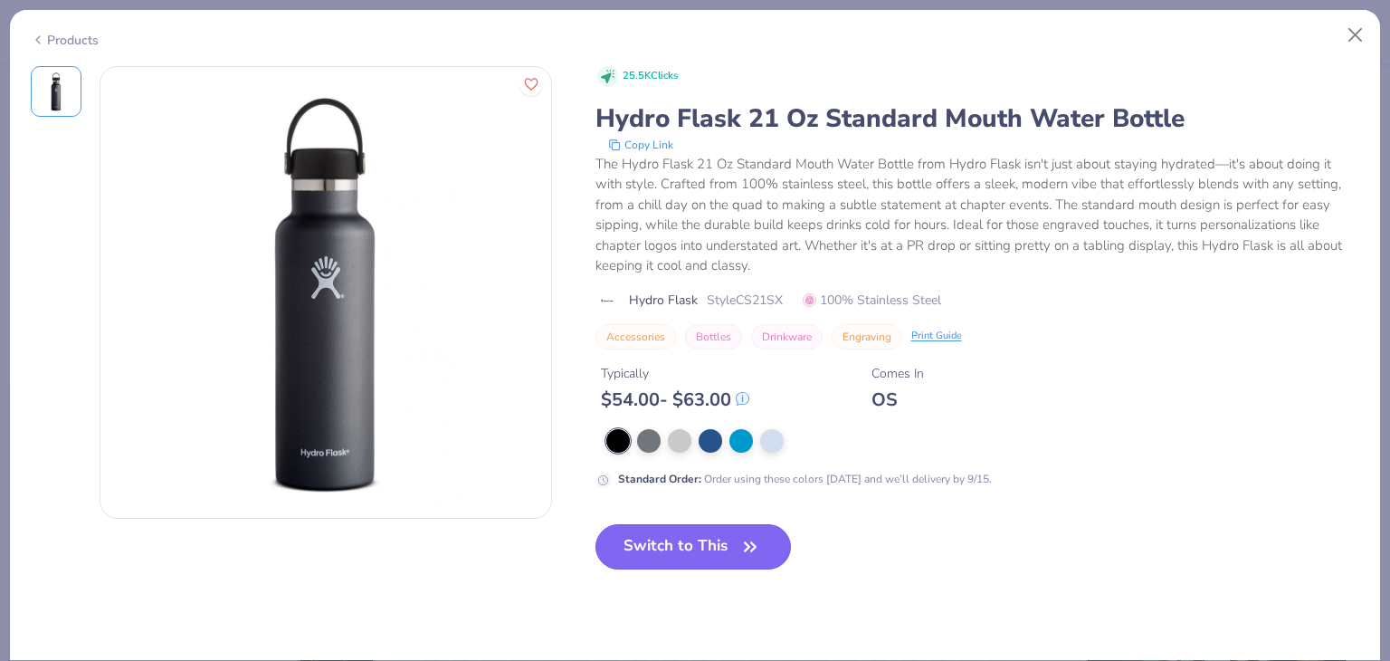
click at [670, 535] on button "Switch to This" at bounding box center [694, 546] width 196 height 45
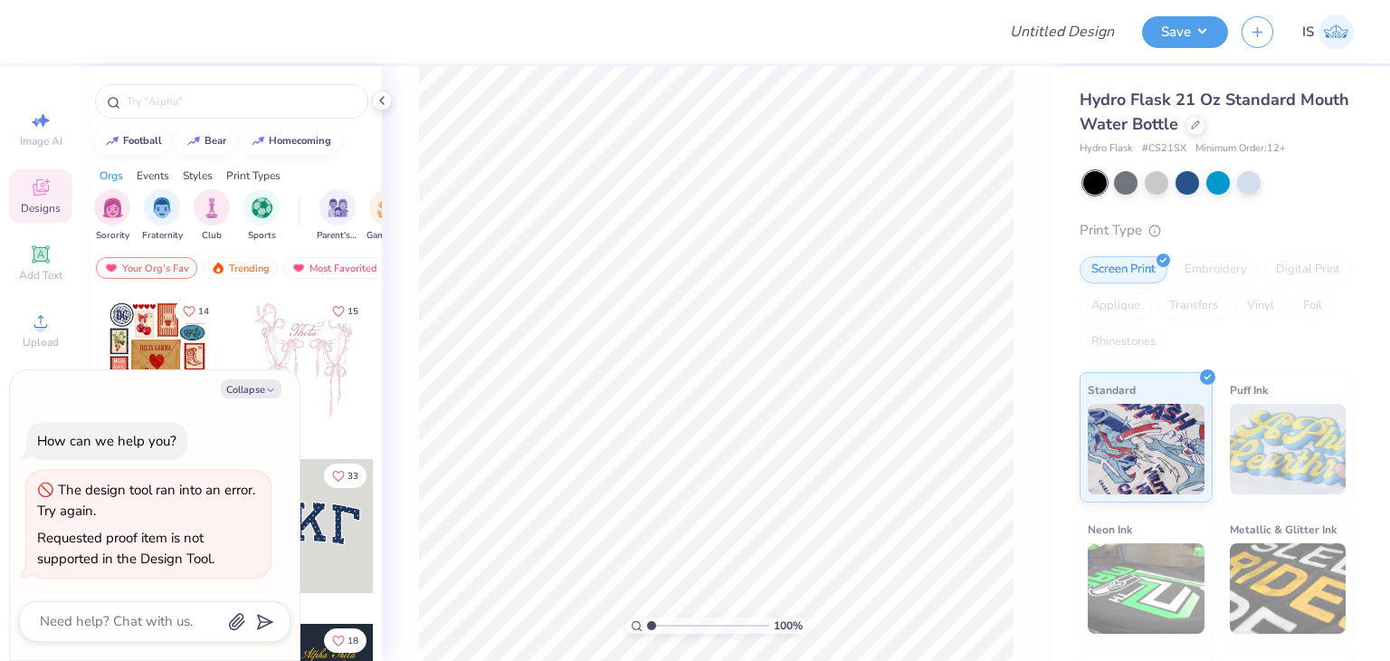
type textarea "x"
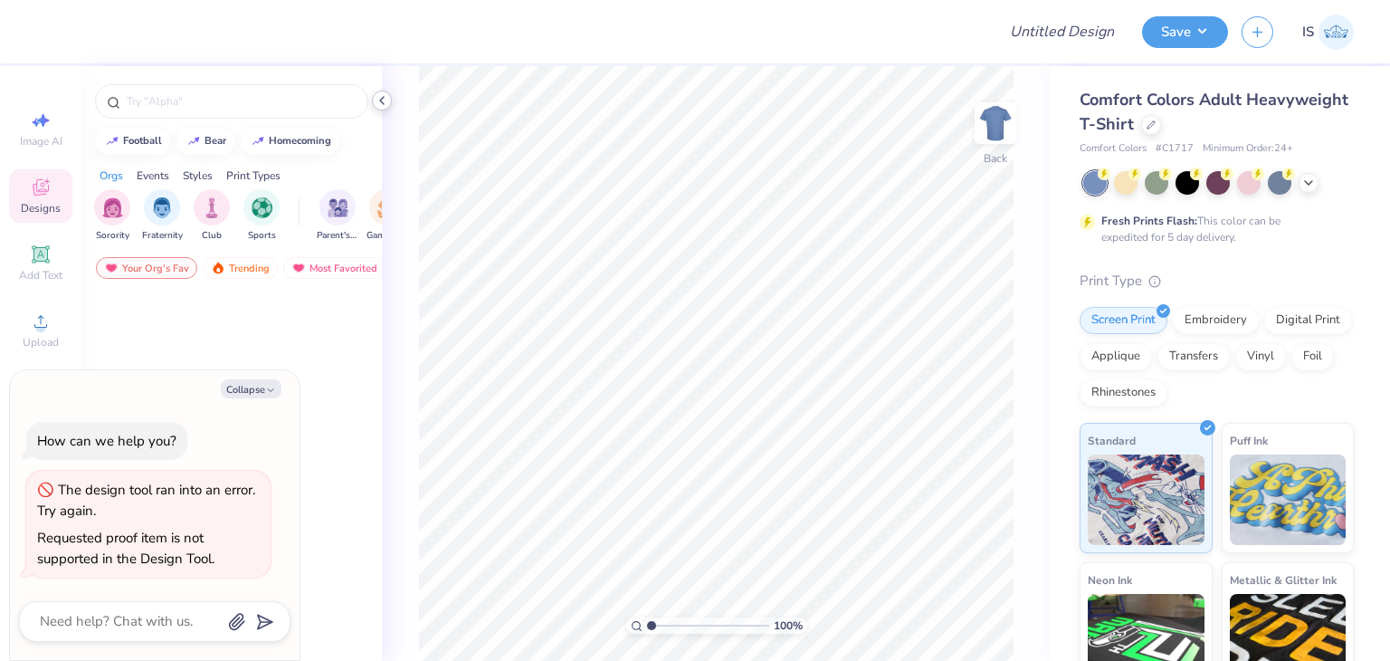
click at [389, 100] on div at bounding box center [382, 101] width 20 height 20
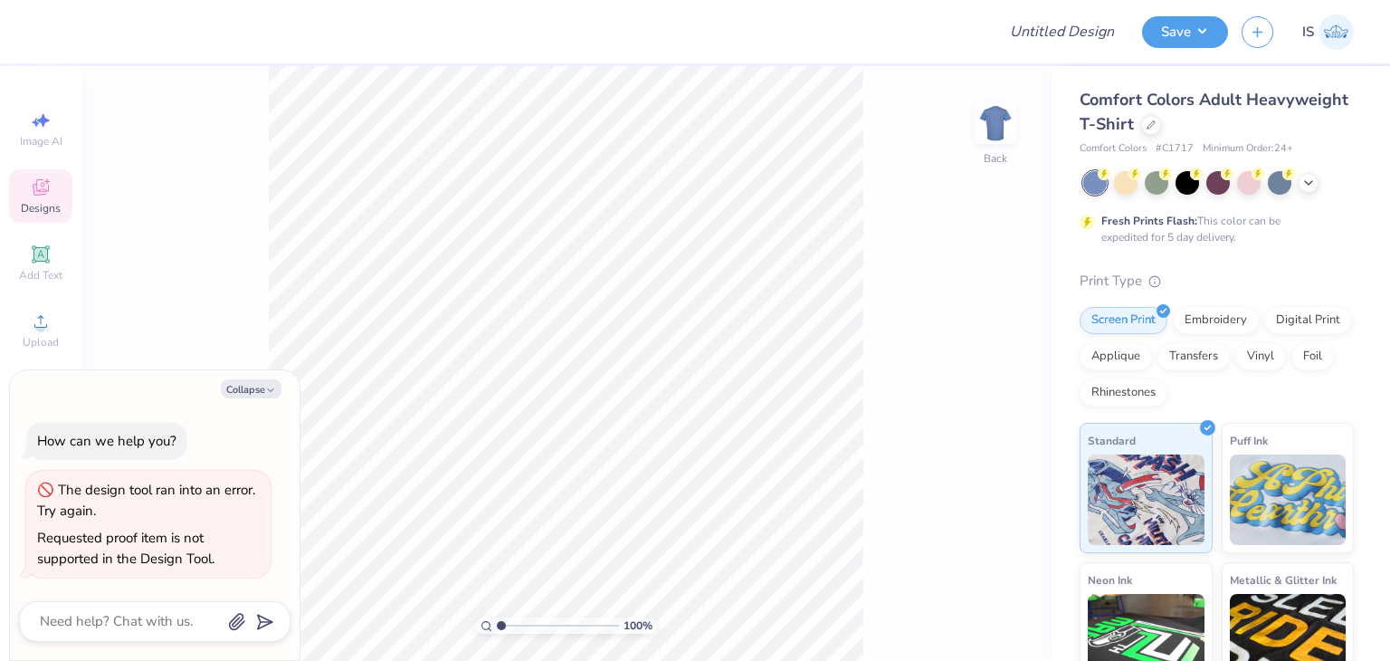
click at [386, 100] on div "100 % Back" at bounding box center [565, 363] width 969 height 595
type textarea "x"
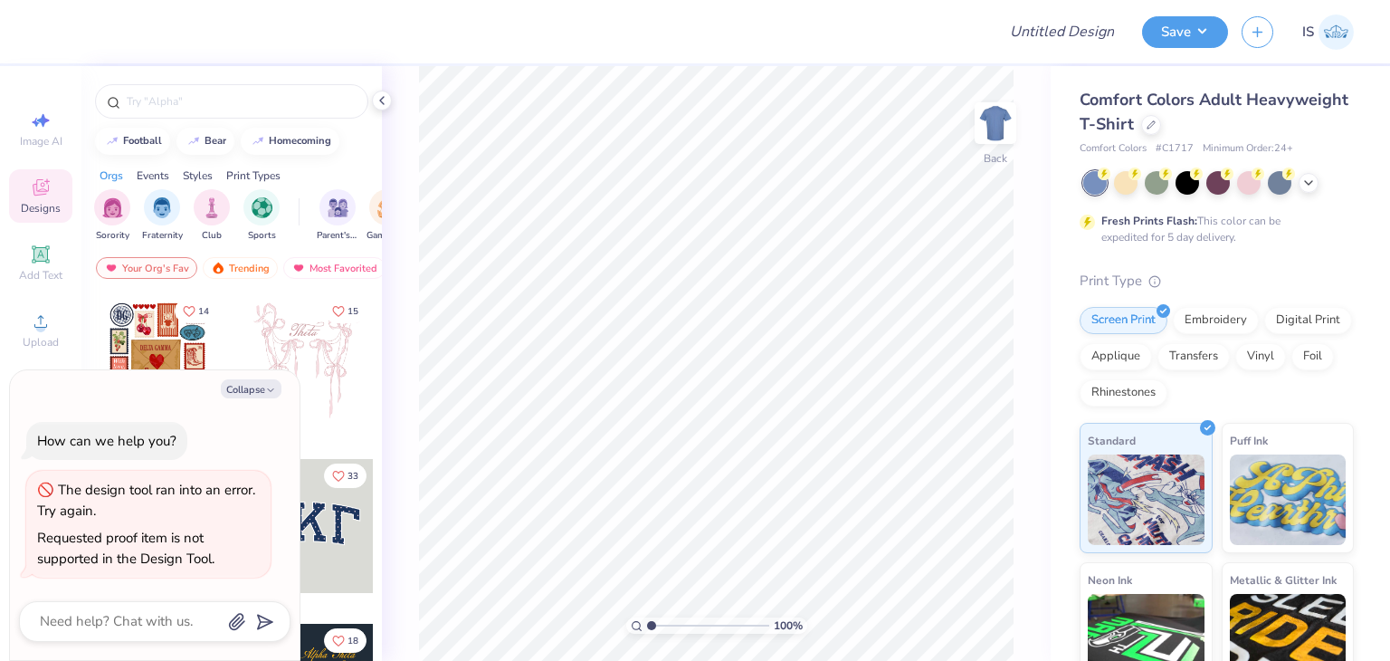
type textarea "x"
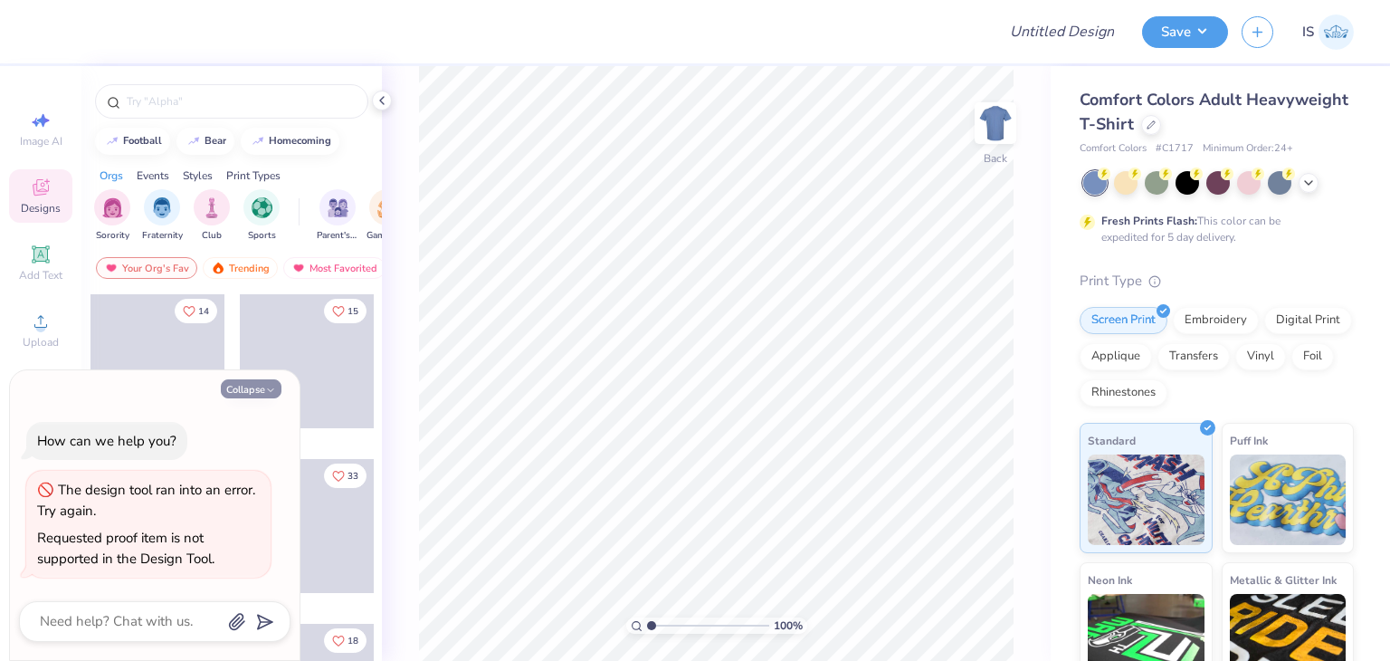
click at [269, 381] on button "Collapse" at bounding box center [251, 388] width 61 height 19
type textarea "x"
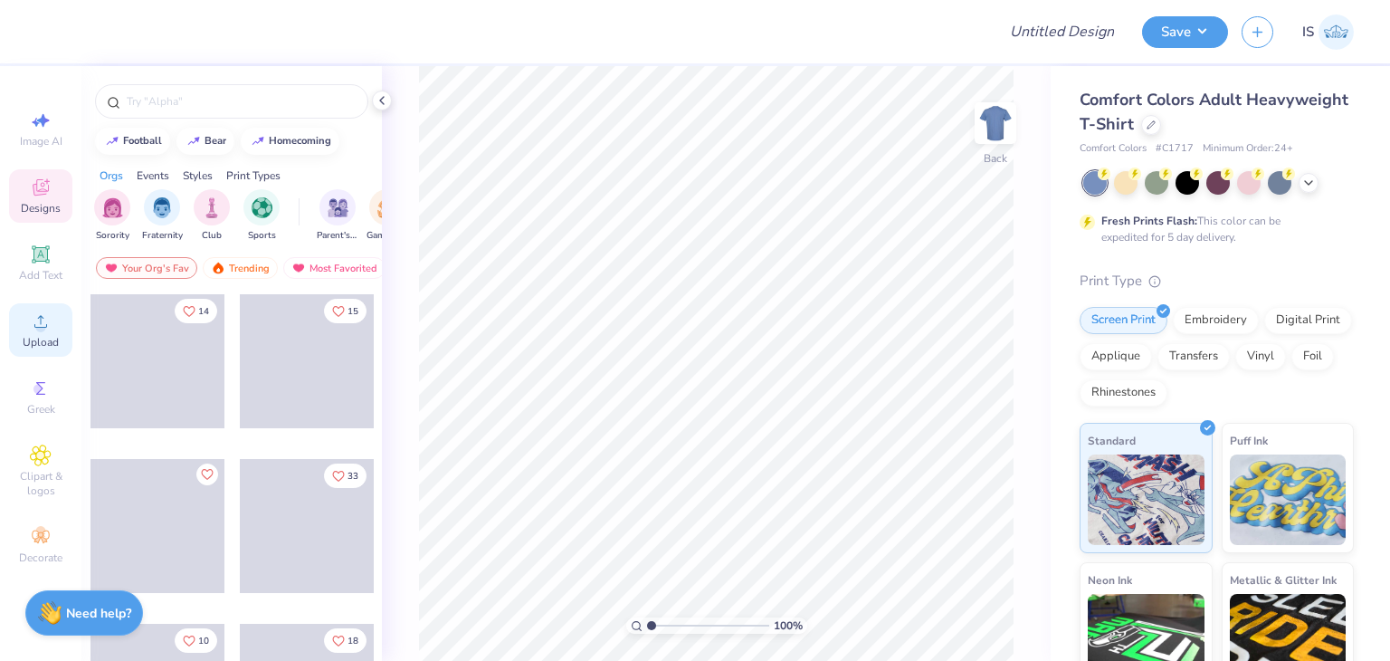
click at [40, 339] on span "Upload" at bounding box center [41, 342] width 36 height 14
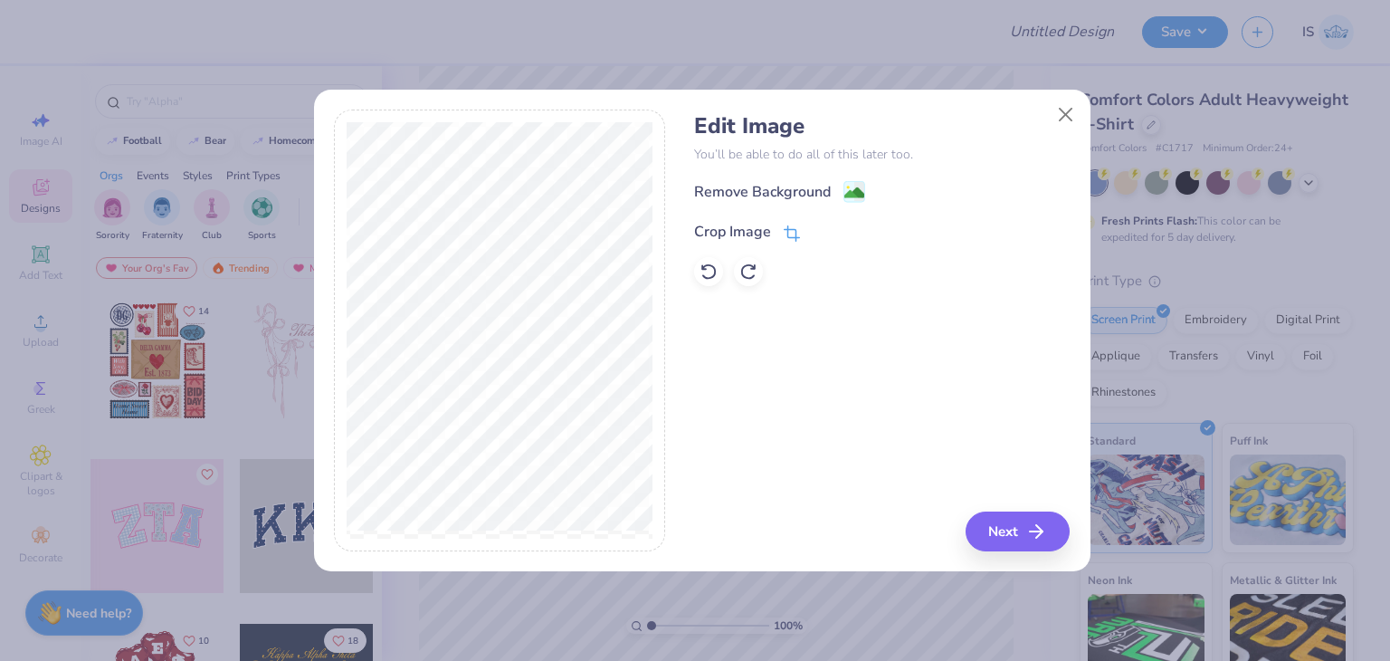
click at [763, 225] on div "Crop Image" at bounding box center [732, 232] width 77 height 22
click at [822, 221] on button at bounding box center [822, 230] width 19 height 19
click at [772, 193] on div "Remove Background" at bounding box center [762, 194] width 137 height 22
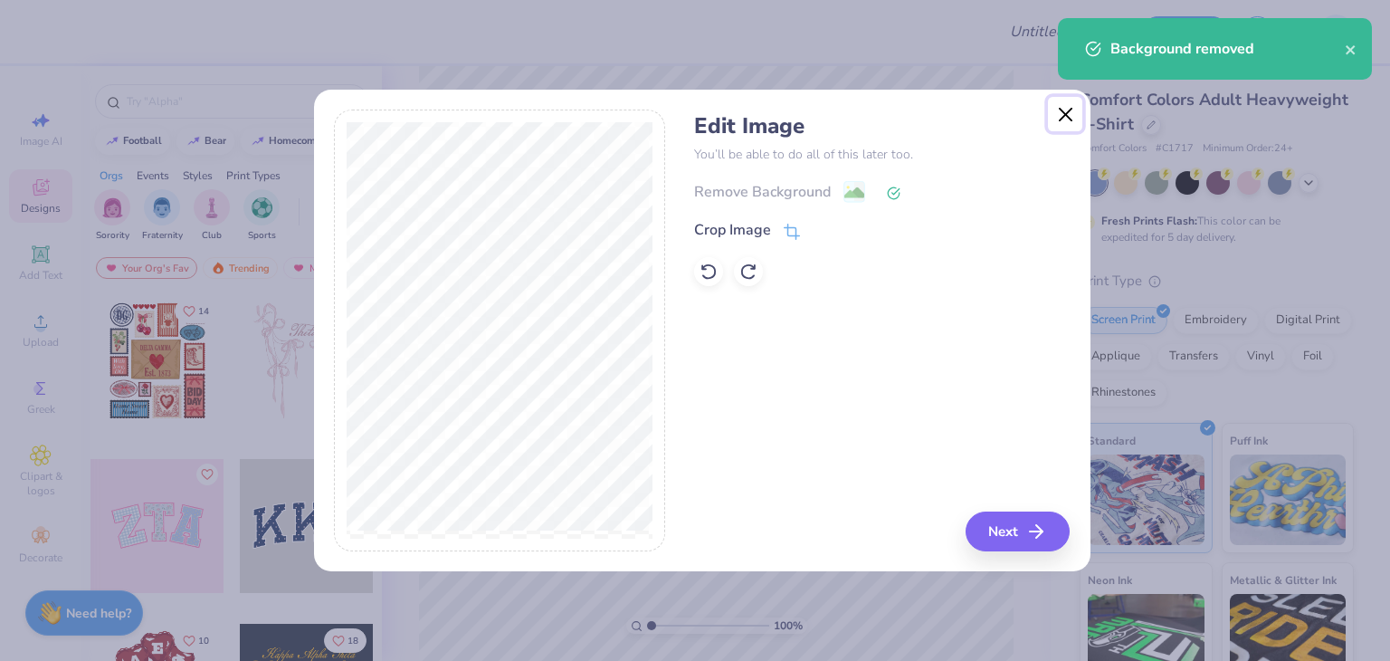
click at [1068, 115] on button "Close" at bounding box center [1065, 114] width 34 height 34
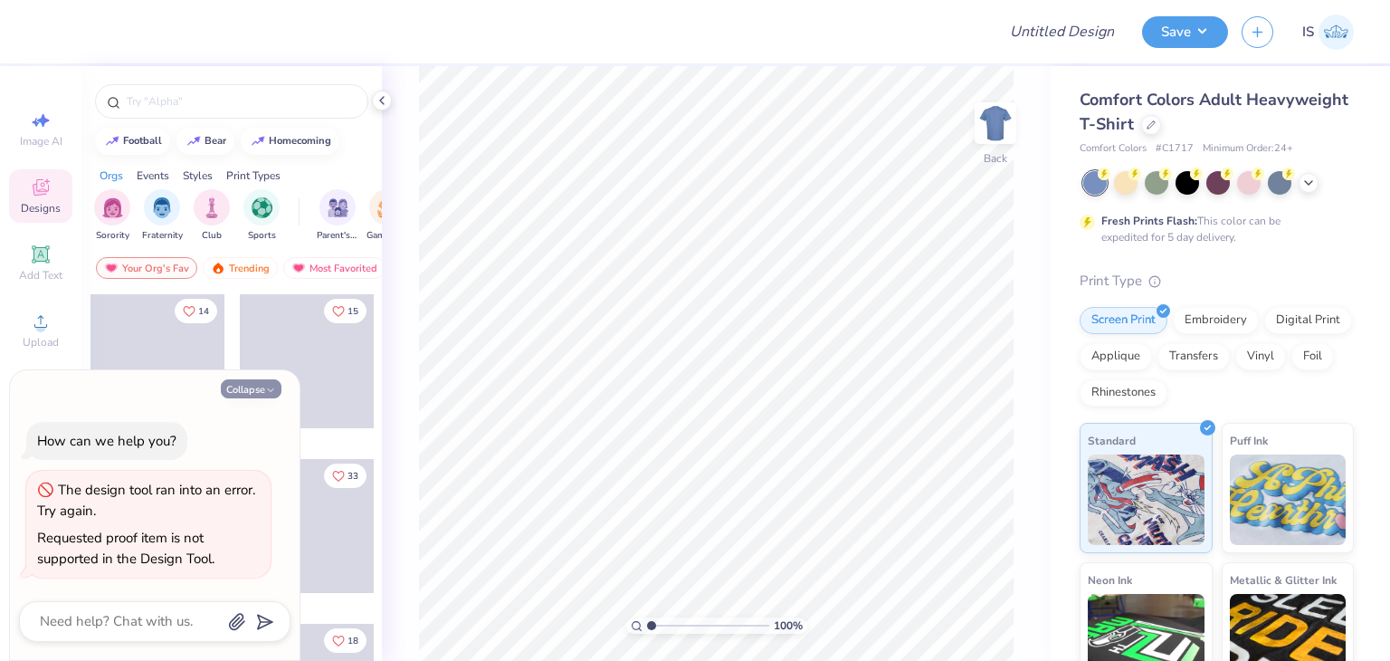
click at [258, 385] on button "Collapse" at bounding box center [251, 388] width 61 height 19
type textarea "x"
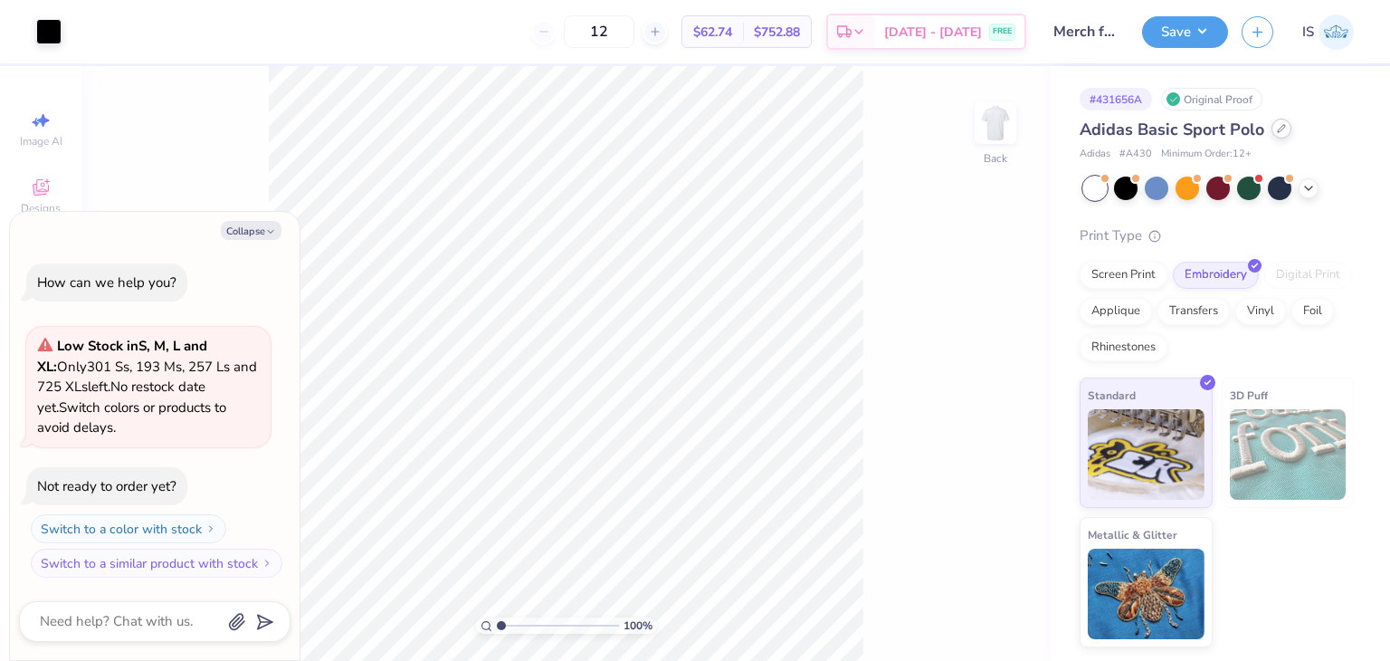
click at [1280, 127] on icon at bounding box center [1281, 128] width 9 height 9
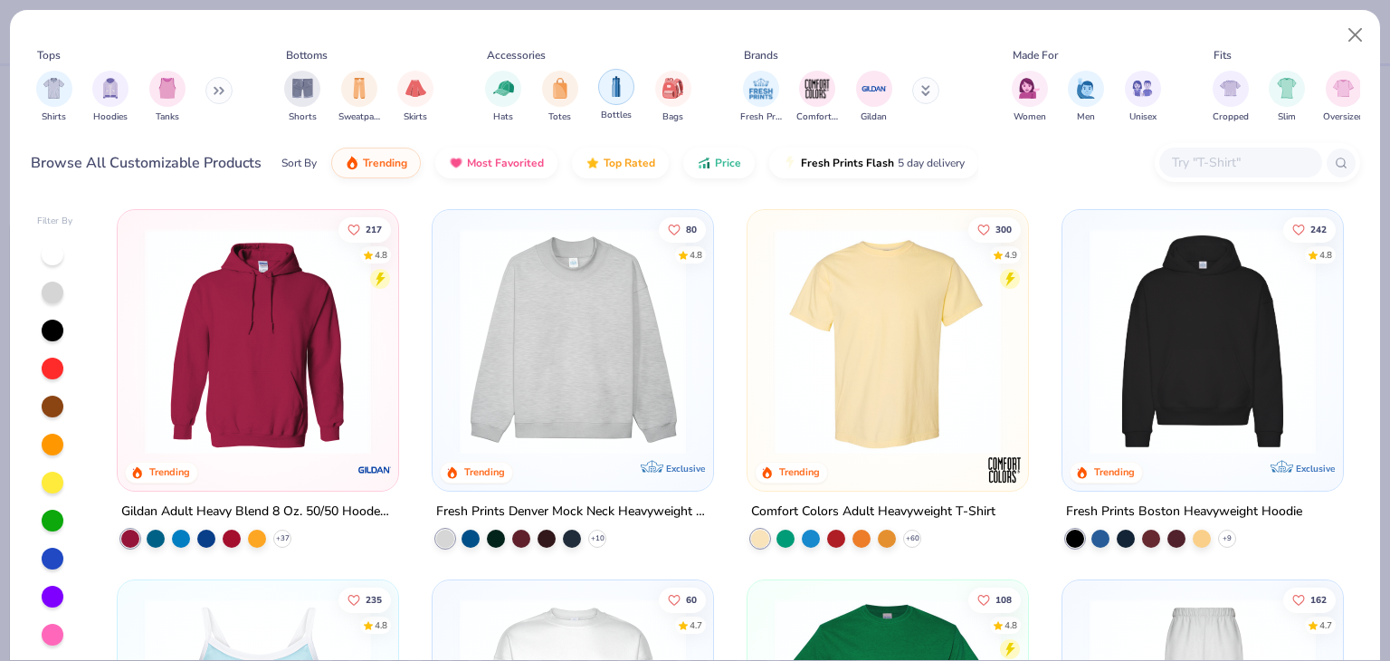
click at [620, 98] on div "filter for Bottles" at bounding box center [616, 87] width 36 height 36
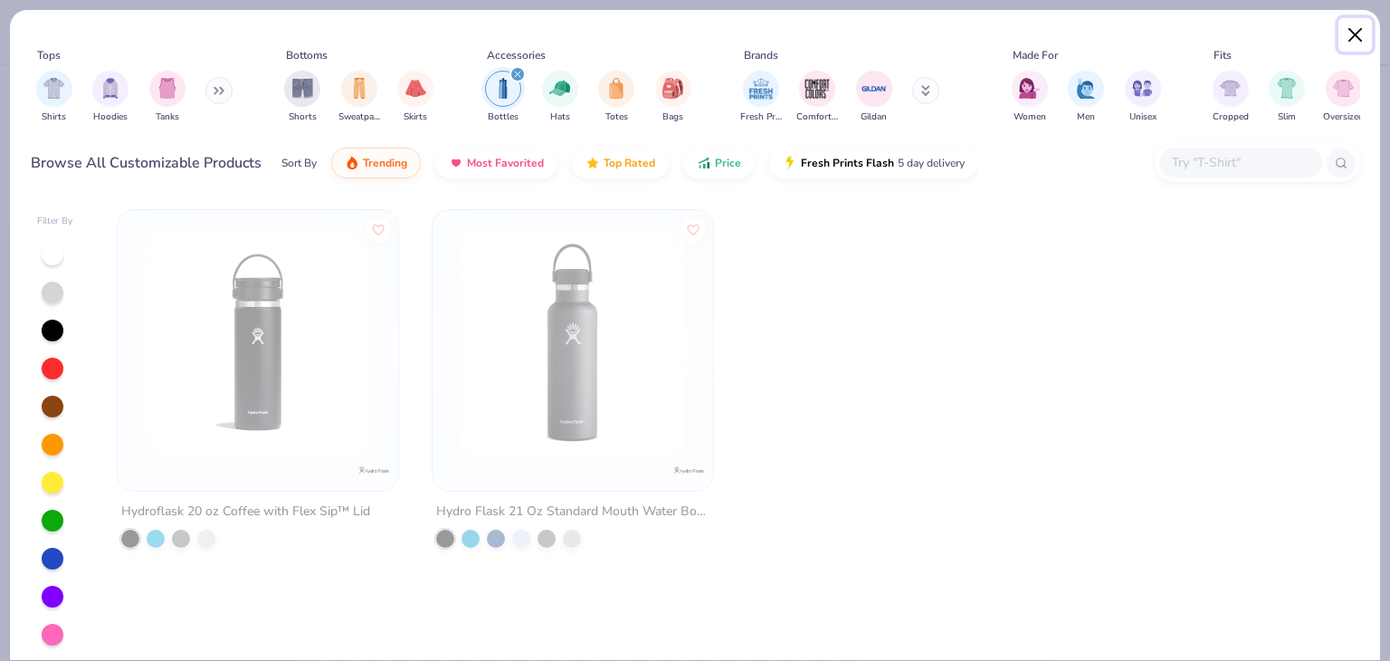
click at [1361, 44] on button "Close" at bounding box center [1356, 35] width 34 height 34
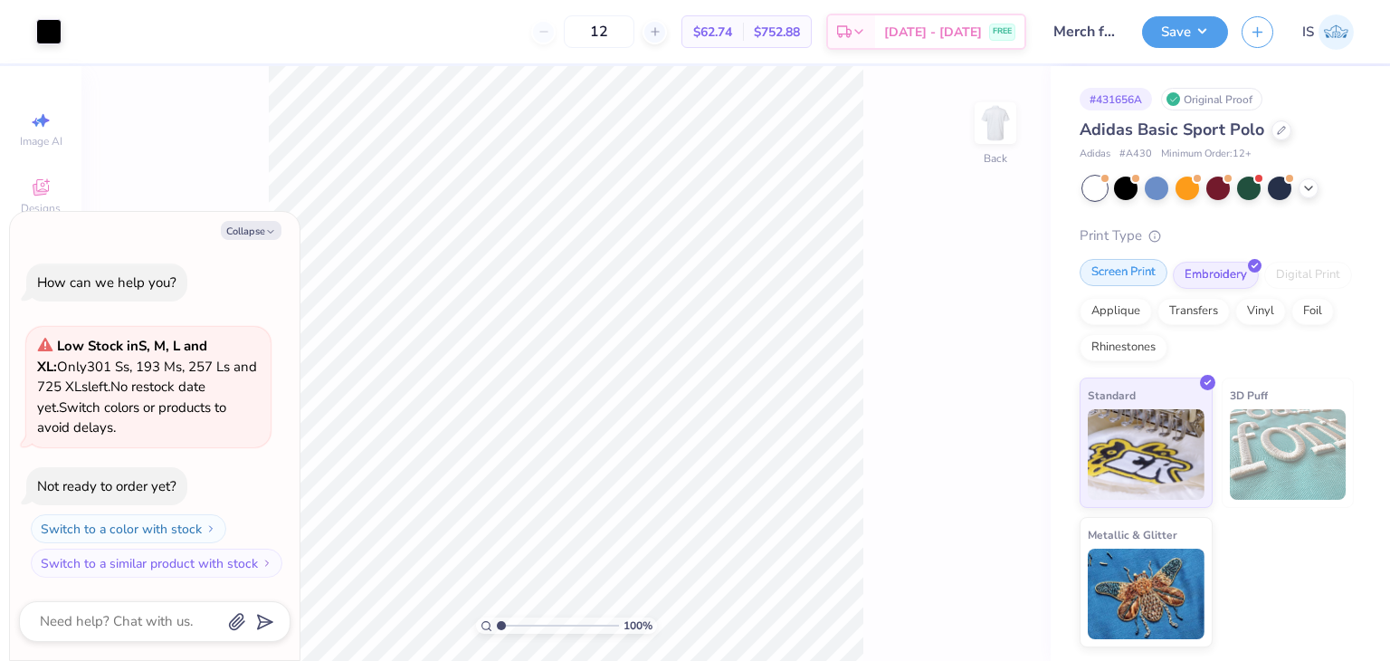
click at [1121, 286] on div "Screen Print" at bounding box center [1124, 272] width 88 height 27
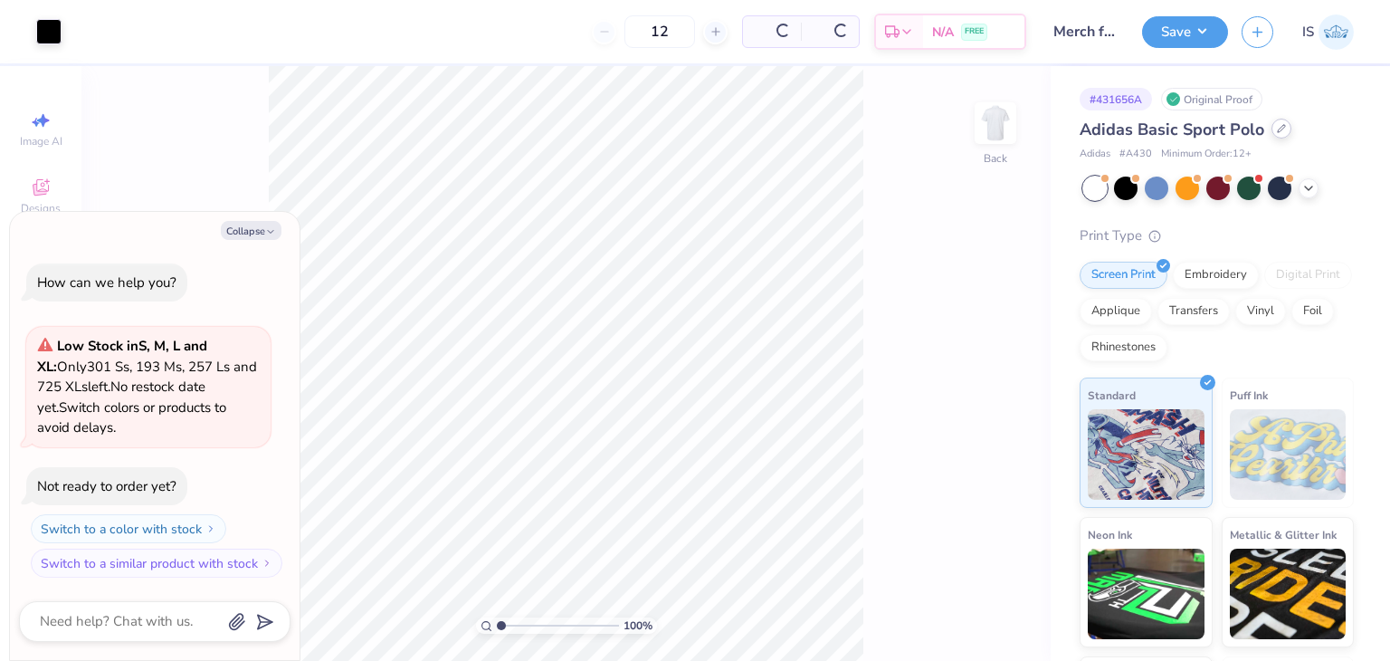
click at [1272, 129] on div at bounding box center [1282, 129] width 20 height 20
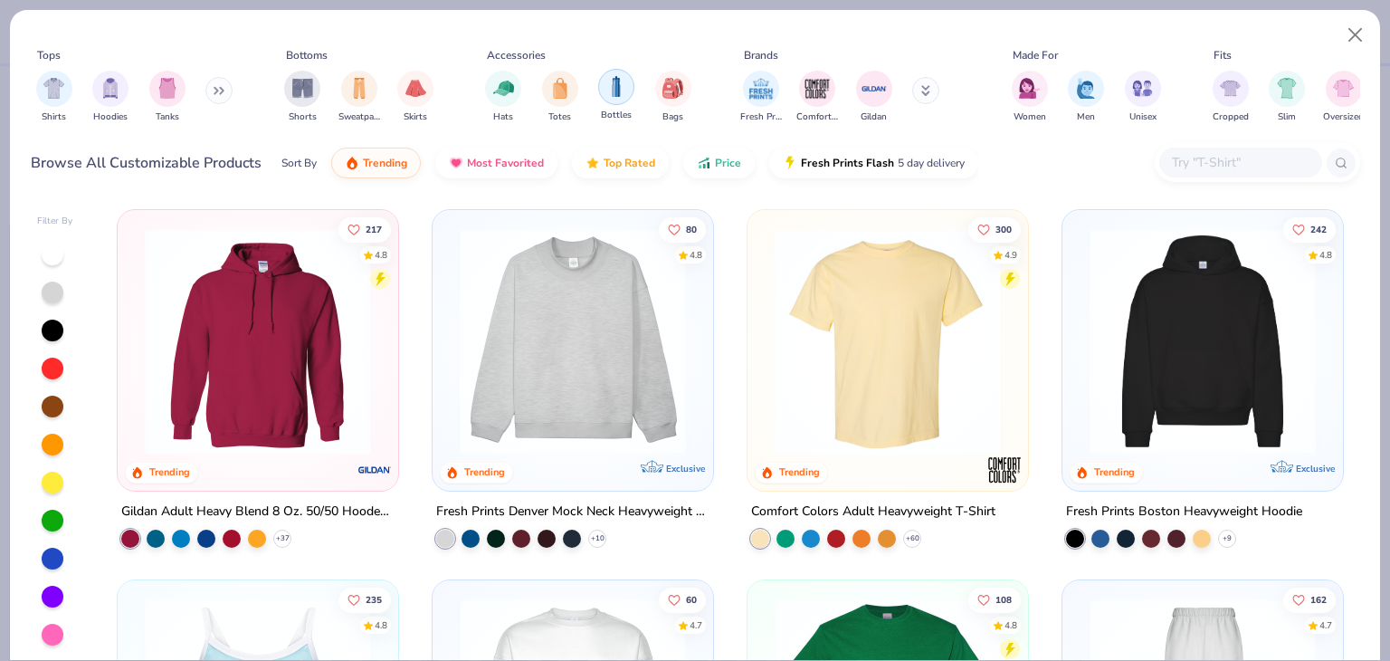
click at [613, 95] on img "filter for Bottles" at bounding box center [616, 86] width 20 height 21
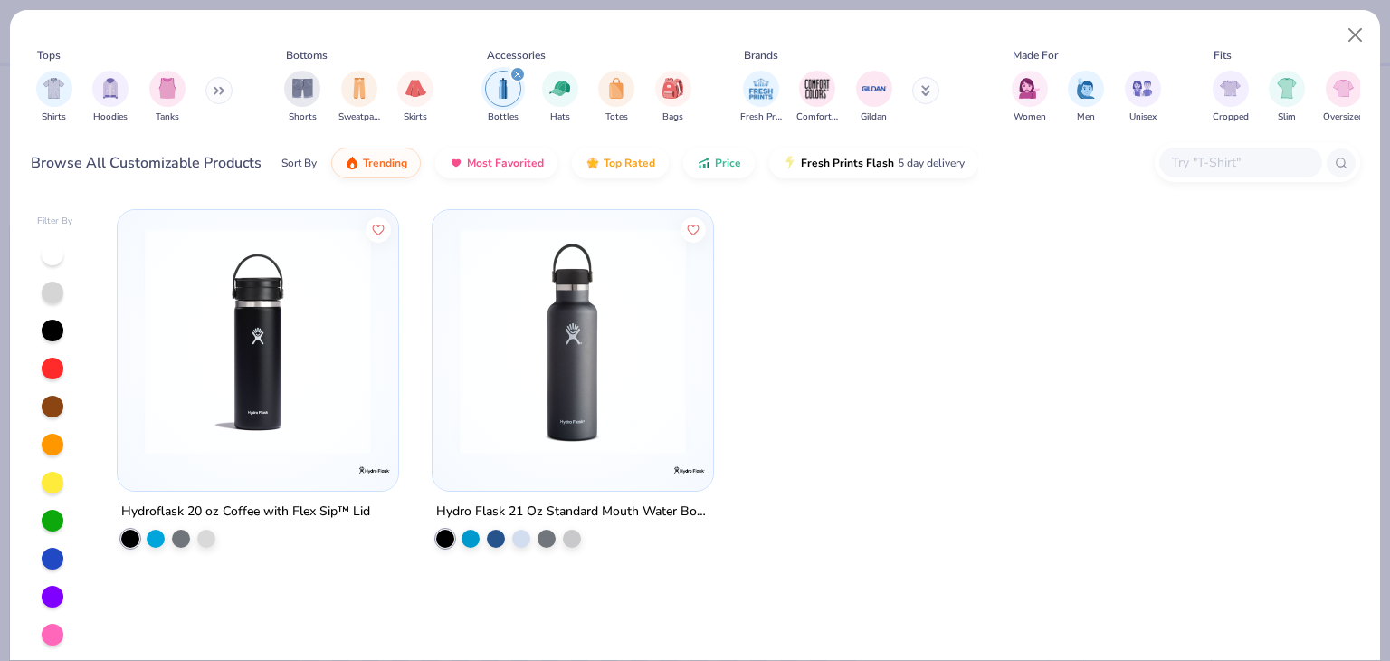
click at [524, 349] on img at bounding box center [573, 341] width 244 height 226
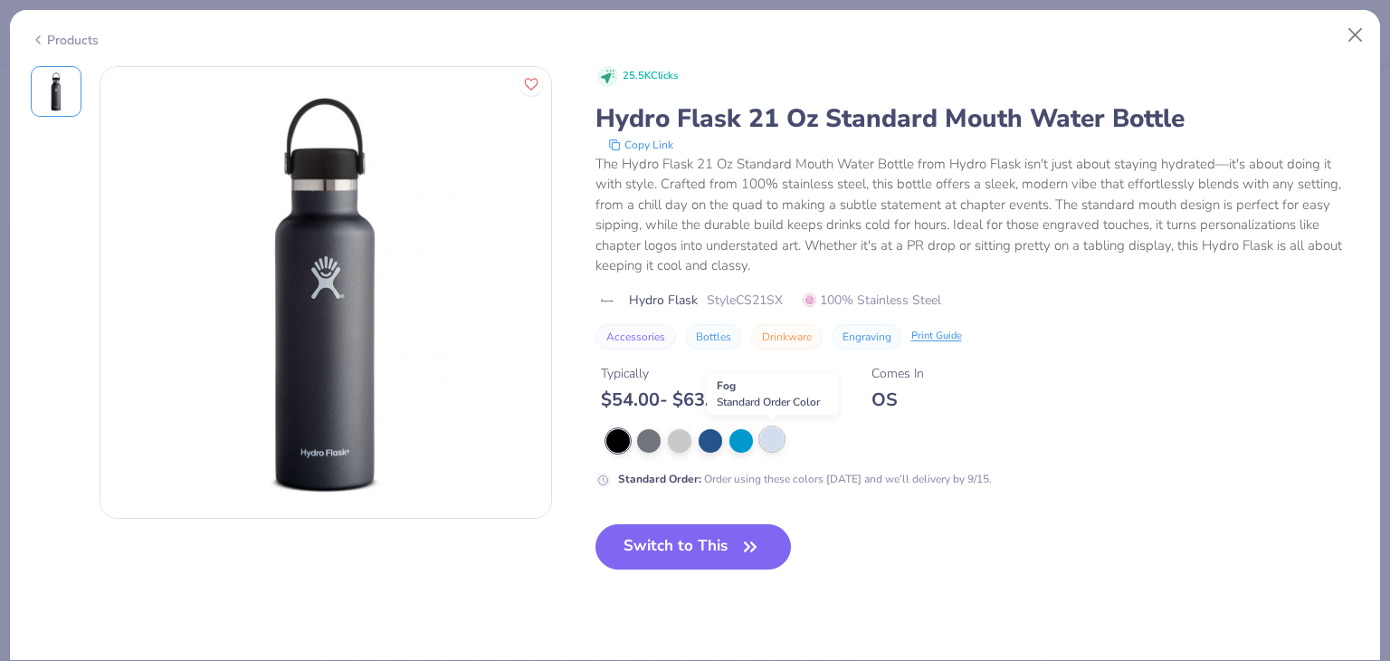
click at [775, 436] on div at bounding box center [772, 439] width 24 height 24
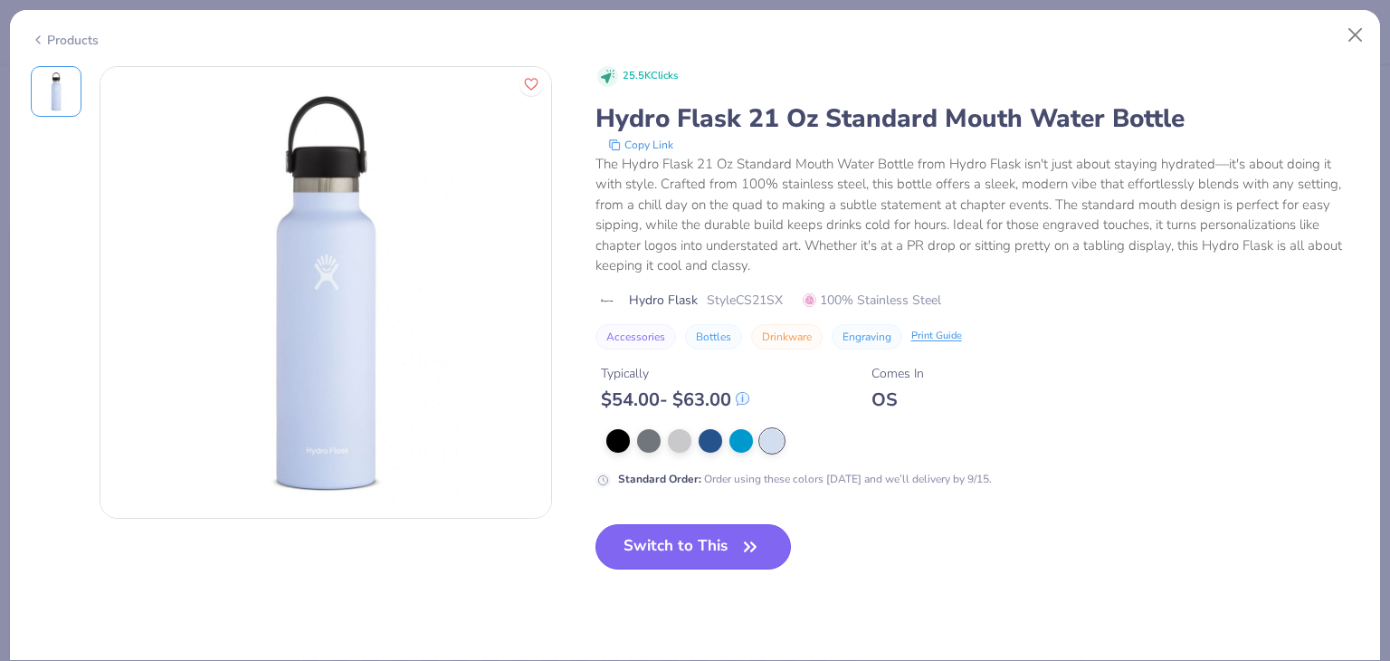
click at [671, 557] on button "Switch to This" at bounding box center [694, 546] width 196 height 45
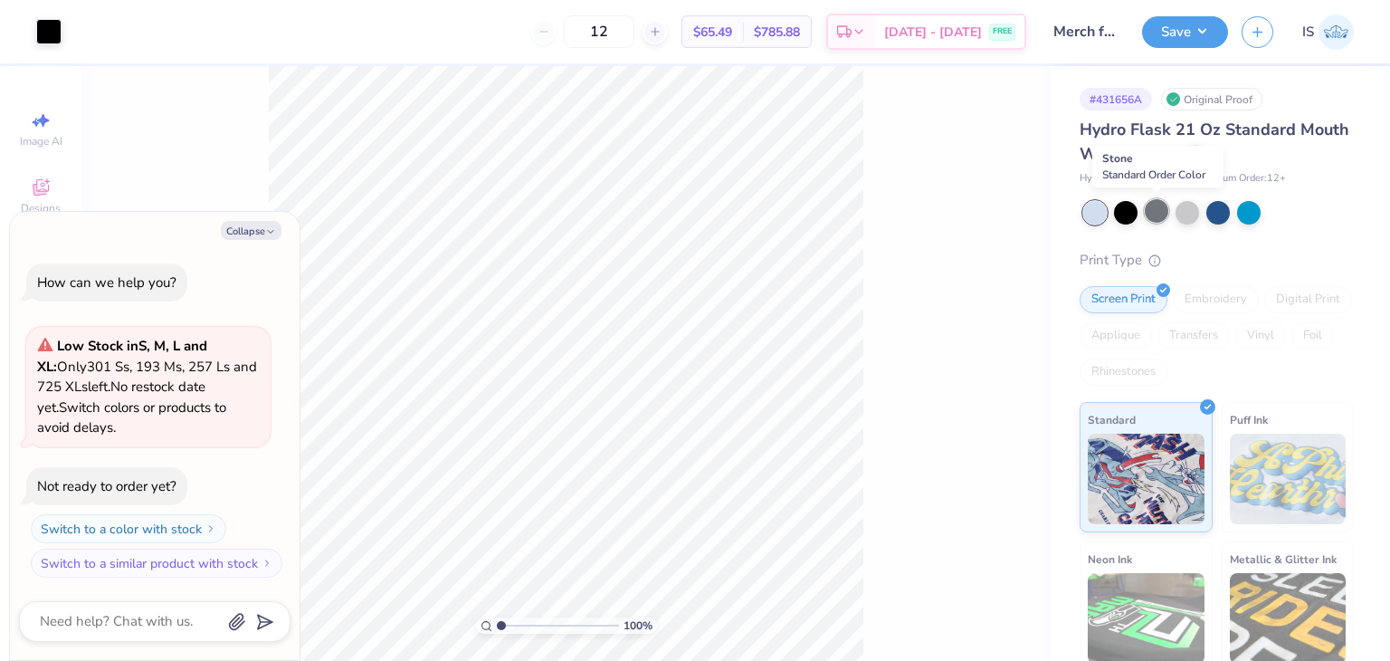
click at [1162, 221] on div at bounding box center [1157, 211] width 24 height 24
click at [1245, 208] on div at bounding box center [1249, 211] width 24 height 24
click at [1131, 205] on div at bounding box center [1126, 211] width 24 height 24
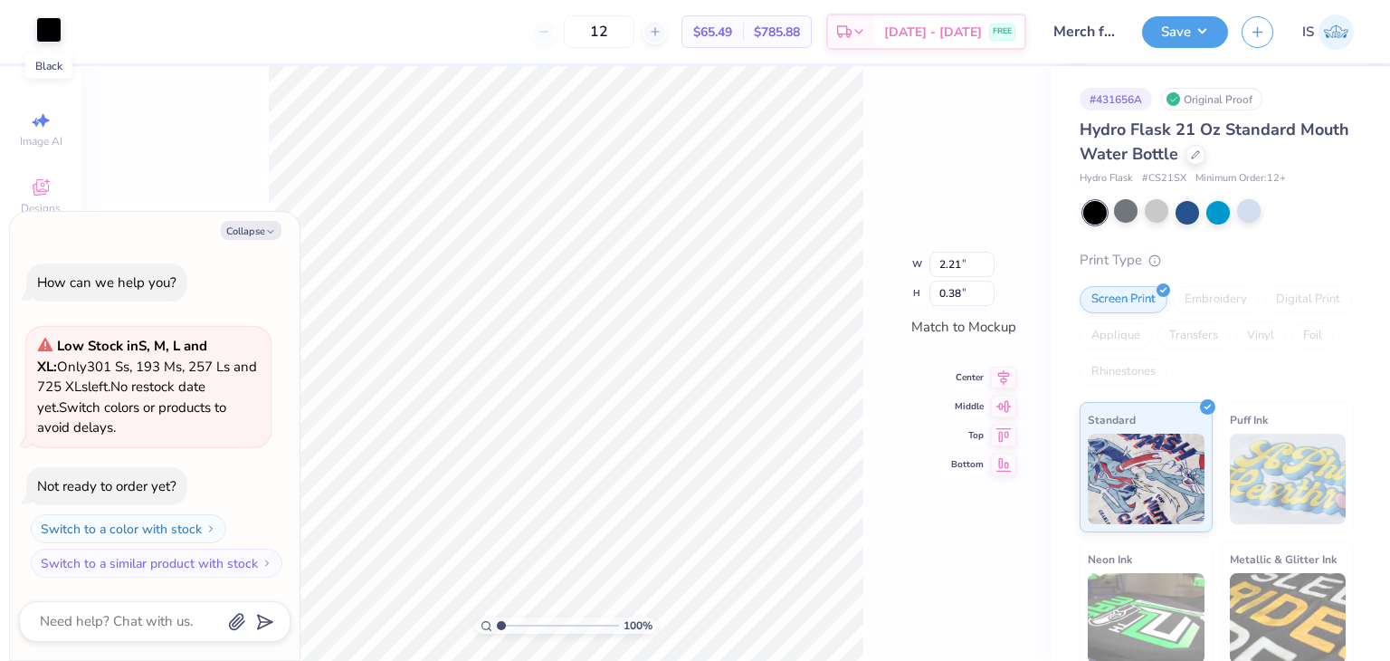
click at [54, 37] on div at bounding box center [48, 29] width 25 height 25
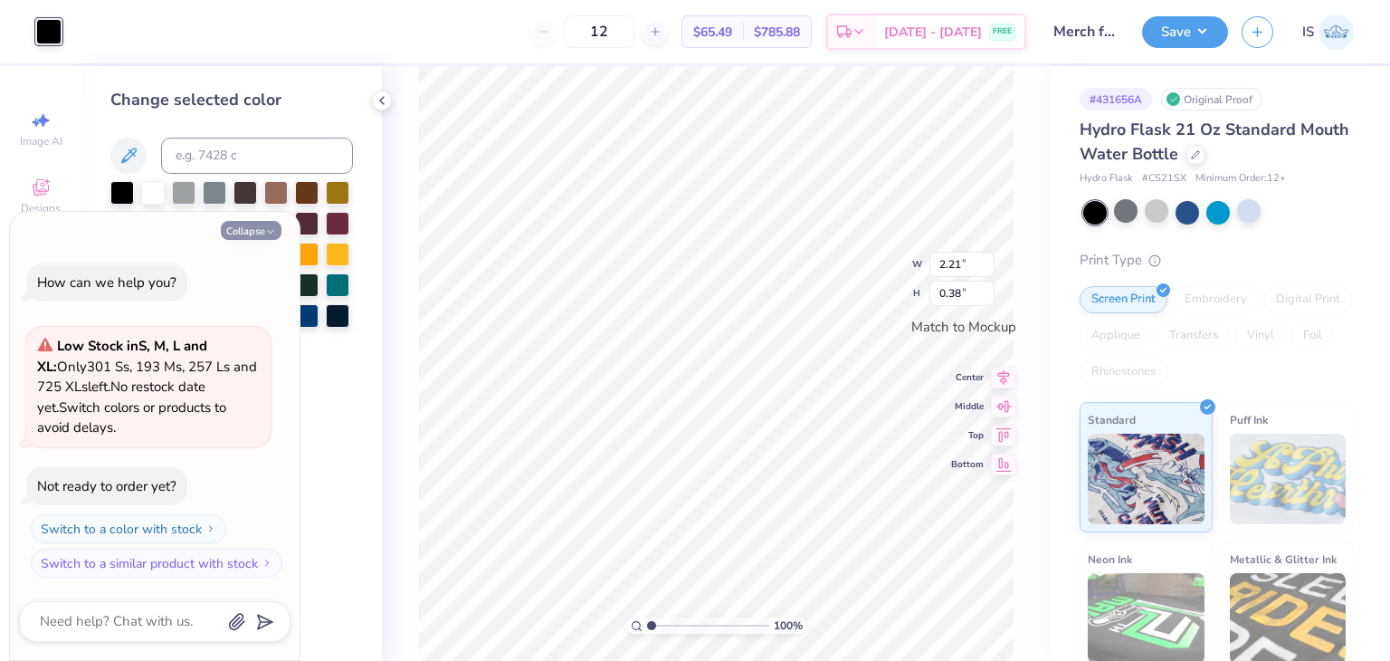
click at [268, 221] on button "Collapse" at bounding box center [251, 230] width 61 height 19
type textarea "x"
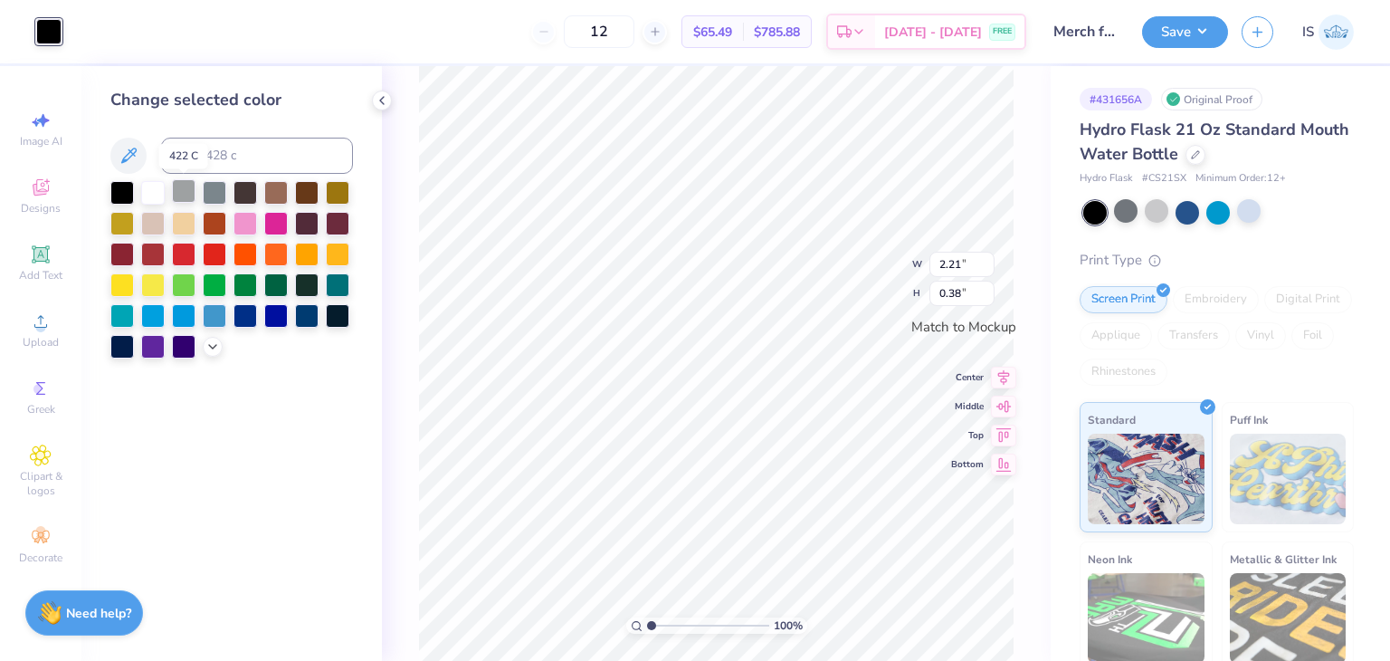
click at [194, 193] on div at bounding box center [184, 191] width 24 height 24
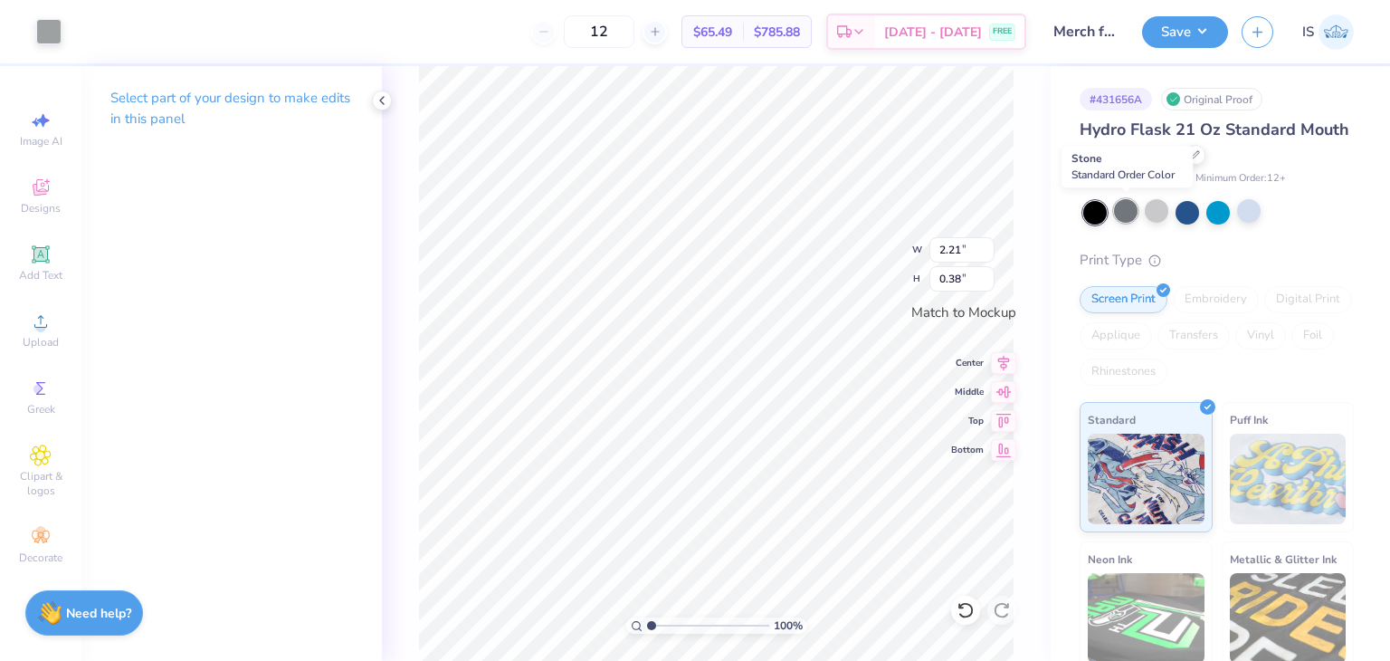
click at [1133, 208] on div at bounding box center [1126, 211] width 24 height 24
click at [45, 33] on div at bounding box center [48, 29] width 25 height 25
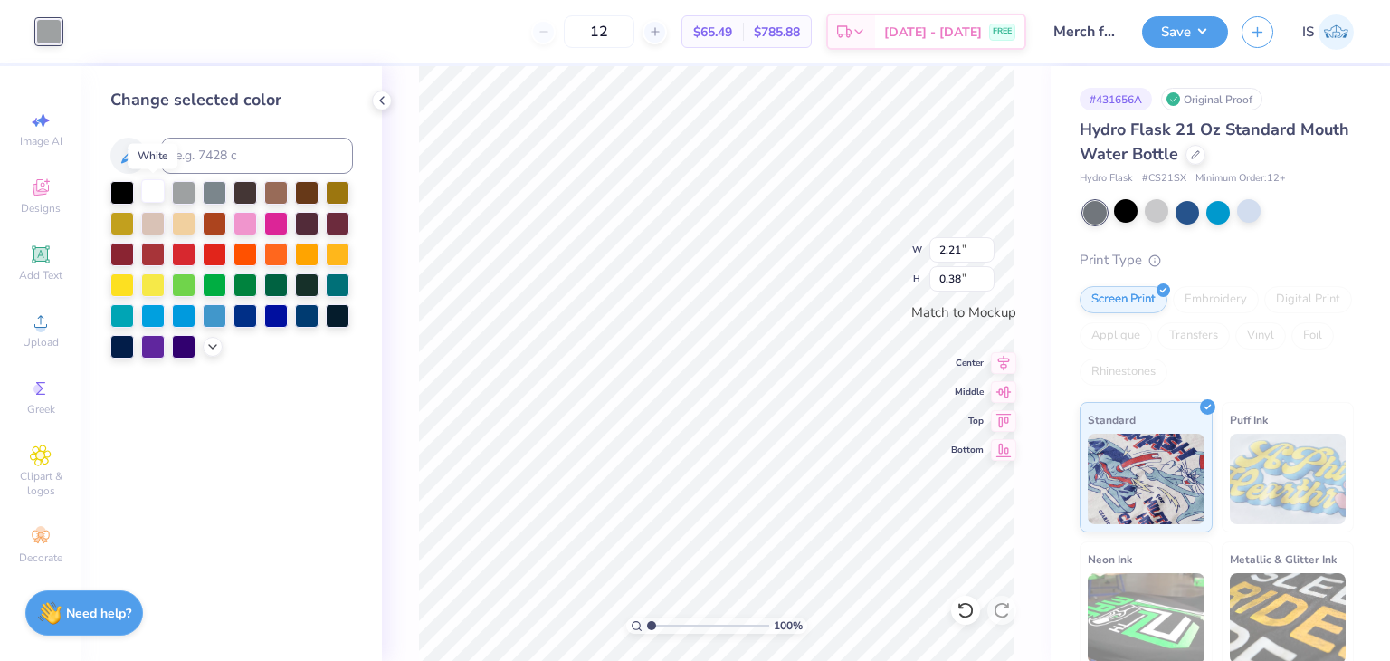
click at [152, 184] on div at bounding box center [153, 191] width 24 height 24
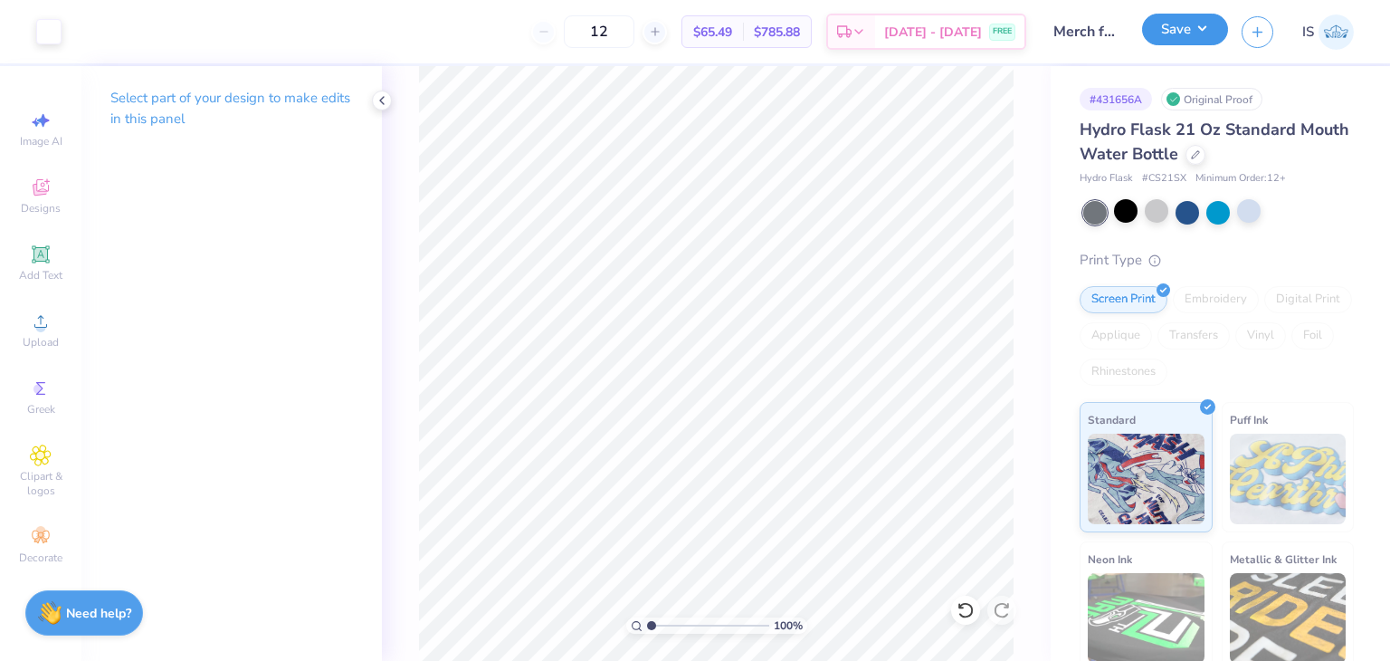
click at [1206, 32] on button "Save" at bounding box center [1185, 30] width 86 height 32
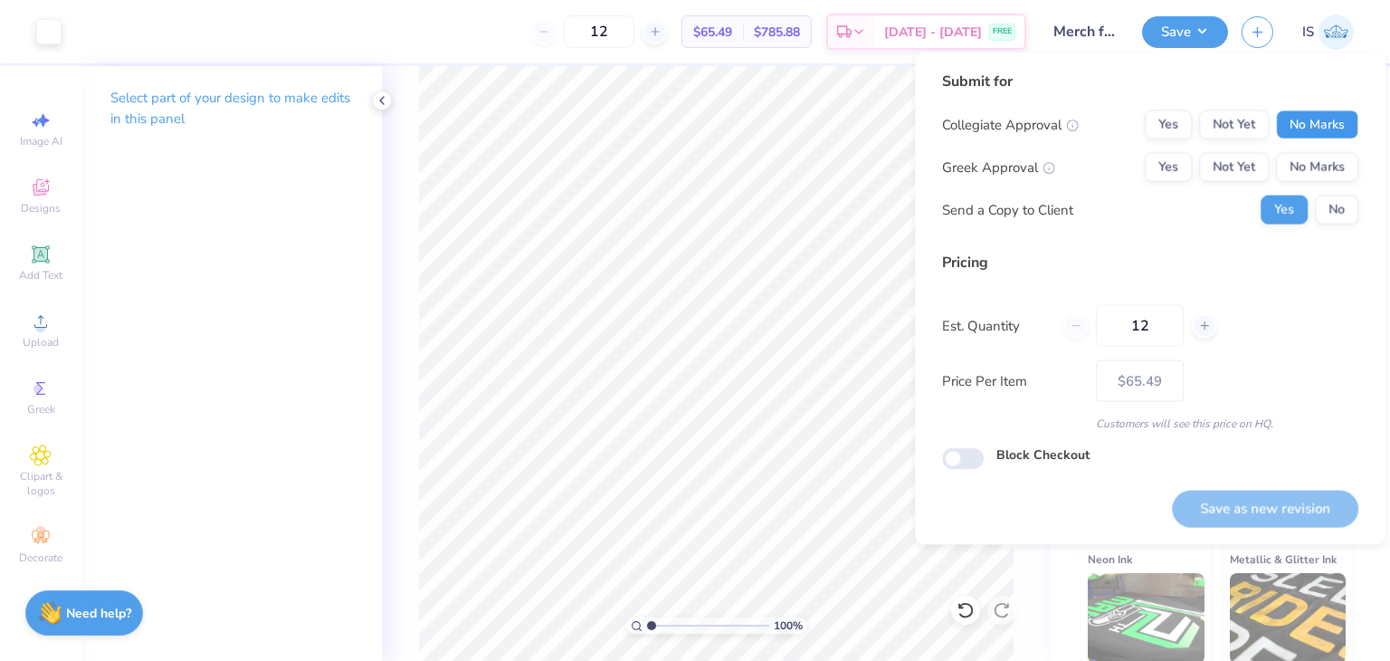
click at [1304, 113] on button "No Marks" at bounding box center [1317, 124] width 82 height 29
click at [1323, 170] on button "No Marks" at bounding box center [1317, 167] width 82 height 29
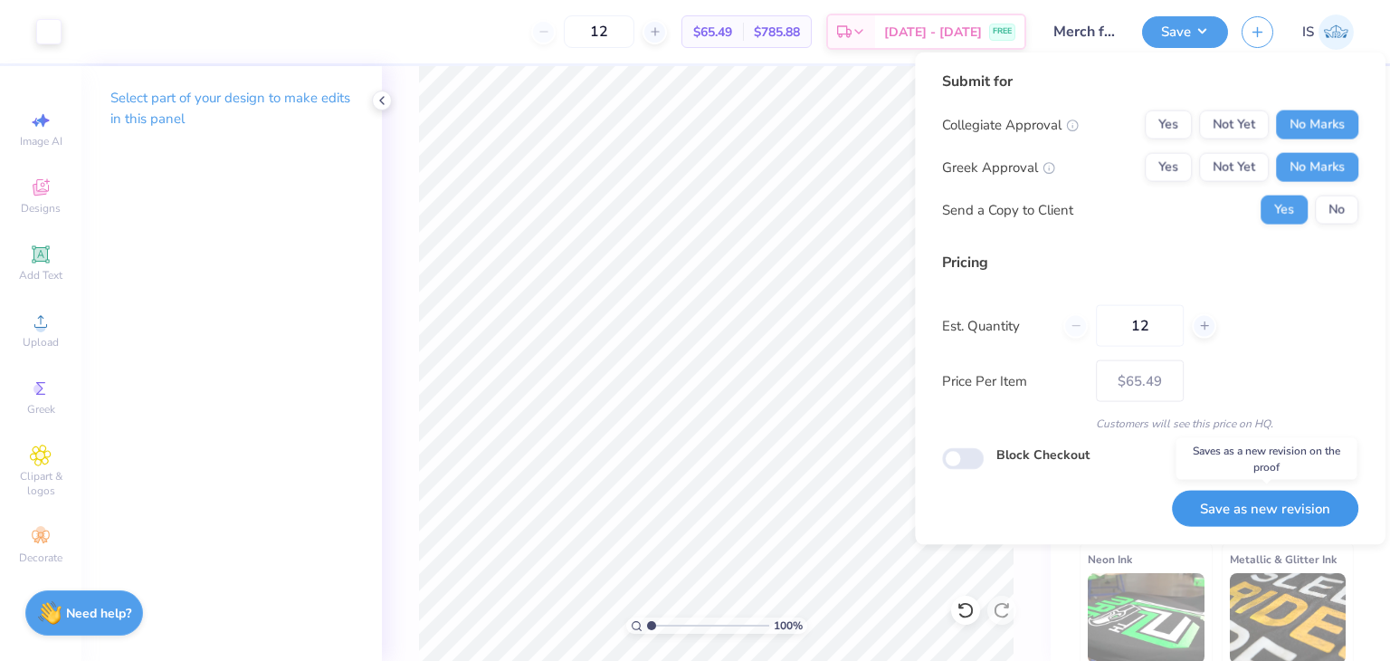
click at [1238, 511] on button "Save as new revision" at bounding box center [1265, 508] width 186 height 37
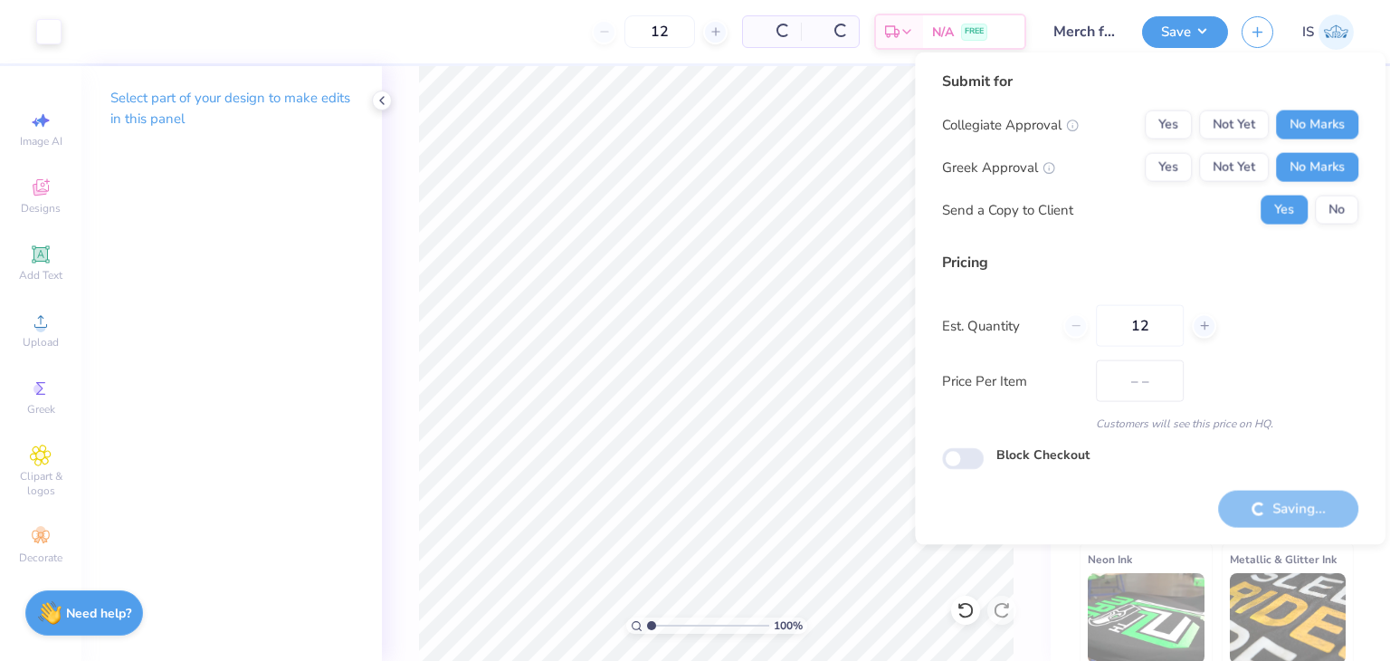
type input "$65.49"
